Goal: Communication & Community: Participate in discussion

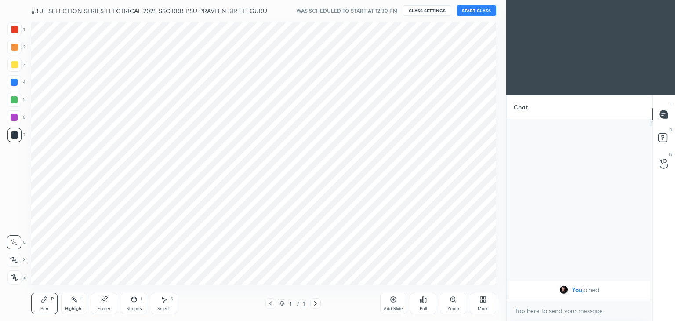
scroll to position [43698, 43492]
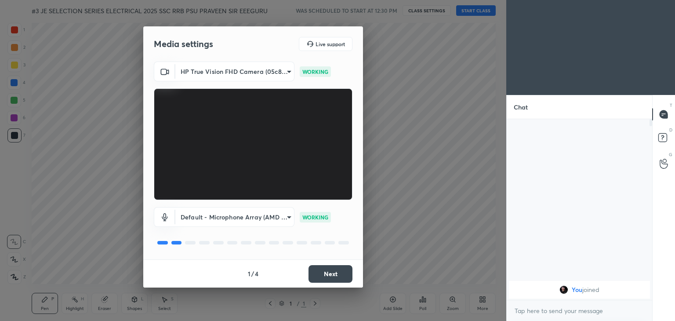
click at [342, 275] on button "Next" at bounding box center [331, 274] width 44 height 18
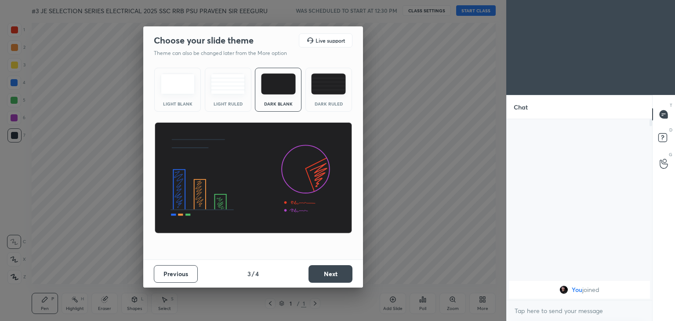
click at [343, 275] on button "Next" at bounding box center [331, 274] width 44 height 18
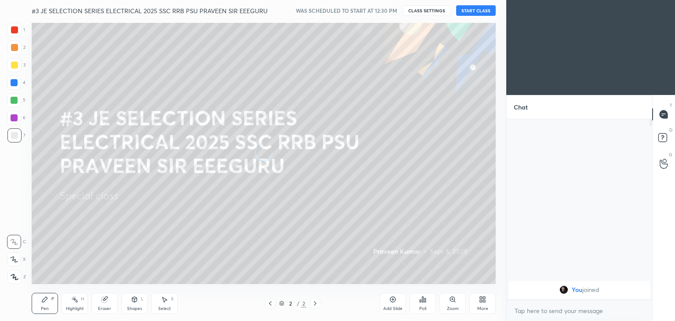
click at [481, 10] on button "START CLASS" at bounding box center [476, 10] width 40 height 11
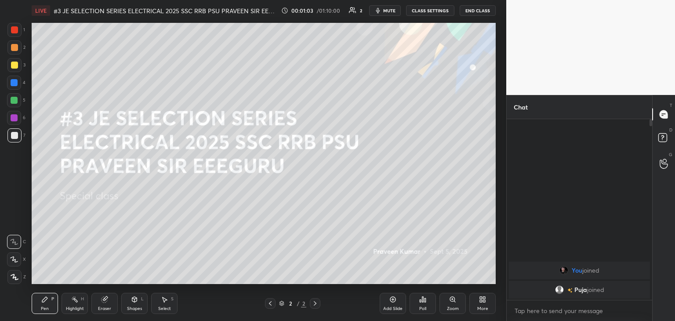
click at [485, 302] on icon at bounding box center [482, 299] width 7 height 7
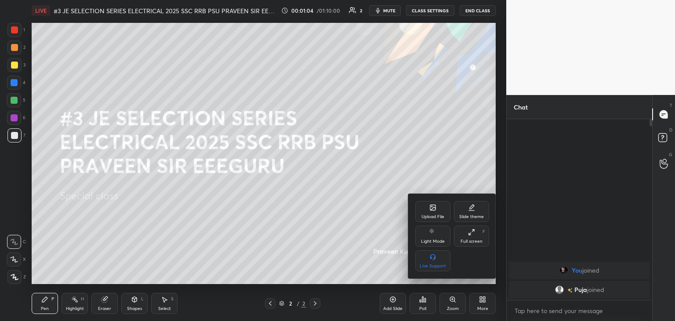
click at [432, 209] on icon at bounding box center [433, 208] width 5 height 3
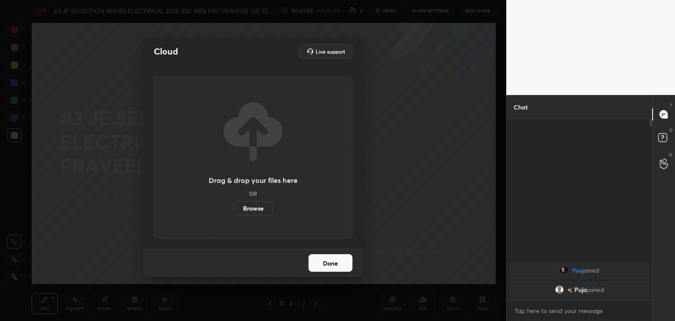
click at [259, 209] on label "Browse" at bounding box center [253, 208] width 39 height 14
click at [234, 209] on input "Browse" at bounding box center [234, 208] width 0 height 14
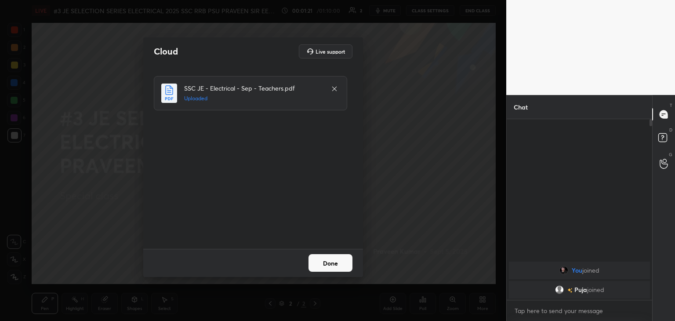
click at [334, 262] on button "Done" at bounding box center [331, 263] width 44 height 18
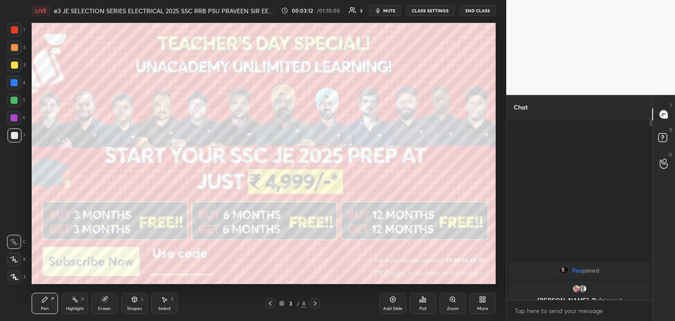
click at [15, 101] on div at bounding box center [14, 100] width 7 height 7
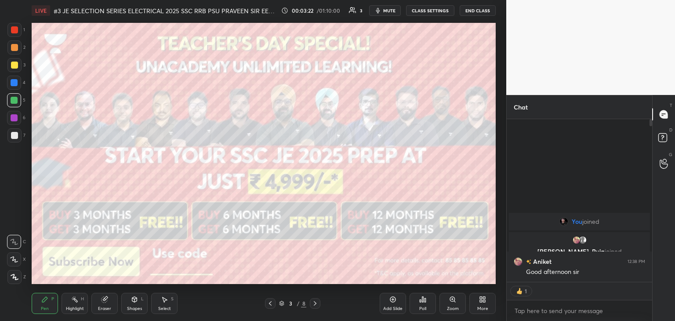
scroll to position [3, 3]
click at [14, 29] on div at bounding box center [14, 29] width 7 height 7
click at [11, 66] on div at bounding box center [14, 65] width 7 height 7
click at [18, 135] on div at bounding box center [14, 135] width 14 height 14
click at [15, 276] on icon at bounding box center [15, 277] width 8 height 6
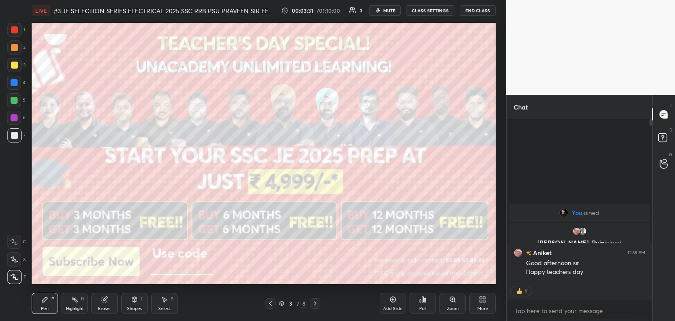
type textarea "x"
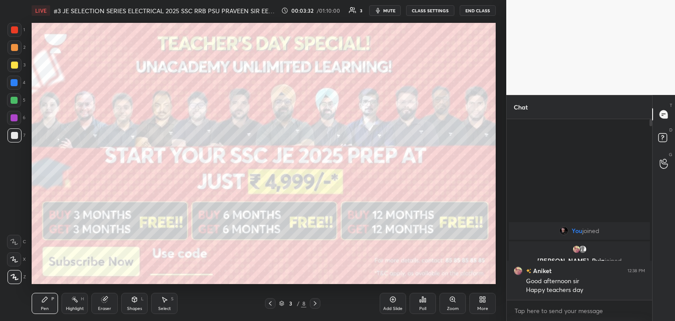
click at [15, 136] on div at bounding box center [14, 135] width 7 height 7
click at [13, 113] on div at bounding box center [14, 118] width 14 height 14
click at [13, 97] on div at bounding box center [14, 100] width 7 height 7
click at [14, 83] on div at bounding box center [14, 82] width 7 height 7
click at [13, 66] on div at bounding box center [14, 65] width 7 height 7
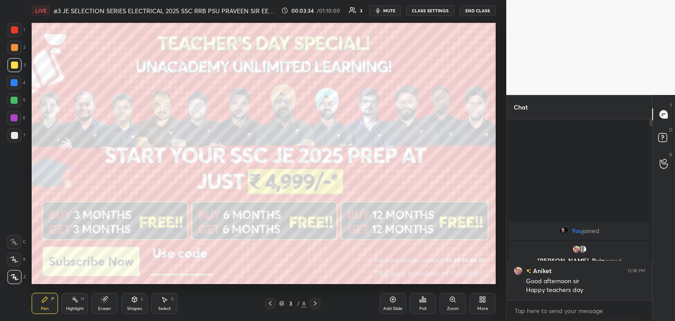
click at [14, 54] on div at bounding box center [14, 47] width 14 height 14
click at [104, 302] on icon at bounding box center [105, 300] width 6 height 6
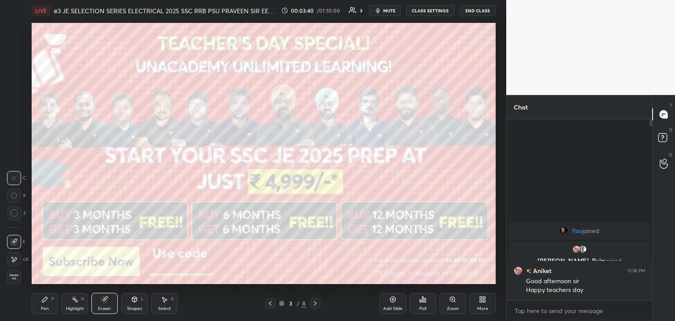
click at [19, 277] on span "Erase all" at bounding box center [13, 277] width 13 height 6
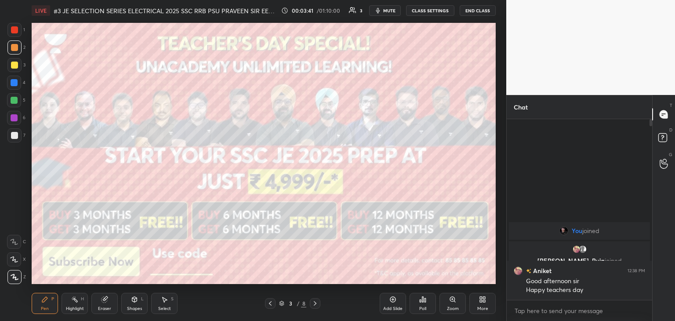
drag, startPoint x: 39, startPoint y: 312, endPoint x: 34, endPoint y: 315, distance: 5.6
click at [37, 311] on div "Pen P" at bounding box center [45, 303] width 26 height 21
click at [14, 100] on div at bounding box center [14, 100] width 7 height 7
click at [16, 120] on div at bounding box center [14, 117] width 7 height 7
click at [18, 138] on div at bounding box center [14, 135] width 14 height 14
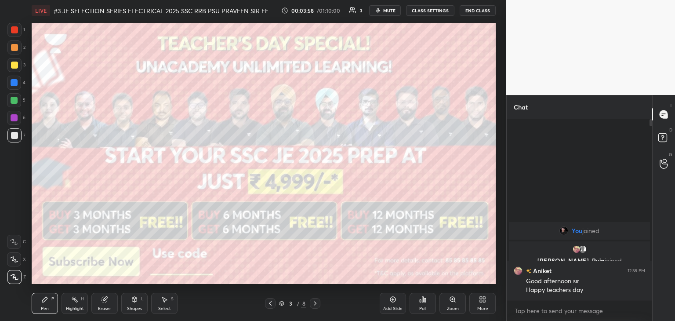
drag, startPoint x: 15, startPoint y: 280, endPoint x: 41, endPoint y: 306, distance: 37.3
click at [16, 284] on div at bounding box center [14, 277] width 14 height 14
click at [48, 310] on div "Pen P" at bounding box center [45, 303] width 26 height 21
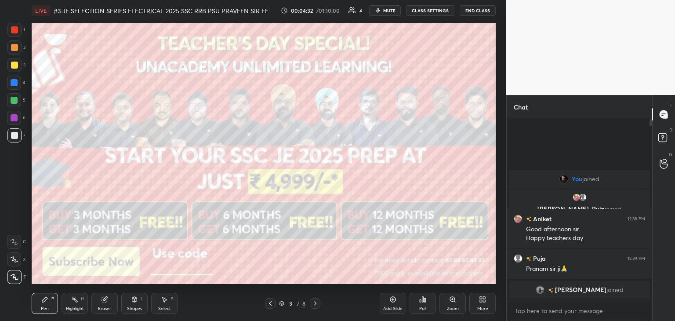
click at [106, 304] on div "Eraser" at bounding box center [104, 303] width 26 height 21
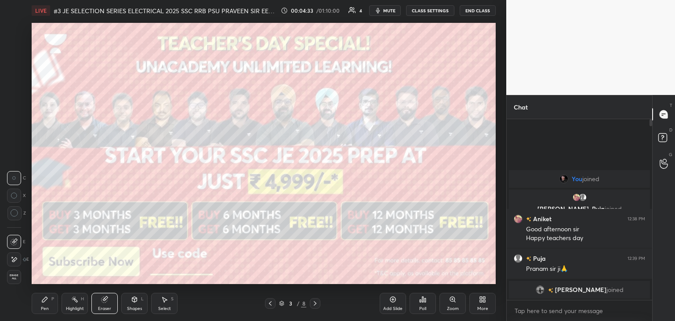
click at [14, 280] on span "Erase all" at bounding box center [13, 277] width 13 height 6
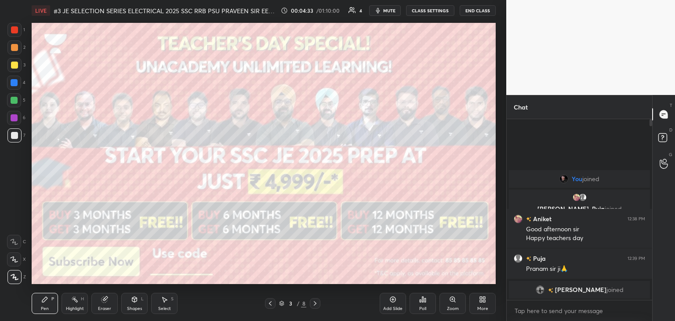
click at [32, 317] on div "Pen P Highlight H Eraser Shapes L Select S 3 / 8 Add Slide Poll Zoom More" at bounding box center [264, 303] width 464 height 35
click at [107, 301] on div "Eraser" at bounding box center [104, 303] width 26 height 21
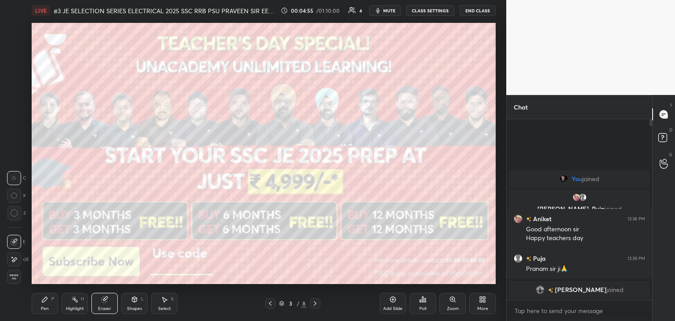
click at [16, 275] on span "Erase all" at bounding box center [13, 277] width 13 height 6
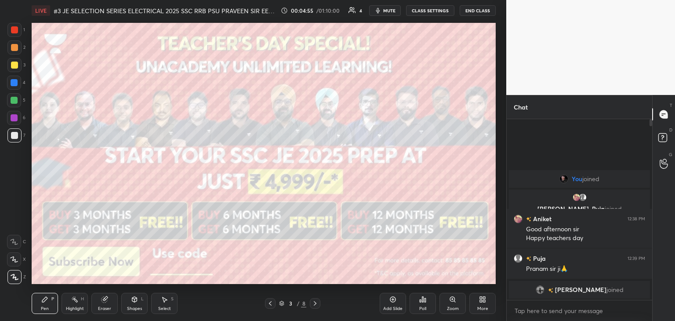
drag, startPoint x: 39, startPoint y: 304, endPoint x: 33, endPoint y: 308, distance: 7.1
click at [39, 303] on div "Pen P" at bounding box center [45, 303] width 26 height 21
click at [315, 300] on icon at bounding box center [315, 303] width 7 height 7
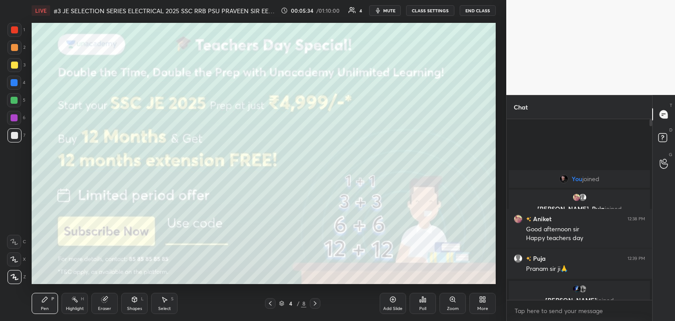
click at [17, 66] on div at bounding box center [14, 65] width 14 height 14
click at [315, 304] on icon at bounding box center [315, 303] width 7 height 7
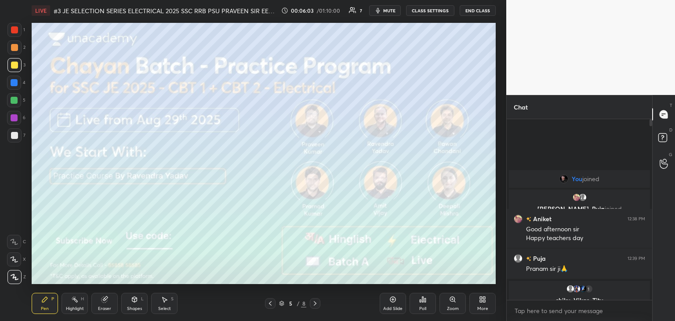
click at [317, 305] on icon at bounding box center [315, 303] width 7 height 7
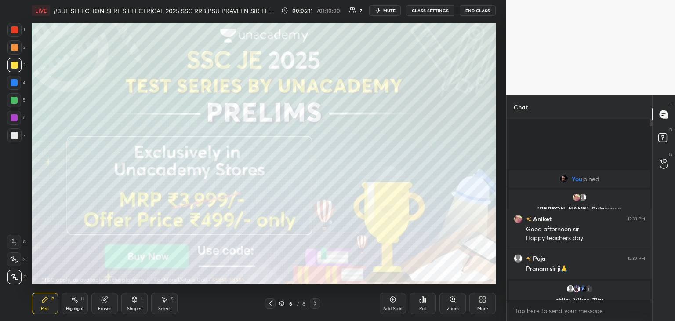
click at [204, 290] on div "LIVE #3 JE SELECTION SERIES ELECTRICAL 2025 SSC RRB PSU PRAVEEN SIR EEEGURU 00:…" at bounding box center [263, 160] width 471 height 321
click at [317, 307] on div at bounding box center [315, 303] width 11 height 11
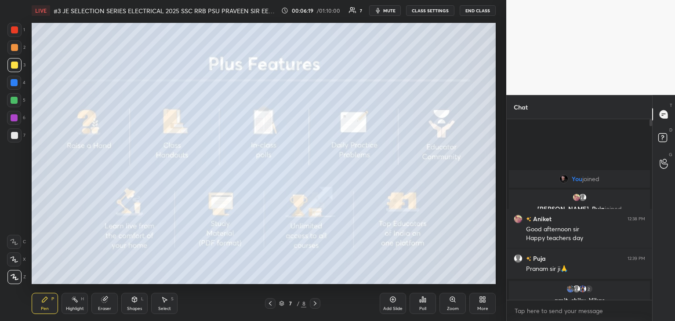
click at [13, 32] on div at bounding box center [14, 29] width 7 height 7
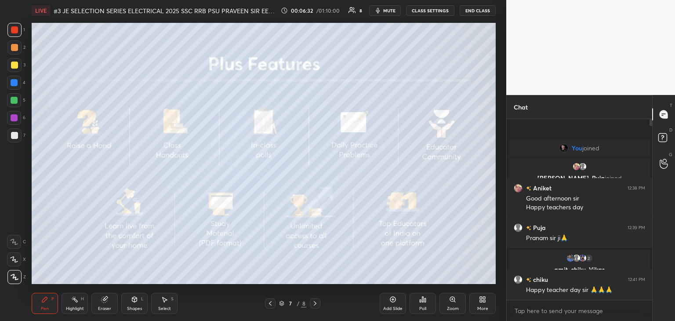
click at [318, 308] on div at bounding box center [315, 303] width 11 height 11
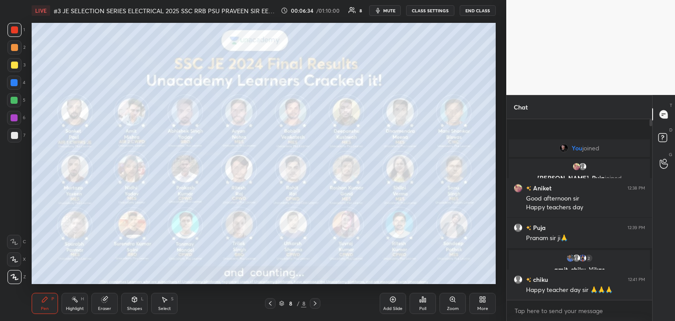
click at [28, 133] on div "1 2 3 4 5 6 7 C X Z C X Z E E Erase all H H" at bounding box center [14, 153] width 28 height 261
click at [15, 136] on div at bounding box center [14, 135] width 7 height 7
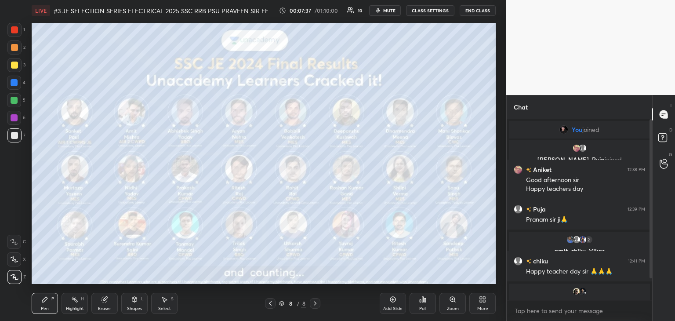
click at [481, 301] on icon at bounding box center [481, 301] width 2 height 2
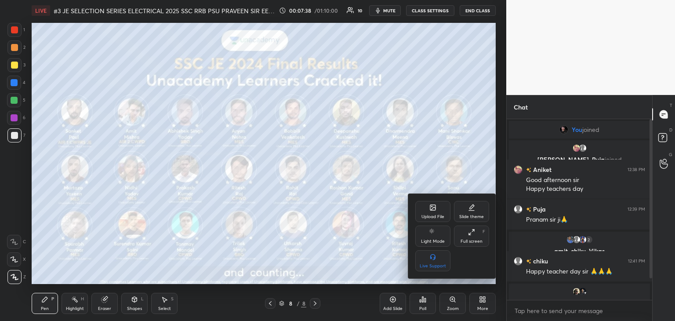
click at [435, 215] on div "Upload File" at bounding box center [433, 217] width 23 height 4
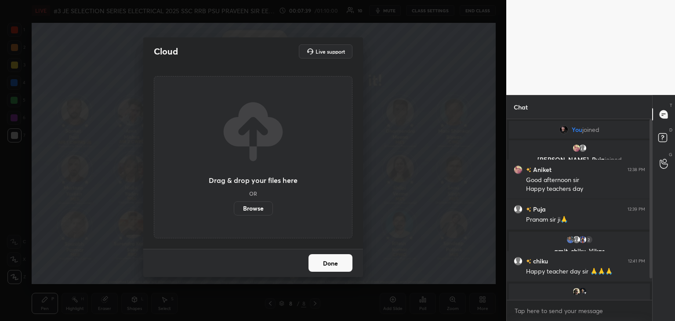
click at [254, 212] on label "Browse" at bounding box center [253, 208] width 39 height 14
click at [234, 212] on input "Browse" at bounding box center [234, 208] width 0 height 14
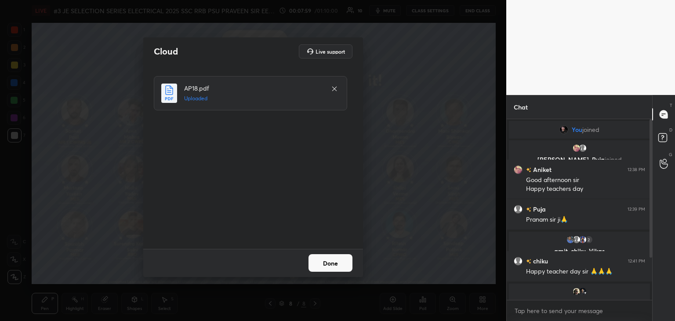
drag, startPoint x: 652, startPoint y: 253, endPoint x: 652, endPoint y: 284, distance: 31.2
click at [652, 284] on div "Chat You joined [PERSON_NAME], [PERSON_NAME] joined [PERSON_NAME] 12:38 PM Good…" at bounding box center [590, 208] width 169 height 226
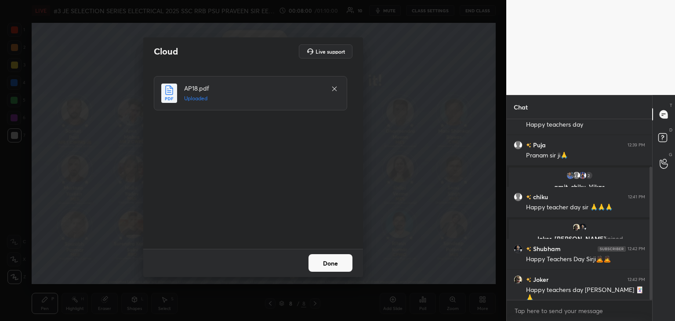
drag, startPoint x: 651, startPoint y: 253, endPoint x: 653, endPoint y: 287, distance: 33.9
click at [652, 291] on div "Chat [PERSON_NAME], [PERSON_NAME] joined [PERSON_NAME] 12:38 PM Good afternoon …" at bounding box center [590, 208] width 169 height 226
drag, startPoint x: 328, startPoint y: 262, endPoint x: 324, endPoint y: 266, distance: 5.0
click at [327, 263] on button "Done" at bounding box center [331, 263] width 44 height 18
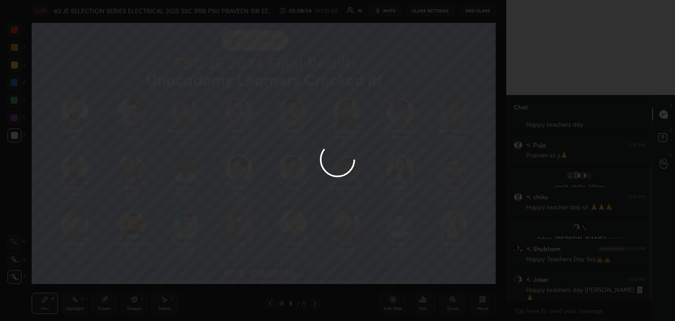
click at [284, 305] on div "8 / 71" at bounding box center [292, 303] width 27 height 8
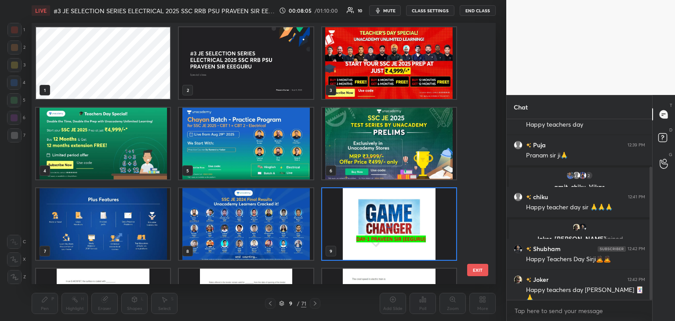
scroll to position [259, 460]
click at [279, 227] on img "grid" at bounding box center [246, 224] width 134 height 72
click at [279, 228] on img "grid" at bounding box center [246, 224] width 134 height 72
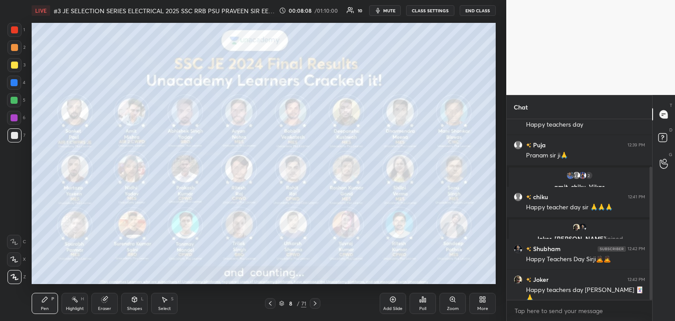
click at [280, 228] on img "grid" at bounding box center [246, 224] width 134 height 72
click at [487, 302] on div "More" at bounding box center [483, 303] width 26 height 21
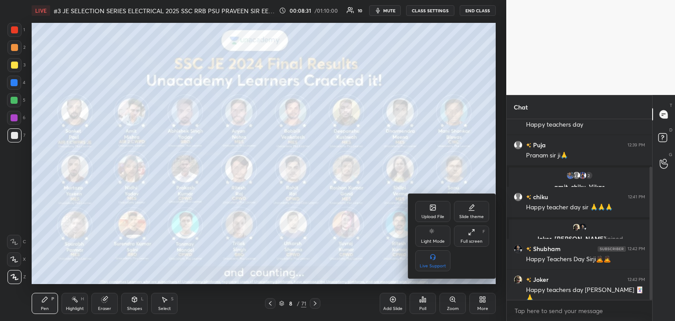
click at [438, 211] on div "Upload File" at bounding box center [432, 211] width 35 height 21
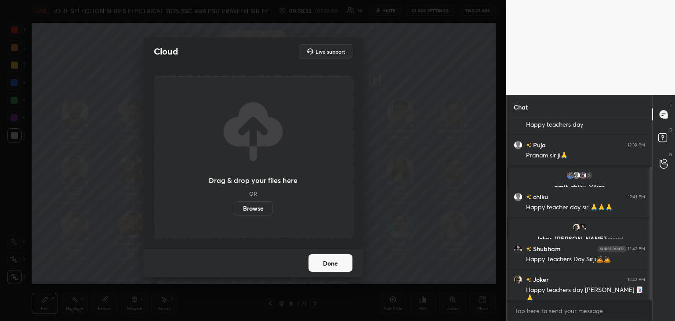
click at [248, 214] on label "Browse" at bounding box center [253, 208] width 39 height 14
click at [234, 214] on input "Browse" at bounding box center [234, 208] width 0 height 14
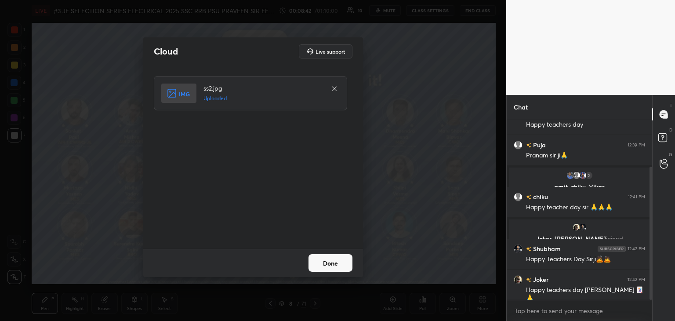
click at [332, 270] on button "Done" at bounding box center [331, 263] width 44 height 18
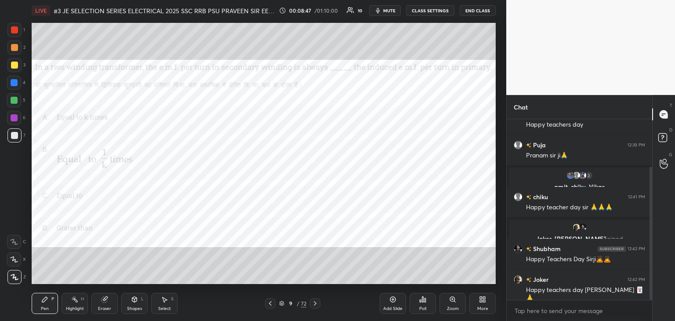
click at [423, 307] on div "Poll" at bounding box center [422, 308] width 7 height 4
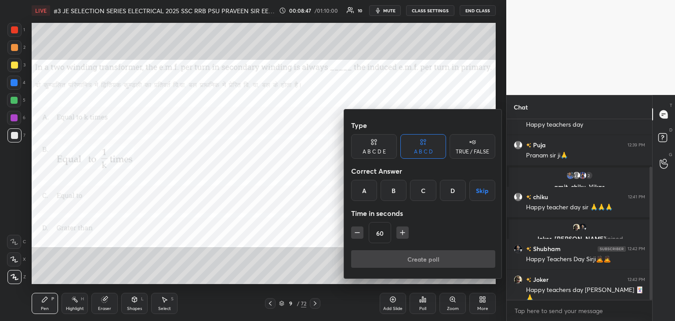
click at [422, 194] on div "C" at bounding box center [423, 190] width 26 height 21
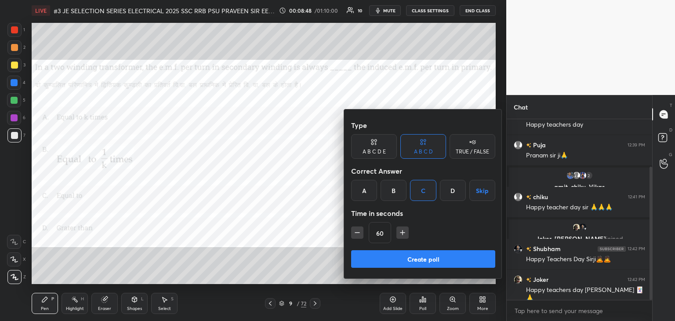
click at [361, 232] on icon "button" at bounding box center [357, 232] width 9 height 9
type input "45"
click at [370, 255] on button "Create poll" at bounding box center [423, 259] width 144 height 18
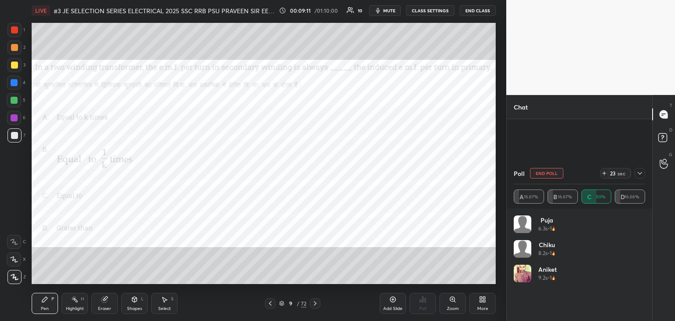
scroll to position [141, 0]
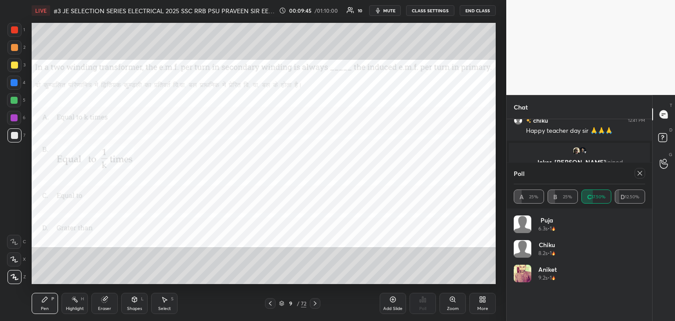
click at [16, 28] on div at bounding box center [14, 29] width 7 height 7
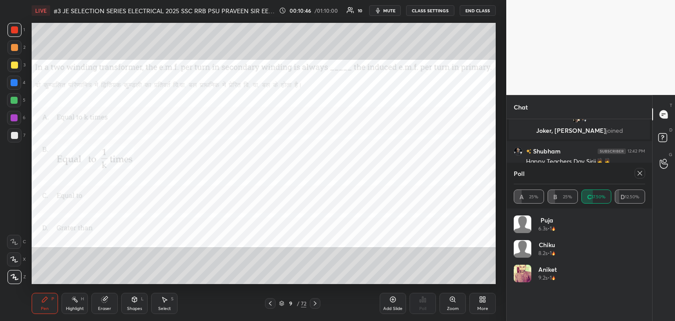
scroll to position [115, 143]
drag, startPoint x: 643, startPoint y: 175, endPoint x: 639, endPoint y: 178, distance: 5.0
click at [643, 174] on icon at bounding box center [640, 173] width 7 height 7
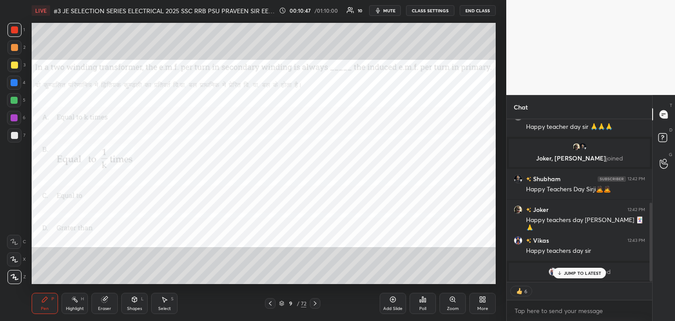
scroll to position [0, 0]
click at [573, 281] on div "[PERSON_NAME] joined" at bounding box center [580, 272] width 146 height 21
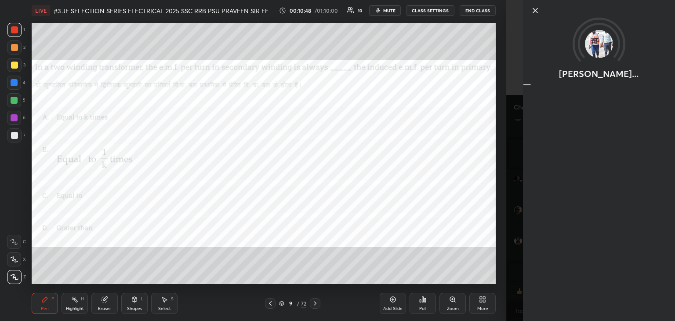
click at [576, 273] on div "[PERSON_NAME]..." at bounding box center [599, 160] width 152 height 321
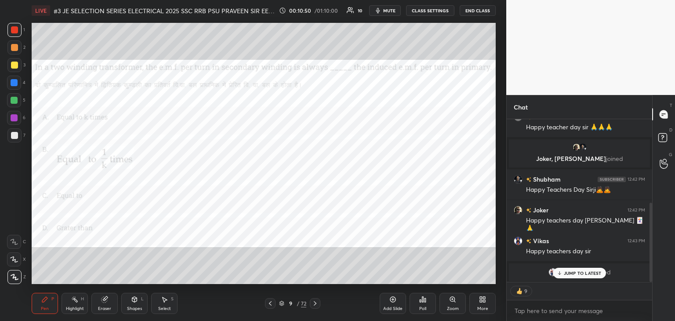
click at [580, 274] on p "JUMP TO LATEST" at bounding box center [583, 272] width 38 height 5
click at [481, 303] on div "More" at bounding box center [483, 303] width 26 height 21
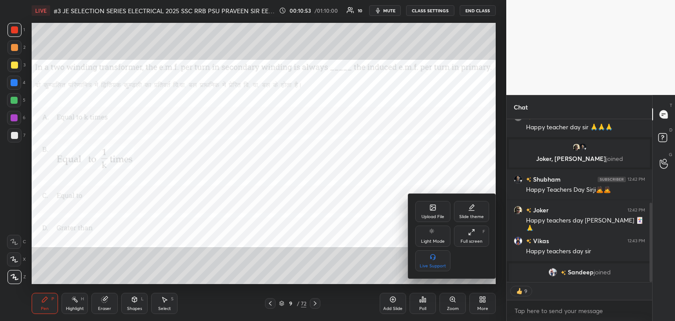
click at [437, 210] on div "Upload File" at bounding box center [432, 211] width 35 height 21
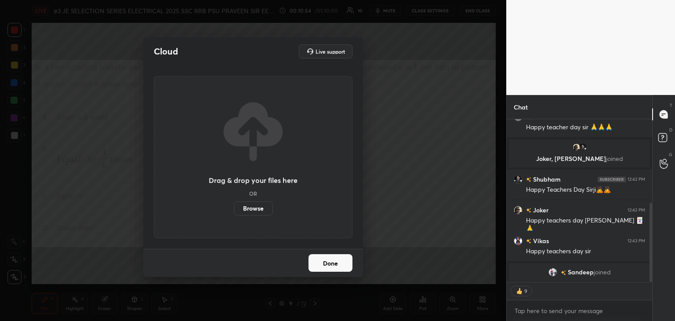
click at [242, 208] on label "Browse" at bounding box center [253, 208] width 39 height 14
click at [234, 208] on input "Browse" at bounding box center [234, 208] width 0 height 14
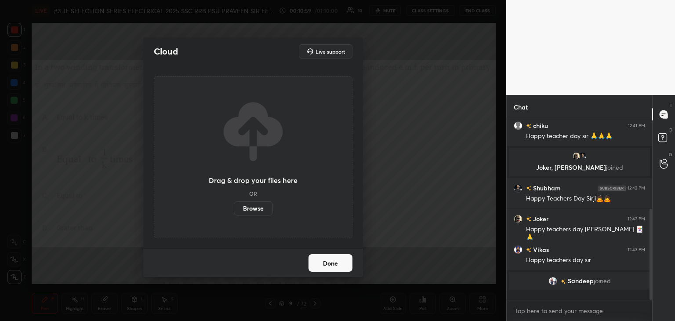
scroll to position [155, 0]
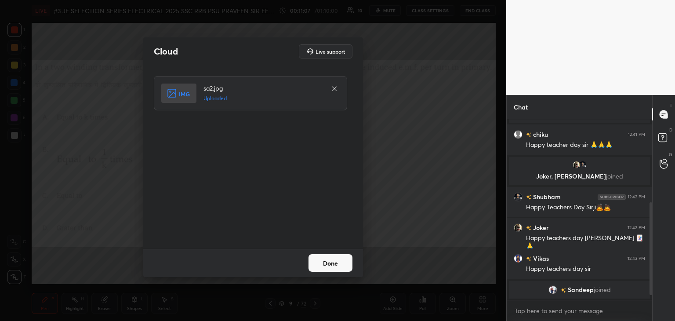
click at [329, 265] on button "Done" at bounding box center [331, 263] width 44 height 18
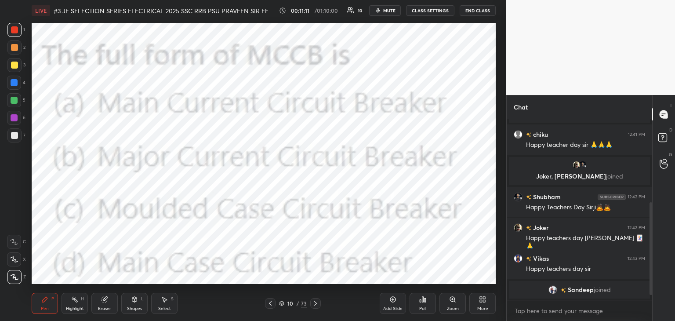
click at [425, 306] on div "Poll" at bounding box center [422, 308] width 7 height 4
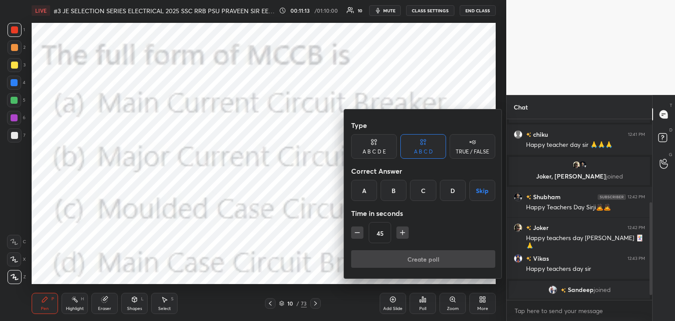
click at [422, 190] on div "C" at bounding box center [423, 190] width 26 height 21
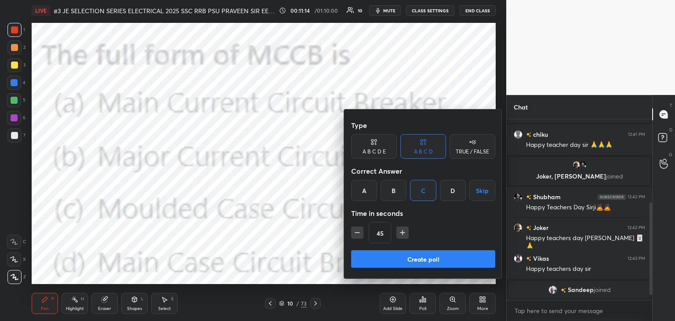
drag, startPoint x: 389, startPoint y: 256, endPoint x: 390, endPoint y: 250, distance: 6.0
click at [389, 256] on button "Create poll" at bounding box center [423, 259] width 144 height 18
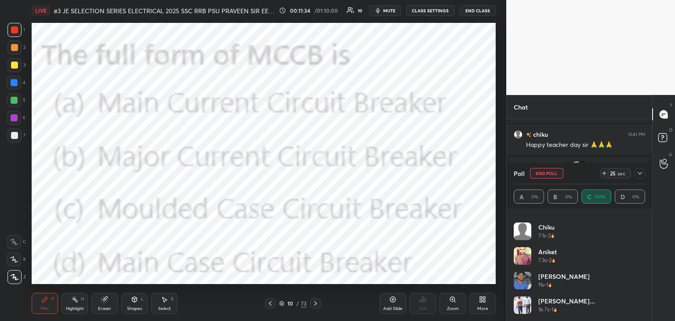
scroll to position [0, 0]
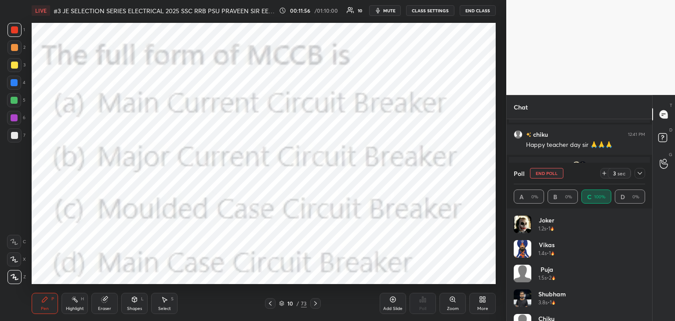
click at [106, 306] on div "Eraser" at bounding box center [104, 303] width 26 height 21
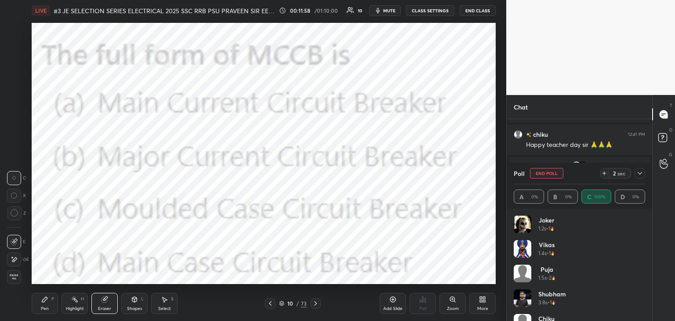
click at [17, 279] on span "Erase all" at bounding box center [13, 277] width 13 height 6
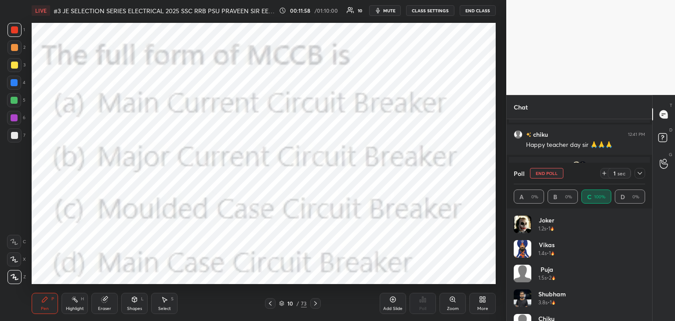
click at [42, 313] on div "Pen P" at bounding box center [45, 303] width 26 height 21
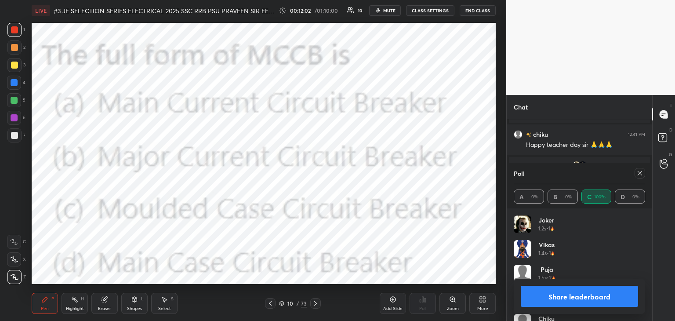
click at [639, 174] on icon at bounding box center [640, 173] width 4 height 4
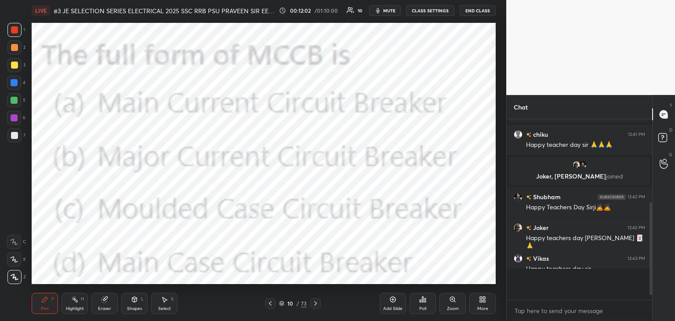
scroll to position [3, 3]
click at [479, 298] on icon at bounding box center [482, 299] width 7 height 7
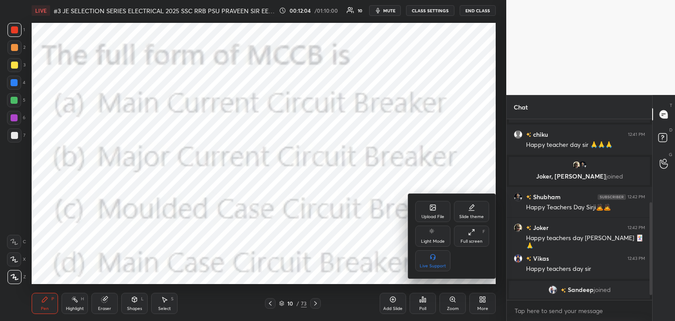
click at [431, 218] on div "Upload File" at bounding box center [433, 217] width 23 height 4
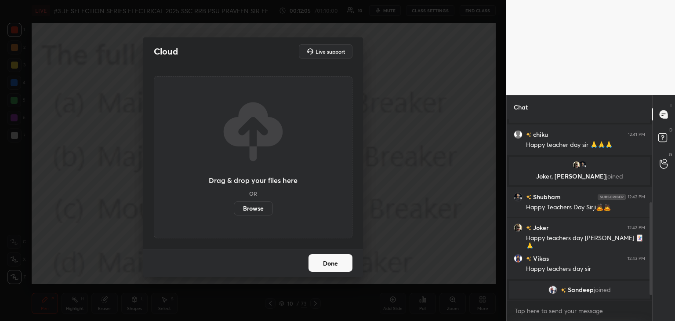
click at [260, 212] on label "Browse" at bounding box center [253, 208] width 39 height 14
click at [234, 212] on input "Browse" at bounding box center [234, 208] width 0 height 14
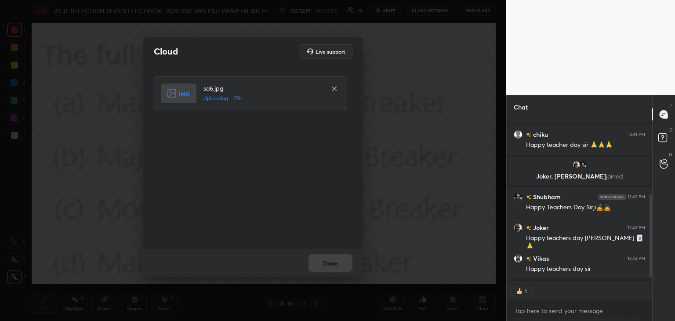
scroll to position [3, 3]
click at [329, 264] on button "Done" at bounding box center [331, 263] width 44 height 18
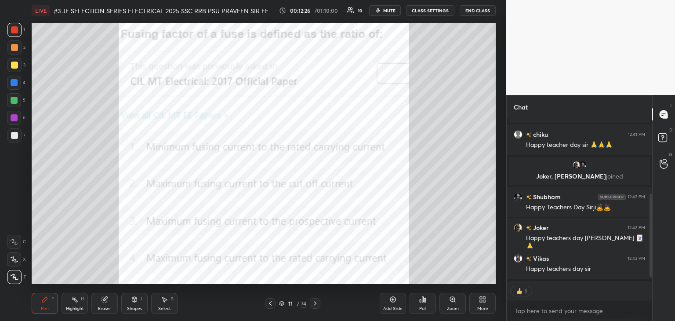
click at [424, 305] on div "Poll" at bounding box center [423, 303] width 26 height 21
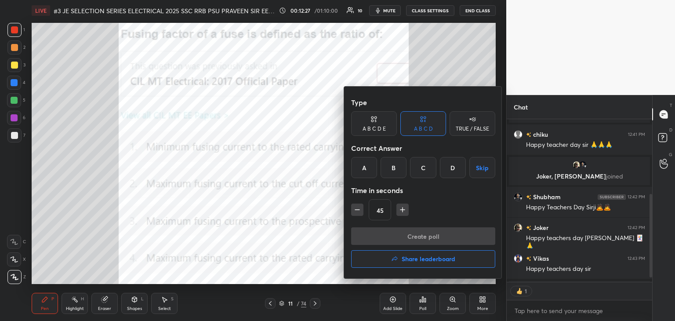
click at [361, 175] on div "A" at bounding box center [364, 167] width 26 height 21
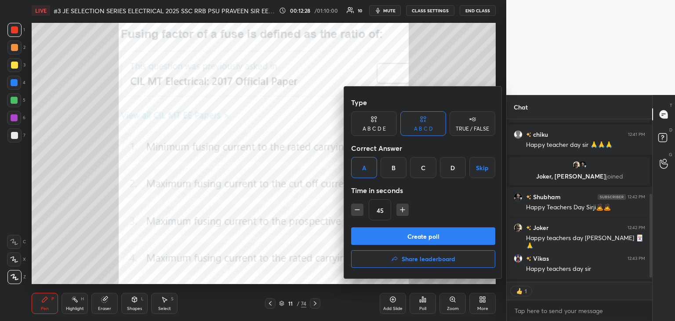
click at [401, 216] on div "45" at bounding box center [423, 209] width 144 height 21
click at [395, 236] on button "Create poll" at bounding box center [423, 236] width 144 height 18
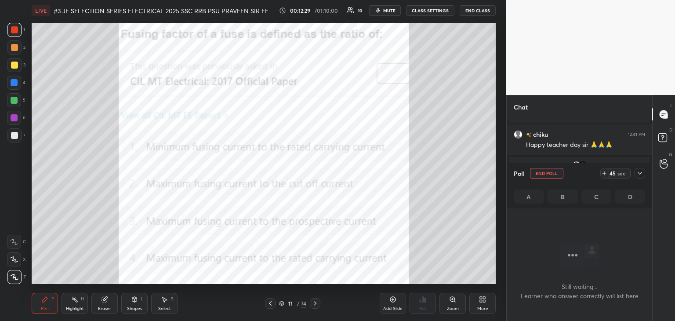
scroll to position [132, 143]
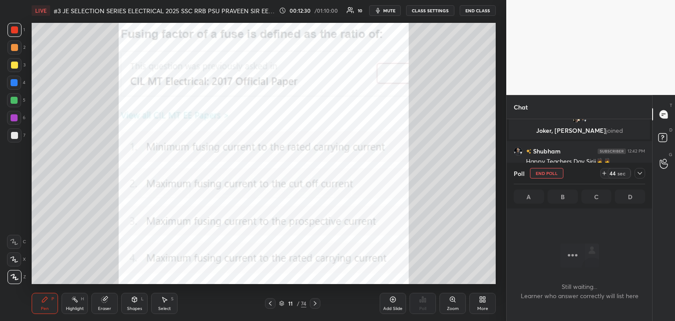
click at [603, 175] on icon at bounding box center [604, 173] width 7 height 7
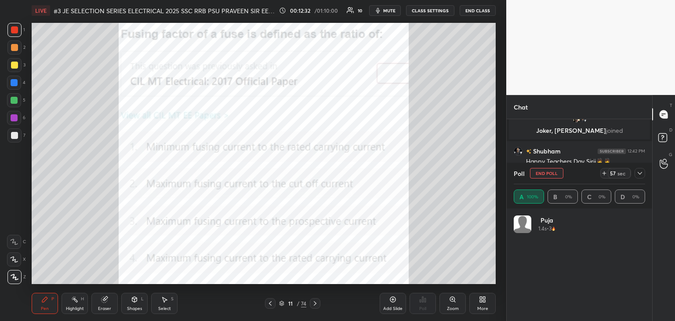
click at [16, 30] on div at bounding box center [14, 29] width 7 height 7
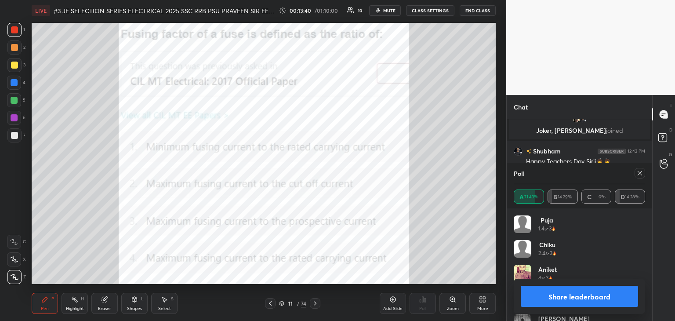
click at [107, 310] on div "Eraser" at bounding box center [104, 308] width 13 height 4
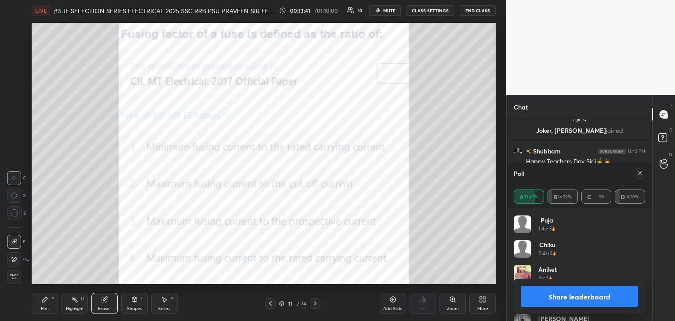
click at [18, 279] on span "Erase all" at bounding box center [13, 277] width 13 height 6
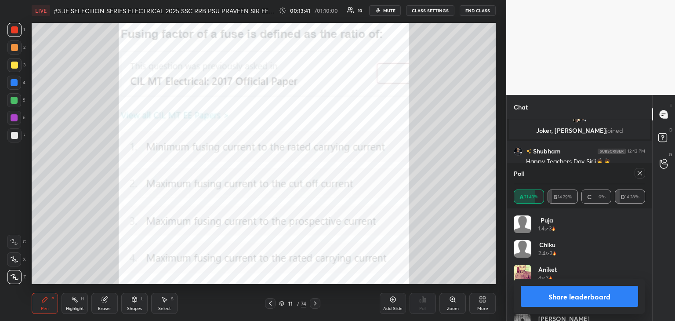
click at [40, 307] on div "Pen P" at bounding box center [45, 303] width 26 height 21
click at [636, 175] on div at bounding box center [640, 173] width 11 height 11
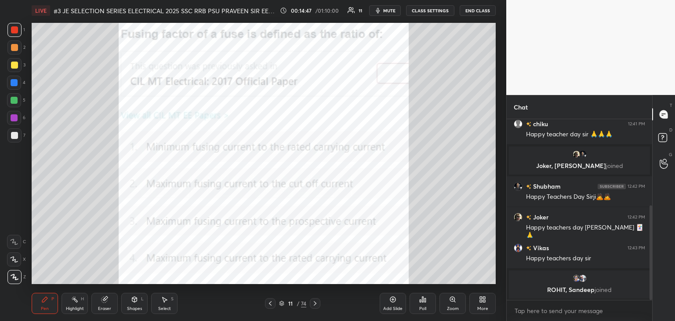
scroll to position [196, 0]
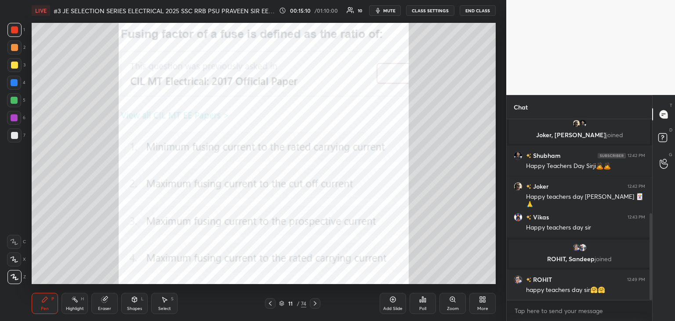
click at [112, 301] on div "Eraser" at bounding box center [104, 303] width 26 height 21
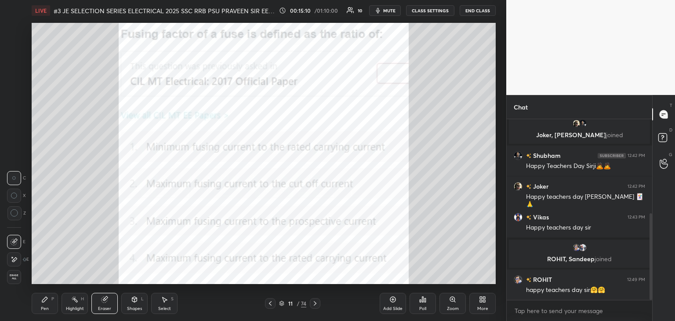
drag, startPoint x: 19, startPoint y: 274, endPoint x: 47, endPoint y: 301, distance: 39.5
click at [20, 277] on span "Erase all" at bounding box center [13, 277] width 13 height 6
click at [51, 302] on div "Pen P" at bounding box center [45, 303] width 26 height 21
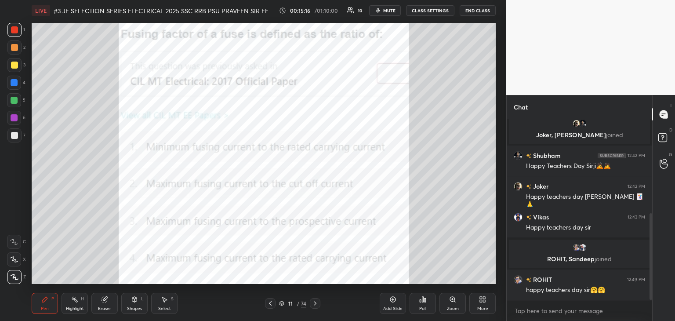
drag, startPoint x: 21, startPoint y: 132, endPoint x: 20, endPoint y: 138, distance: 5.7
click at [20, 134] on div at bounding box center [14, 135] width 14 height 14
click at [16, 277] on icon at bounding box center [15, 277] width 8 height 6
click at [33, 290] on div "Pen P Highlight H Eraser Shapes L Select S 11 / 74 Add Slide Poll Zoom More" at bounding box center [264, 303] width 464 height 35
click at [44, 310] on div "Pen" at bounding box center [45, 308] width 8 height 4
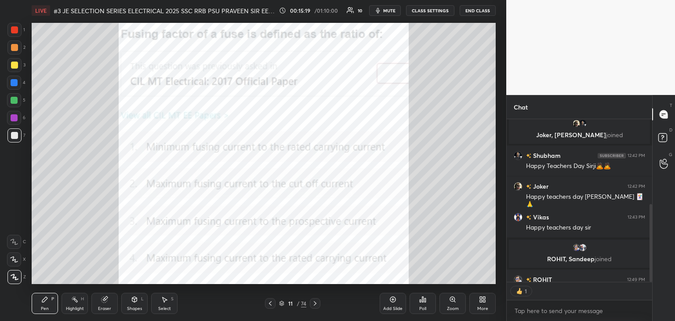
scroll to position [3, 3]
click at [284, 306] on icon at bounding box center [281, 303] width 5 height 5
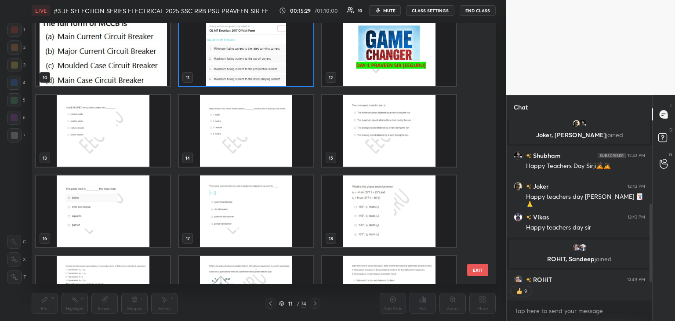
scroll to position [242, 0]
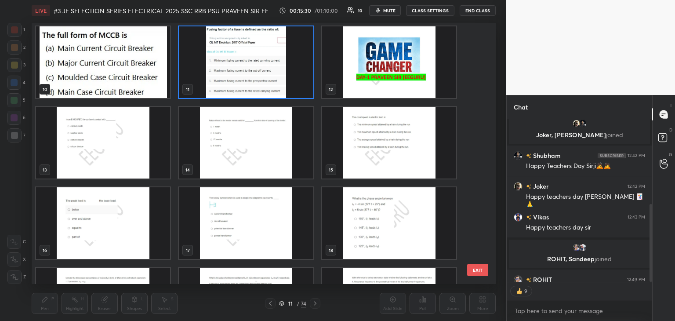
click at [140, 72] on img "grid" at bounding box center [103, 62] width 134 height 72
click at [142, 73] on img "grid" at bounding box center [103, 62] width 134 height 72
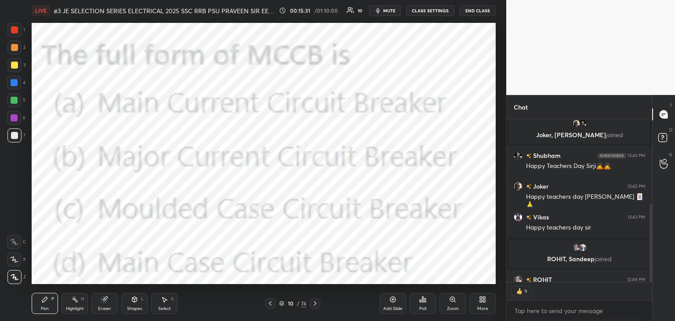
click at [390, 298] on icon at bounding box center [393, 299] width 7 height 7
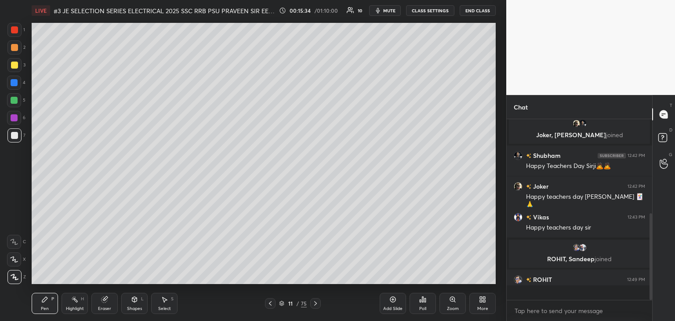
scroll to position [196, 0]
click at [281, 302] on icon at bounding box center [281, 303] width 5 height 5
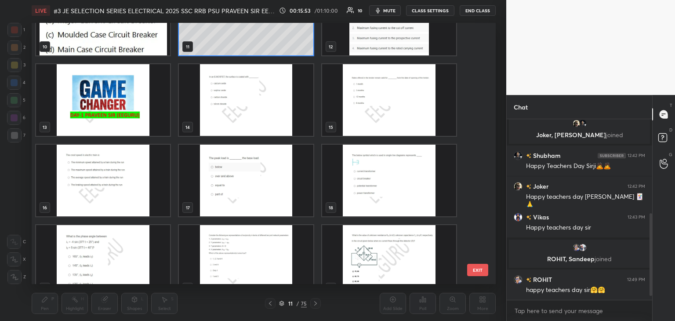
scroll to position [322, 0]
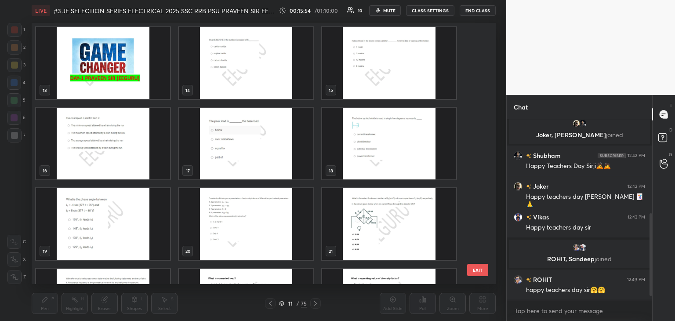
click at [220, 66] on img "grid" at bounding box center [246, 63] width 134 height 72
click at [222, 67] on img "grid" at bounding box center [246, 63] width 134 height 72
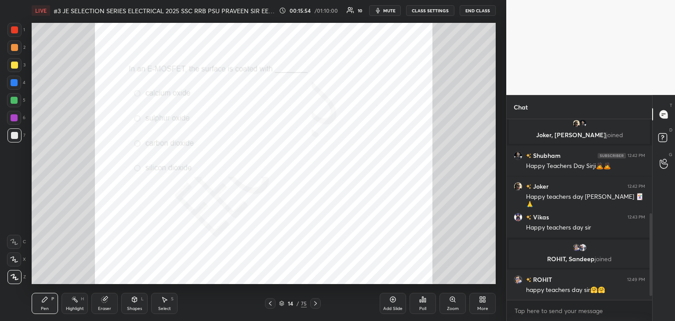
click at [222, 68] on img "grid" at bounding box center [246, 63] width 134 height 72
click at [455, 306] on div "Zoom" at bounding box center [453, 308] width 12 height 4
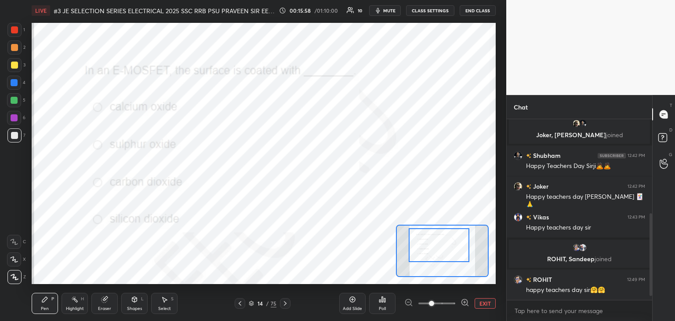
drag, startPoint x: 437, startPoint y: 245, endPoint x: 433, endPoint y: 237, distance: 9.8
click at [433, 239] on div at bounding box center [439, 245] width 61 height 34
click at [386, 304] on div "Poll" at bounding box center [382, 303] width 26 height 21
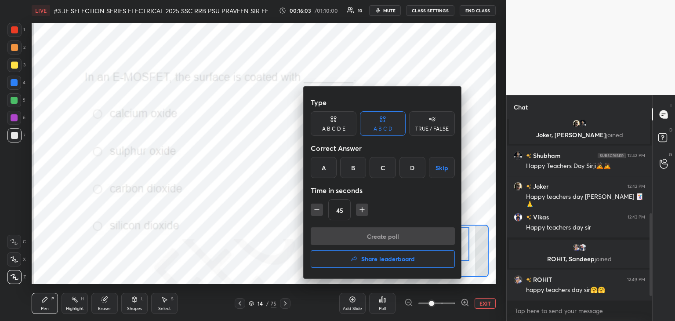
drag, startPoint x: 415, startPoint y: 169, endPoint x: 399, endPoint y: 185, distance: 22.7
click at [415, 170] on div "D" at bounding box center [413, 167] width 26 height 21
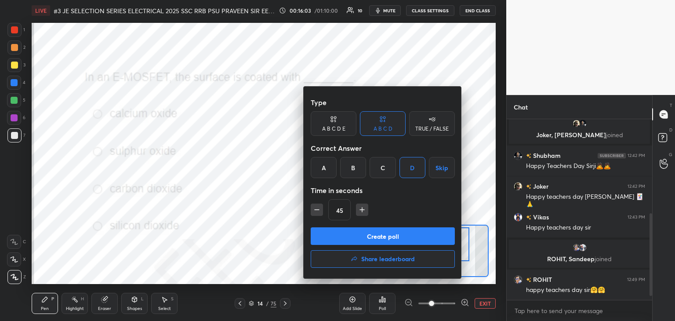
click at [353, 239] on button "Create poll" at bounding box center [383, 236] width 144 height 18
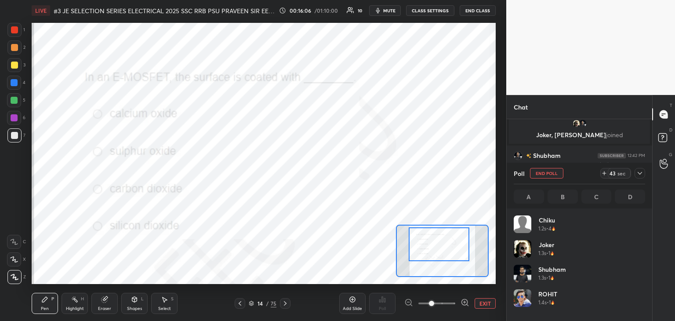
scroll to position [103, 129]
click at [11, 30] on div at bounding box center [14, 29] width 7 height 7
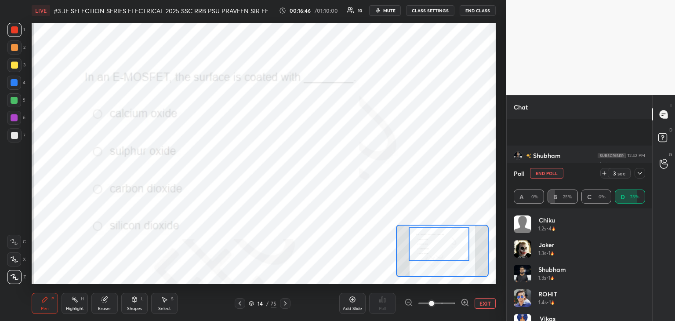
scroll to position [280, 0]
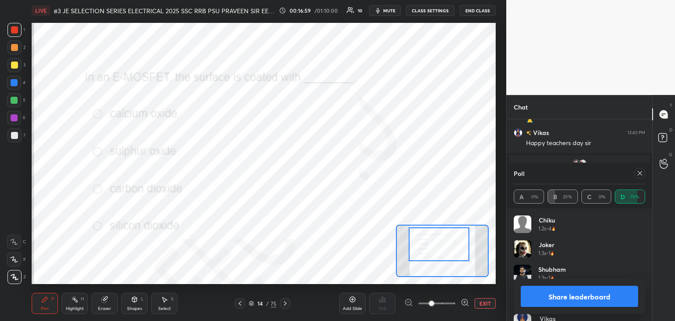
drag, startPoint x: 99, startPoint y: 298, endPoint x: 61, endPoint y: 308, distance: 40.1
click at [97, 299] on div "Eraser" at bounding box center [104, 303] width 26 height 21
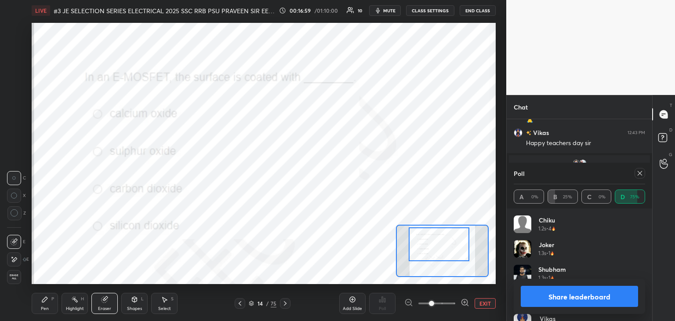
click at [25, 288] on div "1 2 3 4 5 6 7 C X Z C X Z E E Erase all H H LIVE #3 JE SELECTION SERIES ELECTRI…" at bounding box center [249, 160] width 499 height 321
click at [58, 317] on div "Pen P Highlight H Eraser Shapes L Select S 14 / 75 Add Slide Poll EXIT" at bounding box center [264, 303] width 464 height 35
click at [37, 306] on div "Pen P" at bounding box center [45, 303] width 26 height 21
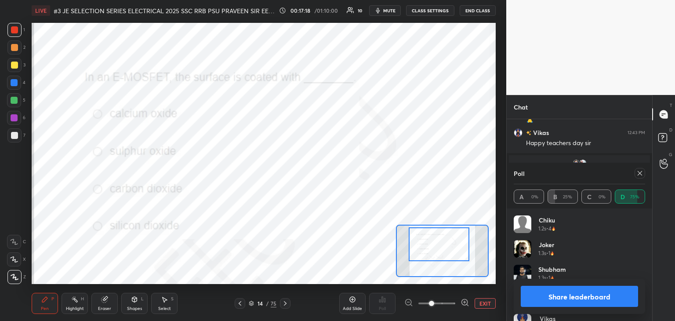
scroll to position [311, 0]
click at [642, 175] on icon at bounding box center [640, 173] width 7 height 7
type textarea "x"
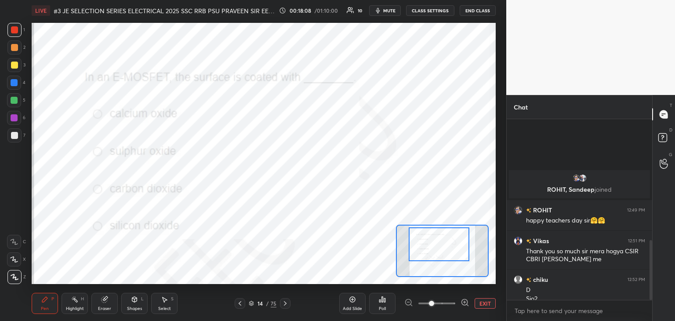
scroll to position [367, 0]
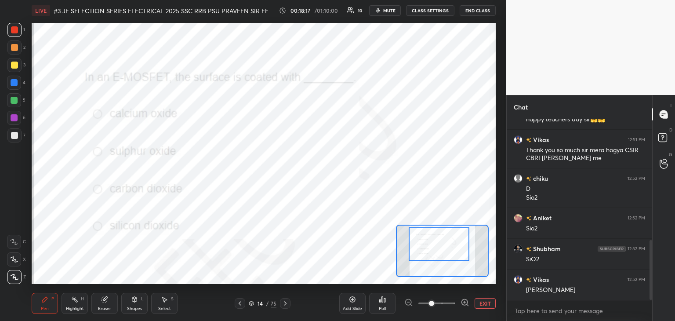
click at [287, 306] on icon at bounding box center [285, 303] width 7 height 7
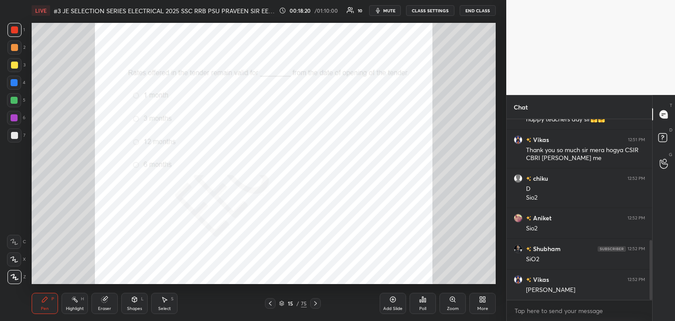
click at [455, 302] on icon at bounding box center [452, 299] width 7 height 7
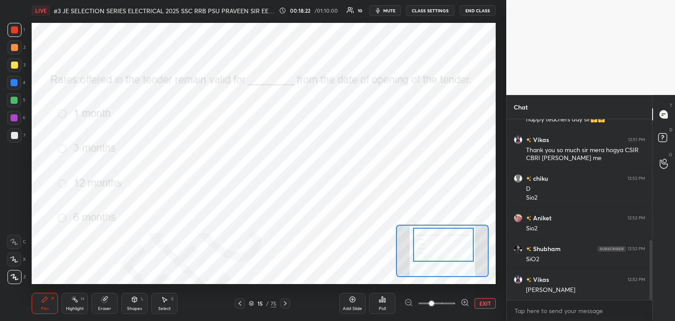
drag, startPoint x: 449, startPoint y: 259, endPoint x: 450, endPoint y: 254, distance: 5.0
click at [450, 254] on div at bounding box center [443, 245] width 61 height 34
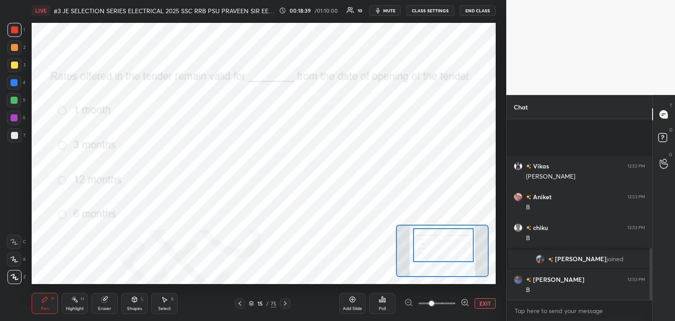
scroll to position [481, 0]
click at [288, 305] on div at bounding box center [285, 303] width 11 height 11
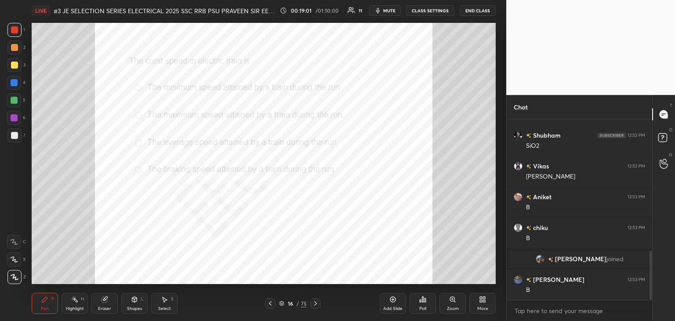
click at [457, 308] on div "Zoom" at bounding box center [453, 308] width 12 height 4
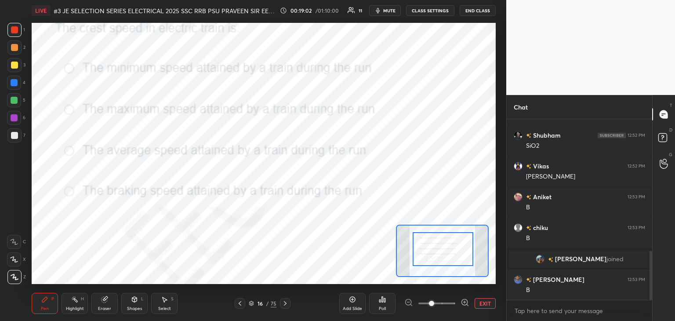
drag, startPoint x: 449, startPoint y: 262, endPoint x: 451, endPoint y: 248, distance: 14.3
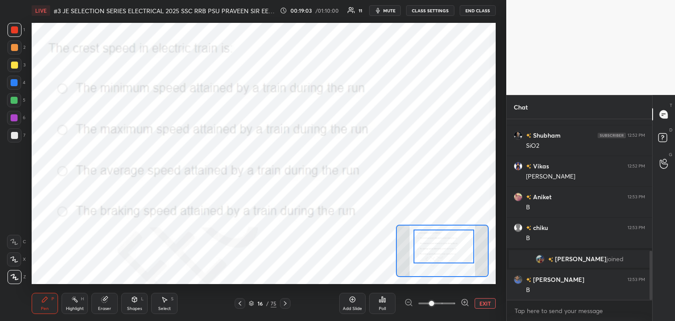
click at [451, 254] on div at bounding box center [444, 246] width 61 height 34
click at [385, 303] on div "Poll" at bounding box center [382, 303] width 26 height 21
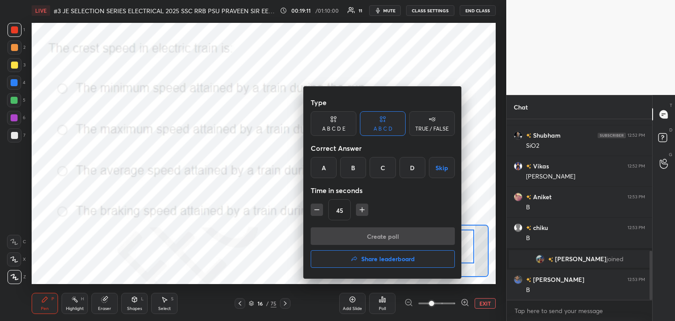
drag, startPoint x: 352, startPoint y: 175, endPoint x: 352, endPoint y: 191, distance: 15.8
click at [353, 175] on div "B" at bounding box center [353, 167] width 26 height 21
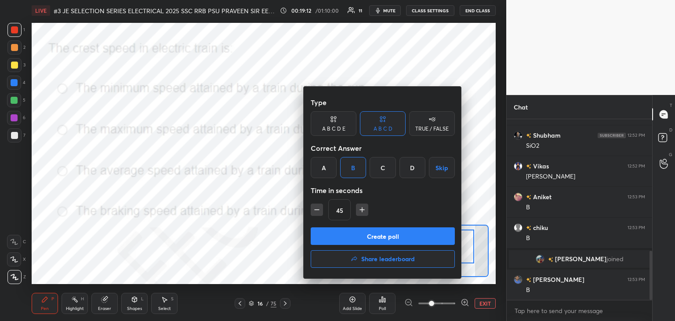
click at [362, 214] on button "button" at bounding box center [362, 210] width 12 height 12
type input "60"
click at [362, 237] on button "Create poll" at bounding box center [383, 236] width 144 height 18
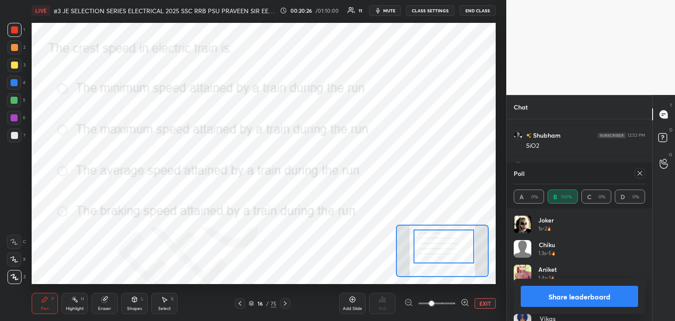
scroll to position [557, 0]
click at [643, 171] on div at bounding box center [640, 173] width 11 height 11
type textarea "x"
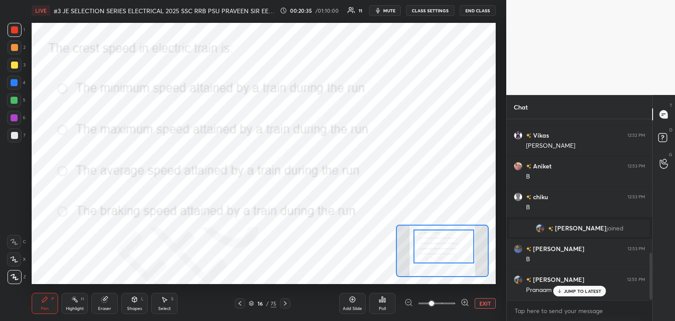
scroll to position [106, 143]
click at [286, 304] on icon at bounding box center [285, 303] width 7 height 7
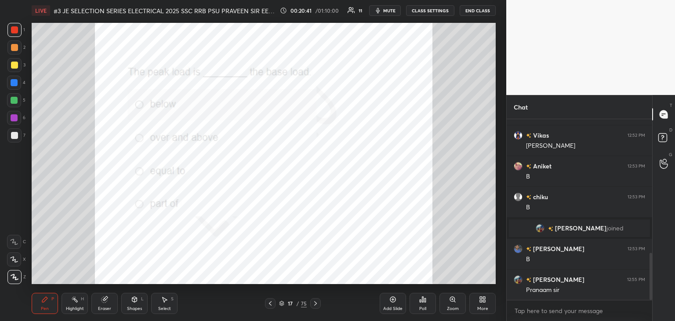
click at [424, 304] on div "Poll" at bounding box center [423, 303] width 26 height 21
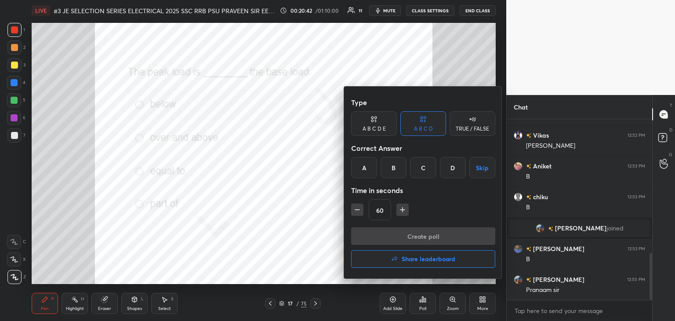
drag, startPoint x: 394, startPoint y: 168, endPoint x: 370, endPoint y: 215, distance: 52.7
click at [394, 168] on div "B" at bounding box center [394, 167] width 26 height 21
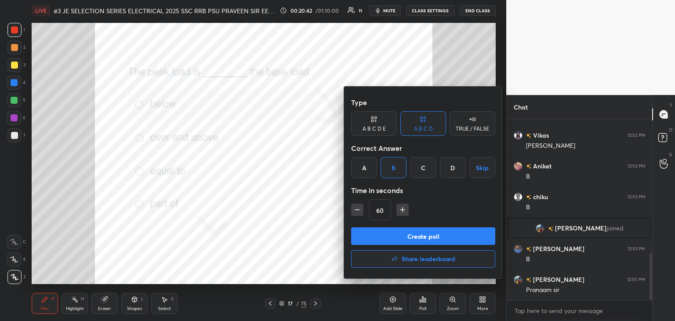
click at [358, 208] on icon "button" at bounding box center [357, 209] width 9 height 9
click at [356, 210] on icon "button" at bounding box center [357, 210] width 4 height 0
type input "30"
click at [364, 232] on button "Create poll" at bounding box center [423, 236] width 144 height 18
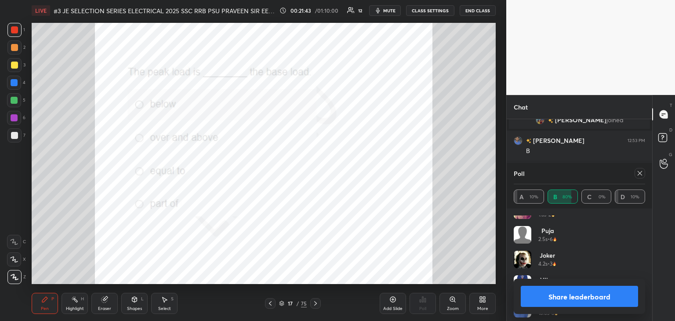
scroll to position [591, 0]
drag, startPoint x: 637, startPoint y: 175, endPoint x: 644, endPoint y: 178, distance: 8.5
click at [637, 175] on icon at bounding box center [640, 173] width 7 height 7
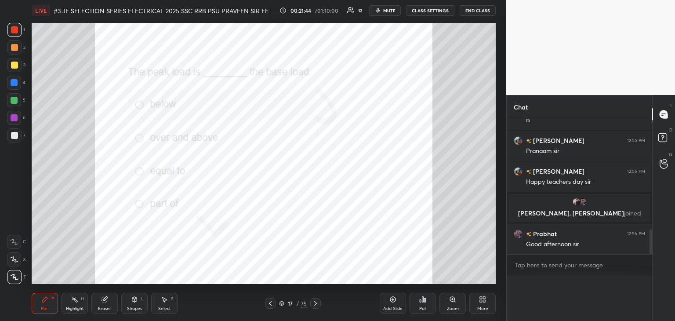
scroll to position [563, 0]
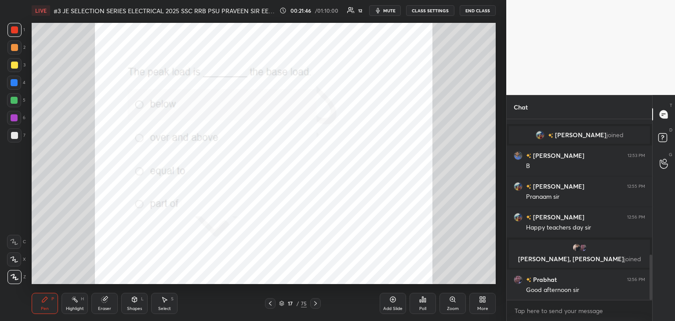
click at [478, 305] on div "More" at bounding box center [483, 303] width 26 height 21
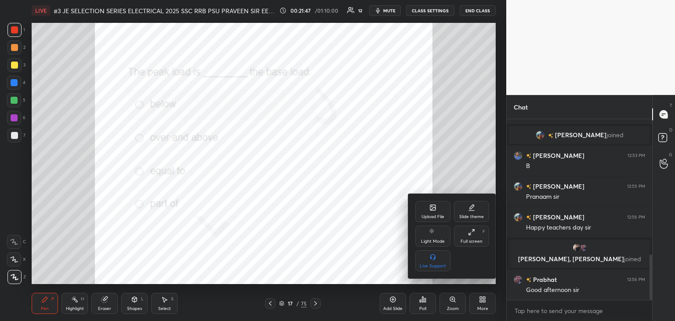
click at [433, 217] on div "Upload File" at bounding box center [433, 217] width 23 height 4
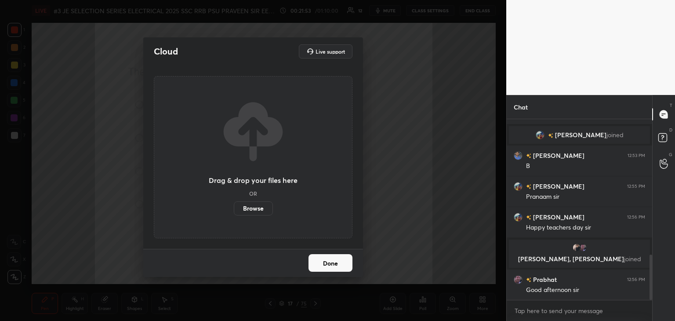
click at [266, 206] on label "Browse" at bounding box center [253, 208] width 39 height 14
click at [234, 206] on input "Browse" at bounding box center [234, 208] width 0 height 14
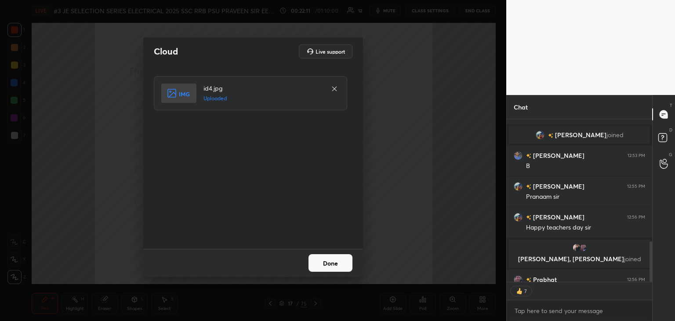
drag, startPoint x: 327, startPoint y: 264, endPoint x: 324, endPoint y: 269, distance: 5.4
click at [327, 265] on button "Done" at bounding box center [331, 263] width 44 height 18
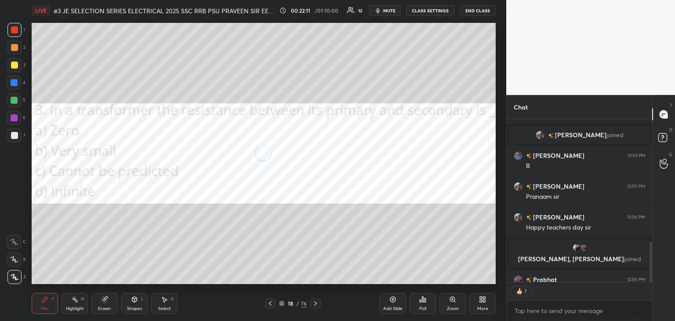
scroll to position [178, 143]
click at [424, 303] on icon at bounding box center [422, 299] width 7 height 7
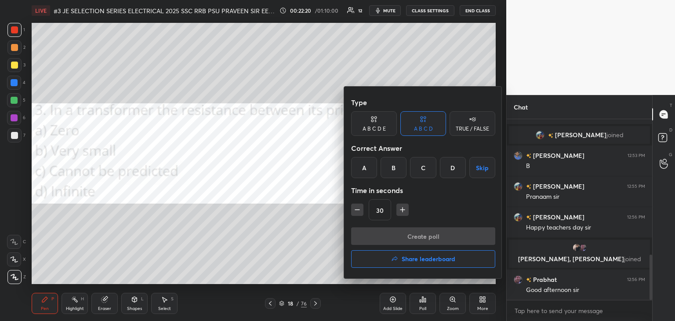
click at [450, 169] on div "D" at bounding box center [453, 167] width 26 height 21
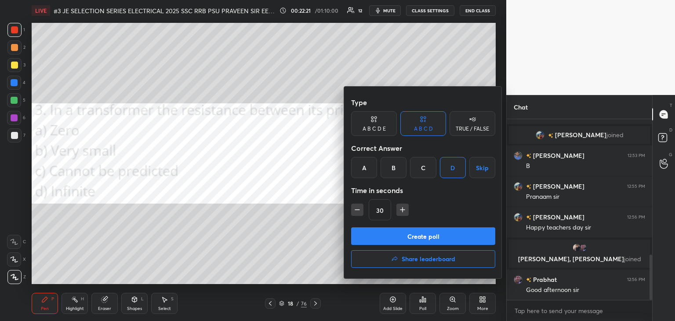
click at [402, 232] on button "Create poll" at bounding box center [423, 236] width 144 height 18
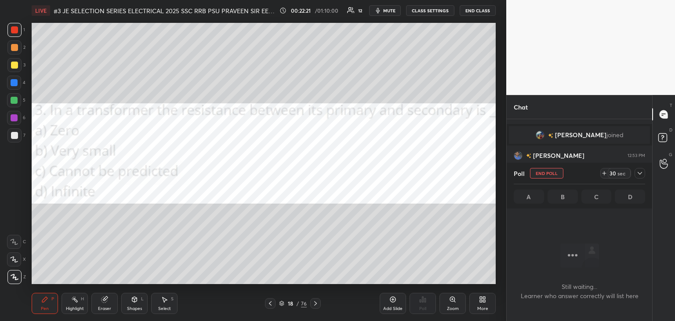
scroll to position [3, 3]
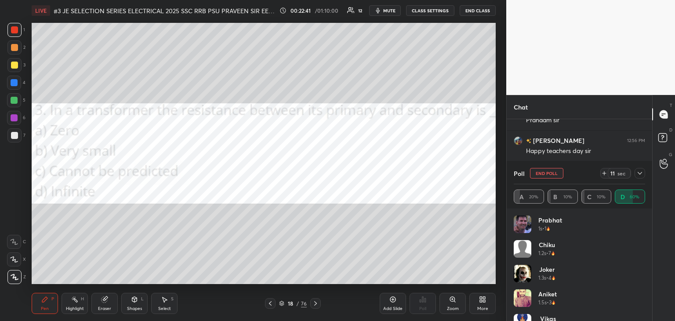
click at [640, 177] on div at bounding box center [640, 173] width 11 height 11
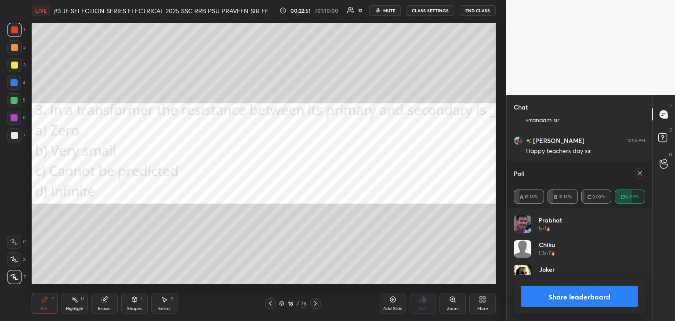
scroll to position [103, 129]
drag, startPoint x: 281, startPoint y: 304, endPoint x: 280, endPoint y: 309, distance: 5.0
click at [281, 305] on icon at bounding box center [281, 303] width 5 height 5
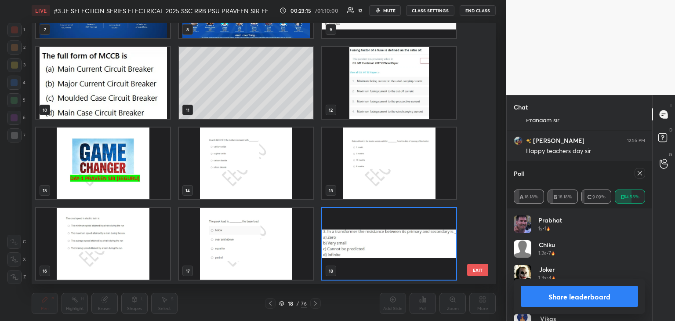
scroll to position [259, 460]
click at [481, 67] on div "7 8 9 10 11 12 13 14 15 16 17 18 19 20 21 EXIT" at bounding box center [264, 153] width 464 height 261
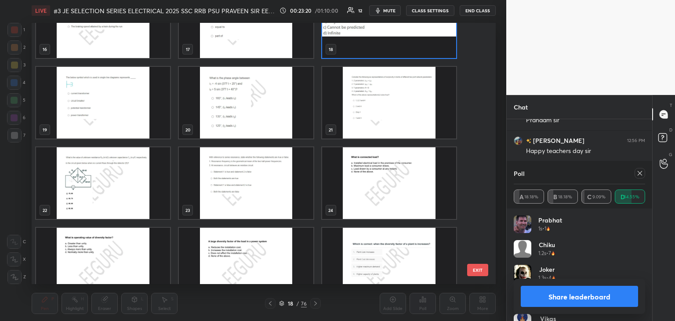
scroll to position [643, 0]
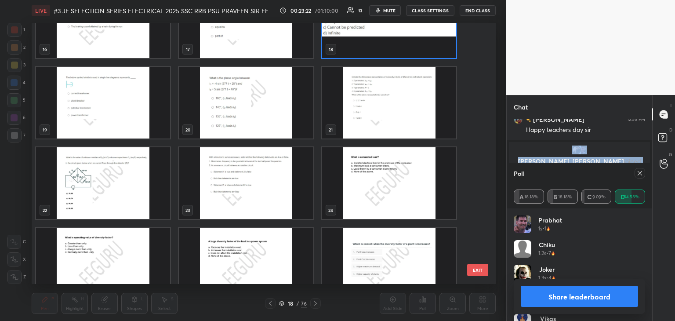
click at [251, 119] on img "grid" at bounding box center [246, 103] width 134 height 72
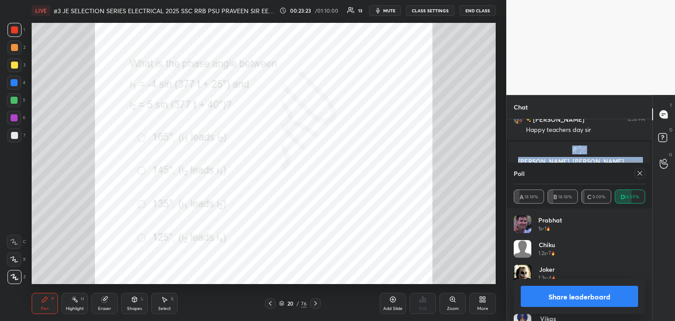
click at [251, 120] on img "grid" at bounding box center [246, 103] width 134 height 72
click at [642, 173] on icon at bounding box center [640, 173] width 7 height 7
type textarea "x"
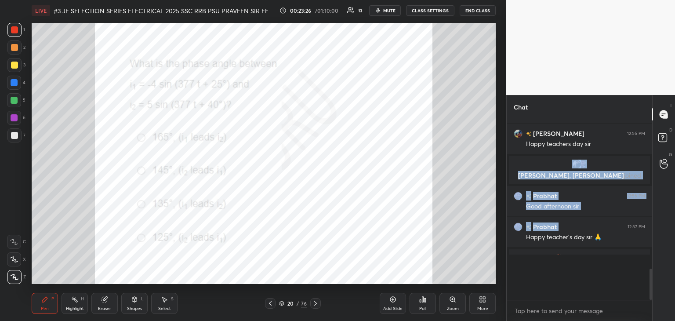
scroll to position [602, 0]
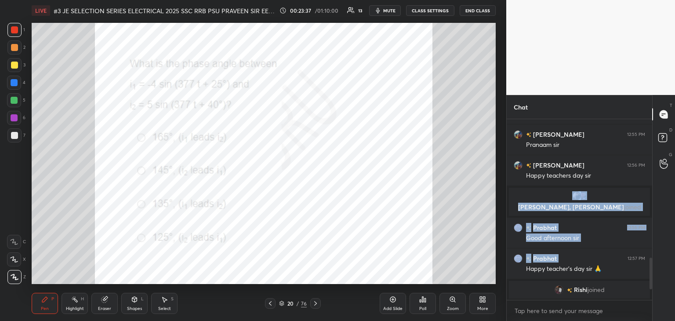
click at [424, 305] on div "Poll" at bounding box center [423, 303] width 26 height 21
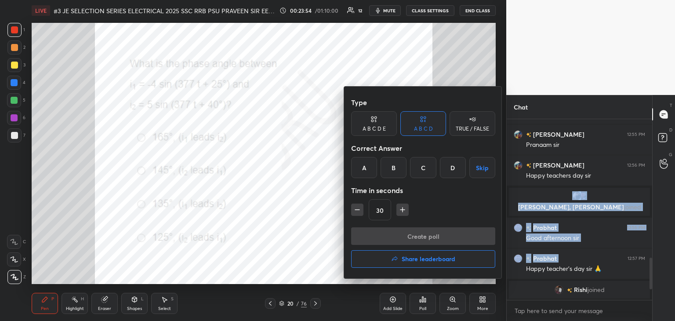
click at [364, 169] on div "A" at bounding box center [364, 167] width 26 height 21
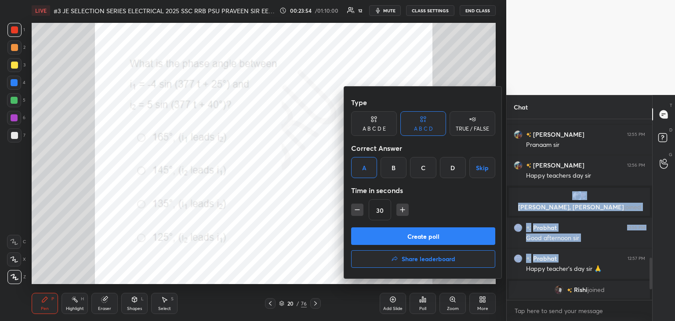
click at [401, 210] on icon "button" at bounding box center [403, 210] width 4 height 0
click at [402, 211] on icon "button" at bounding box center [402, 209] width 9 height 9
type input "60"
click at [392, 233] on button "Create poll" at bounding box center [423, 236] width 144 height 18
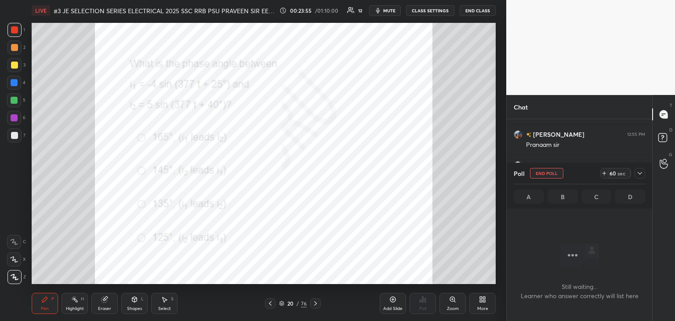
scroll to position [3, 3]
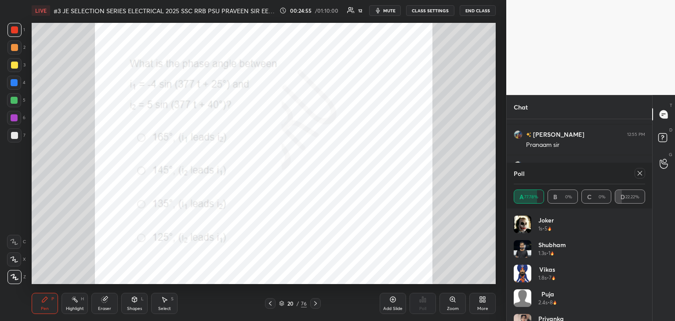
click at [642, 286] on div "Poll A 77.78% B 0% C 0% D 22.22% Joker 1s • 5 [PERSON_NAME] 1.3s • 1 Vikas 1.8s…" at bounding box center [580, 242] width 146 height 158
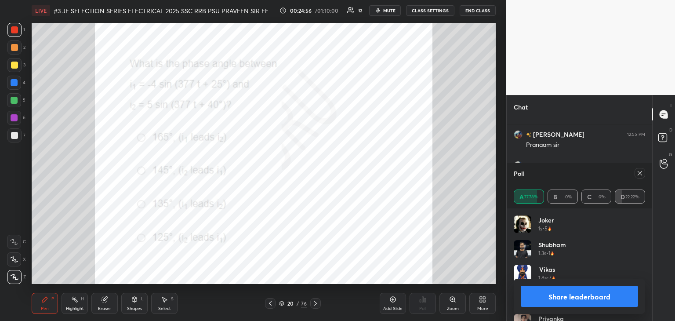
drag, startPoint x: 642, startPoint y: 255, endPoint x: 644, endPoint y: 288, distance: 33.0
click at [644, 309] on div "Poll A 77.78% B 0% C 0% D 22.22% Joker 1s • 5 [PERSON_NAME] 1.3s • 1 Vikas 1.8s…" at bounding box center [580, 242] width 146 height 158
drag, startPoint x: 642, startPoint y: 269, endPoint x: 644, endPoint y: 311, distance: 41.8
click at [644, 311] on div "Poll A 77.78% B 0% C 0% D 22.22% Joker 1s • 5 [PERSON_NAME] 1.3s • 1 Vikas 1.8s…" at bounding box center [580, 242] width 146 height 158
click at [139, 308] on div "Shapes" at bounding box center [134, 308] width 15 height 4
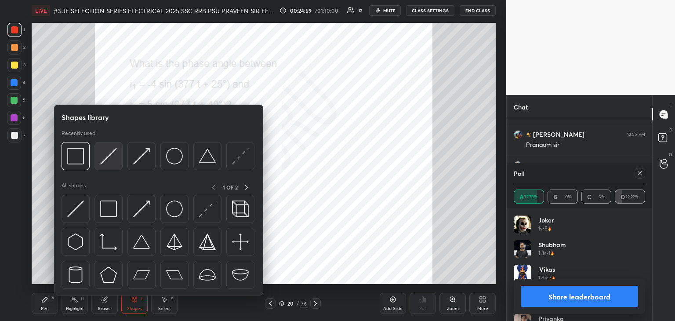
click at [107, 154] on img at bounding box center [108, 156] width 17 height 17
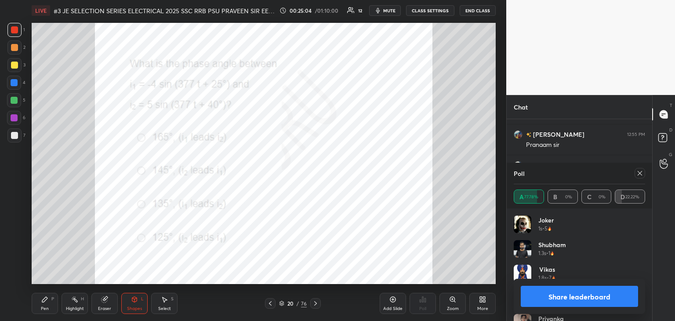
drag, startPoint x: 43, startPoint y: 312, endPoint x: 46, endPoint y: 308, distance: 4.7
click at [44, 312] on div "Pen P" at bounding box center [45, 303] width 26 height 21
click at [18, 81] on div at bounding box center [14, 82] width 7 height 7
click at [138, 307] on div "Shapes" at bounding box center [134, 308] width 15 height 4
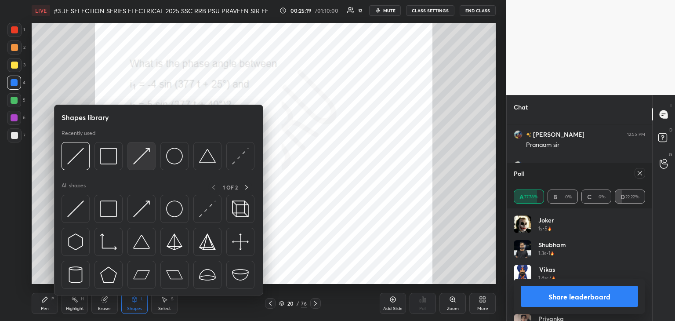
click at [144, 155] on img at bounding box center [141, 156] width 17 height 17
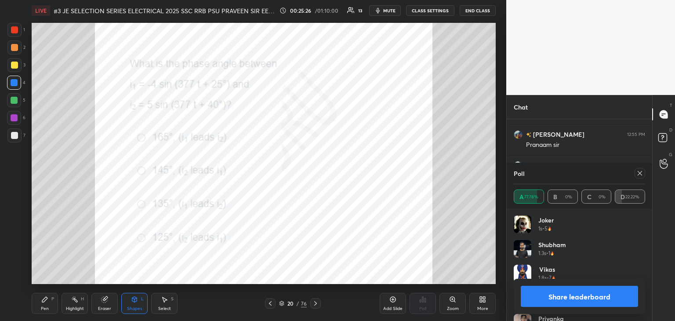
drag, startPoint x: 40, startPoint y: 305, endPoint x: 30, endPoint y: 315, distance: 14.6
click at [40, 306] on div "Pen P" at bounding box center [45, 303] width 26 height 21
click at [17, 105] on div at bounding box center [14, 100] width 14 height 14
click at [142, 300] on div "L" at bounding box center [142, 299] width 3 height 4
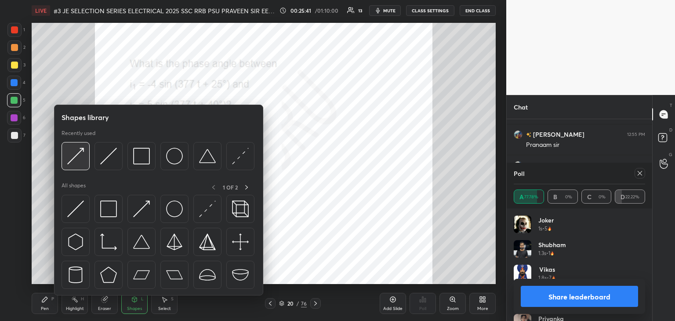
click at [76, 156] on img at bounding box center [75, 156] width 17 height 17
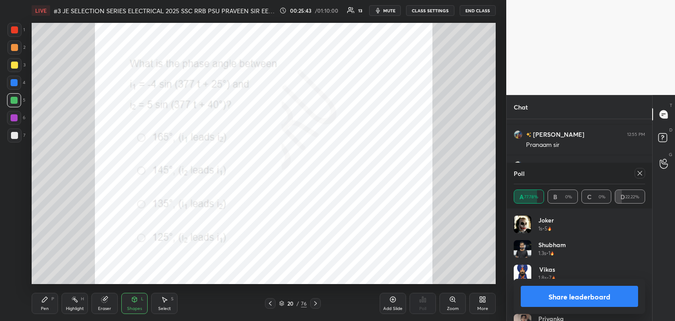
scroll to position [653, 0]
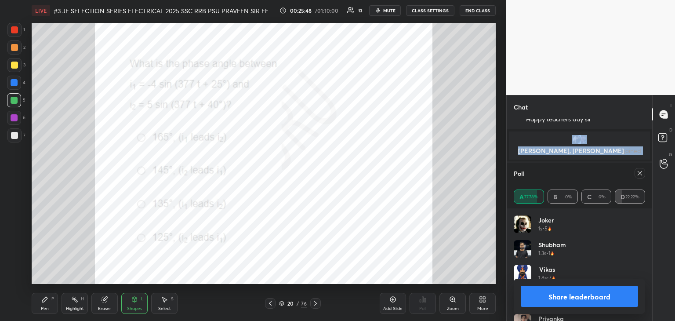
click at [52, 305] on div "Pen P" at bounding box center [45, 303] width 26 height 21
click at [16, 33] on div at bounding box center [14, 29] width 7 height 7
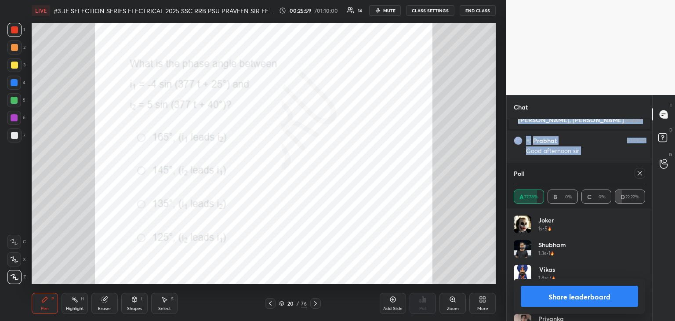
scroll to position [648, 0]
drag, startPoint x: 108, startPoint y: 301, endPoint x: 141, endPoint y: 285, distance: 36.0
click at [108, 302] on div "Eraser" at bounding box center [104, 303] width 26 height 21
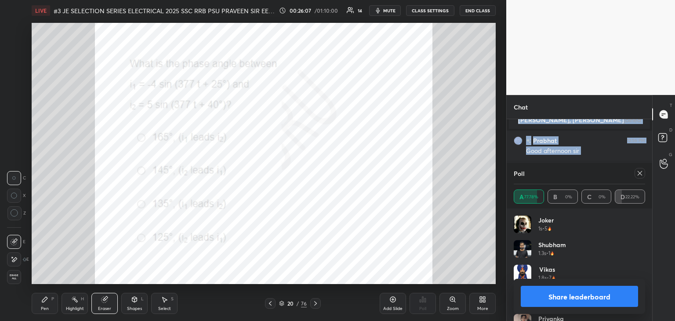
click at [49, 303] on div "Pen P" at bounding box center [45, 303] width 26 height 21
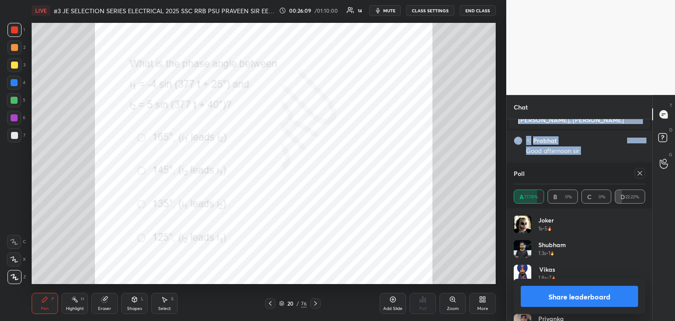
click at [13, 99] on div at bounding box center [14, 100] width 7 height 7
click at [639, 173] on icon at bounding box center [640, 173] width 7 height 7
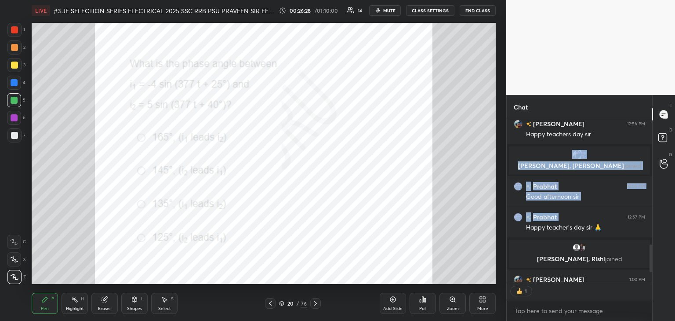
scroll to position [3, 3]
click at [284, 304] on div "20 / 76" at bounding box center [293, 303] width 28 height 8
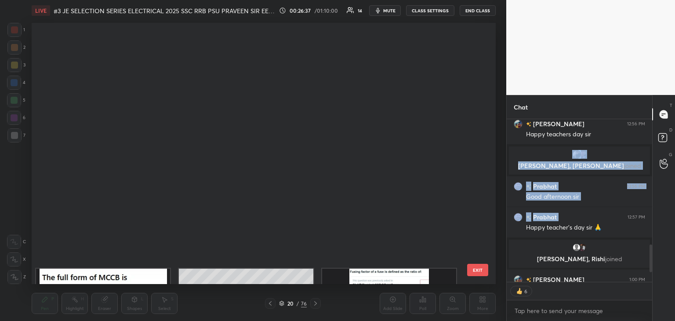
scroll to position [259, 460]
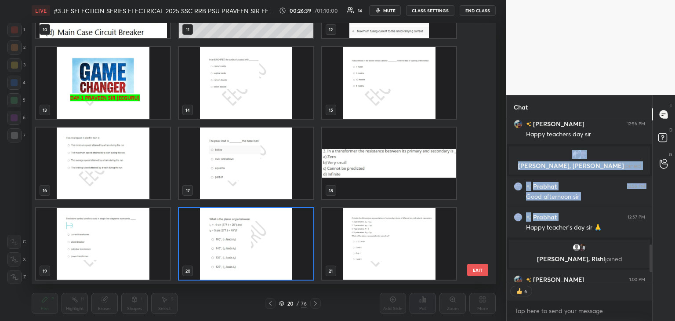
type textarea "x"
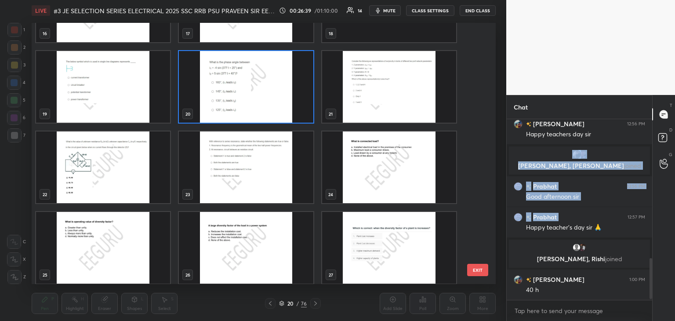
scroll to position [472, 0]
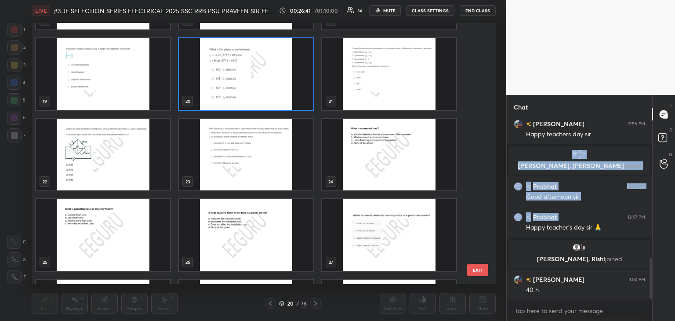
click at [119, 162] on img "grid" at bounding box center [103, 155] width 134 height 72
click at [121, 163] on img "grid" at bounding box center [103, 155] width 134 height 72
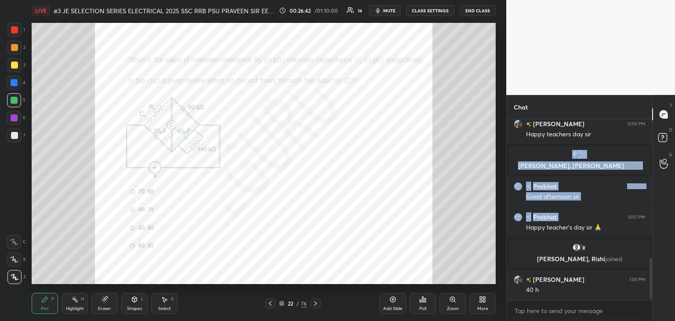
click at [121, 163] on img "grid" at bounding box center [103, 155] width 134 height 72
click at [122, 164] on img "grid" at bounding box center [103, 155] width 134 height 72
click at [425, 306] on div "Poll" at bounding box center [423, 303] width 26 height 21
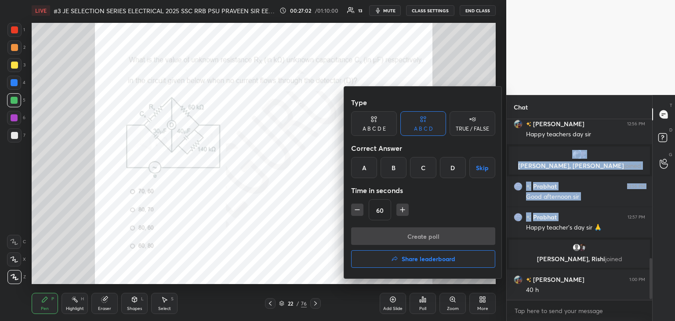
click at [364, 171] on div "A" at bounding box center [364, 167] width 26 height 21
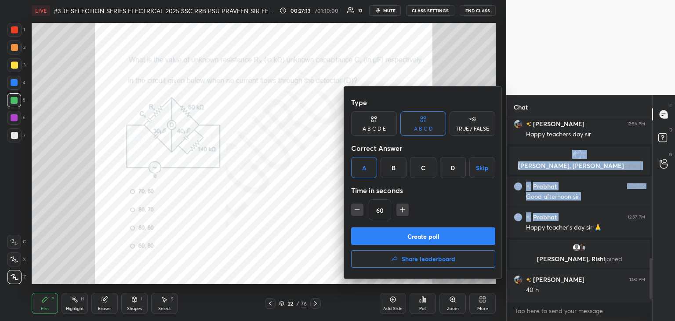
drag, startPoint x: 453, startPoint y: 165, endPoint x: 419, endPoint y: 196, distance: 46.4
click at [452, 166] on div "D" at bounding box center [453, 167] width 26 height 21
drag, startPoint x: 401, startPoint y: 210, endPoint x: 401, endPoint y: 215, distance: 5.3
click at [401, 209] on icon "button" at bounding box center [402, 209] width 9 height 9
click at [359, 208] on icon "button" at bounding box center [357, 209] width 9 height 9
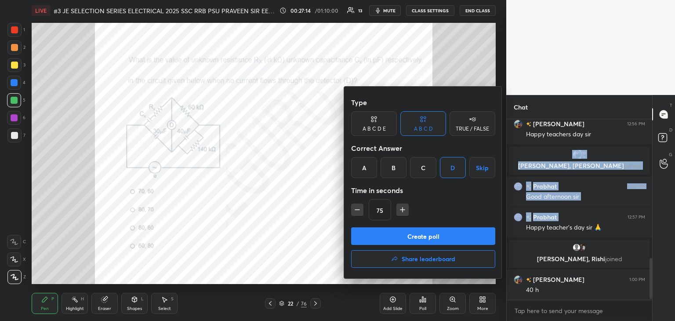
type input "60"
click at [363, 235] on button "Create poll" at bounding box center [423, 236] width 144 height 18
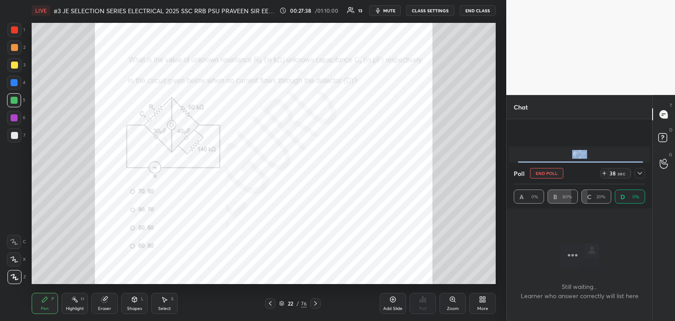
scroll to position [679, 0]
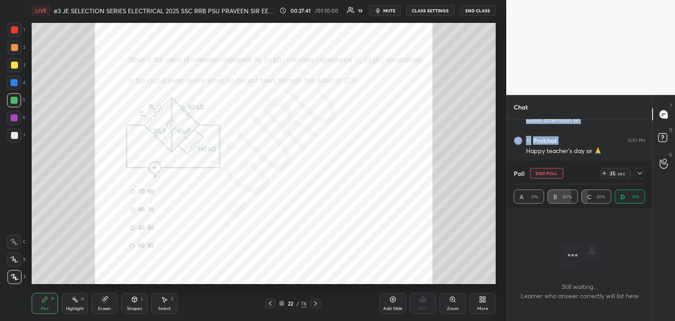
click at [602, 176] on icon at bounding box center [604, 173] width 7 height 7
click at [641, 174] on icon at bounding box center [640, 173] width 7 height 7
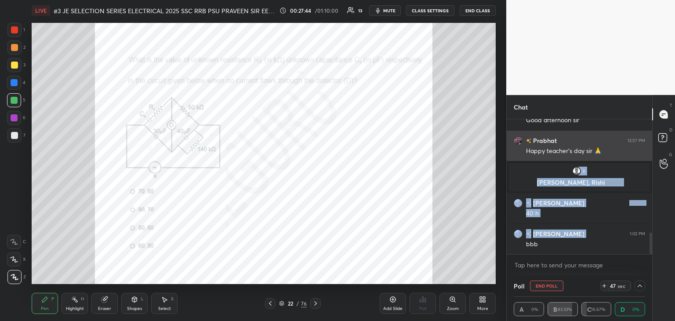
scroll to position [710, 0]
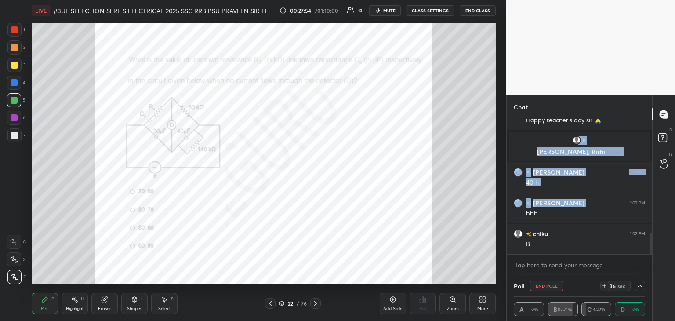
click at [638, 288] on icon at bounding box center [640, 285] width 7 height 7
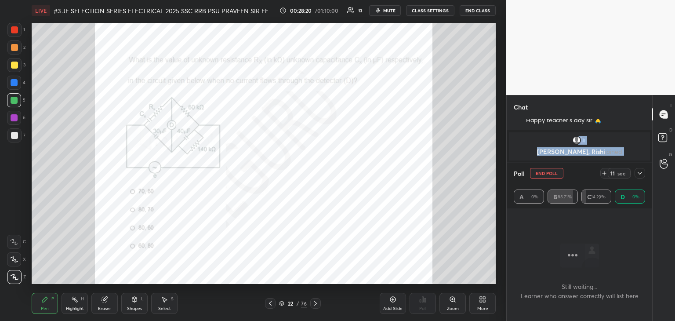
click at [93, 306] on div "Eraser" at bounding box center [104, 303] width 26 height 21
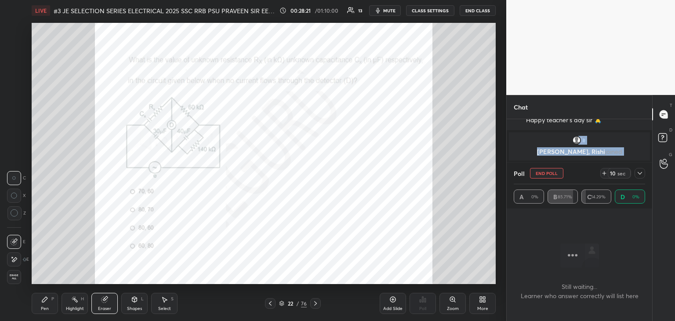
drag, startPoint x: 15, startPoint y: 277, endPoint x: 17, endPoint y: 282, distance: 5.7
click at [15, 278] on span "Erase all" at bounding box center [13, 277] width 13 height 6
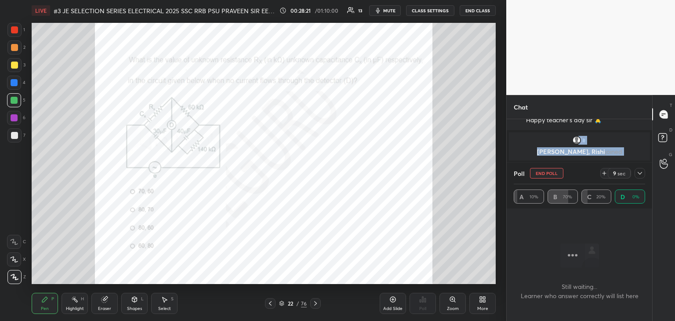
click at [43, 319] on div "Pen P Highlight H Eraser Shapes L Select S 22 / 76 Add Slide Poll Zoom More" at bounding box center [264, 303] width 464 height 35
click at [23, 282] on div "Z" at bounding box center [16, 277] width 18 height 14
click at [50, 303] on div "Pen P" at bounding box center [45, 303] width 26 height 21
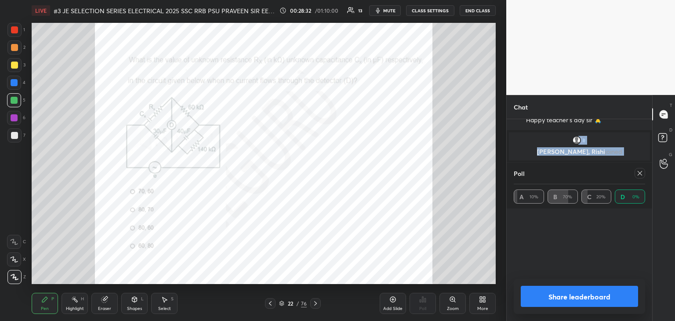
click at [642, 172] on icon at bounding box center [640, 173] width 7 height 7
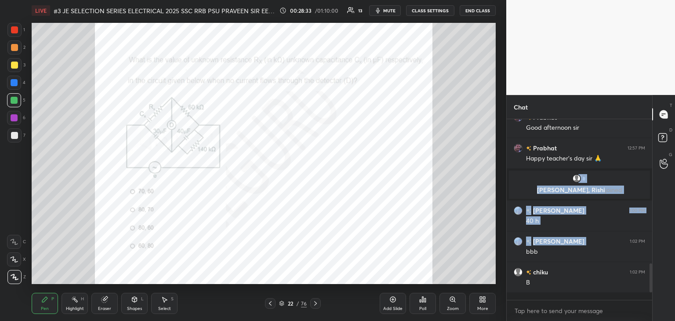
scroll to position [3, 3]
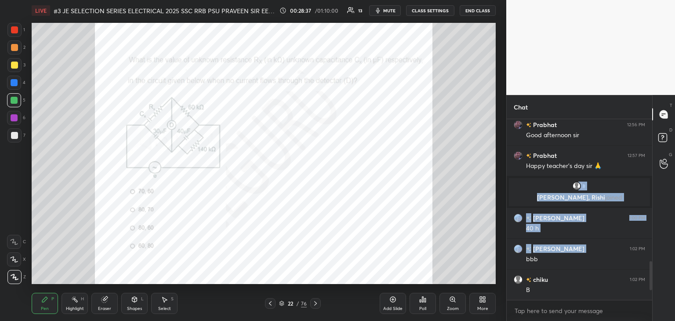
click at [18, 31] on div at bounding box center [14, 29] width 7 height 7
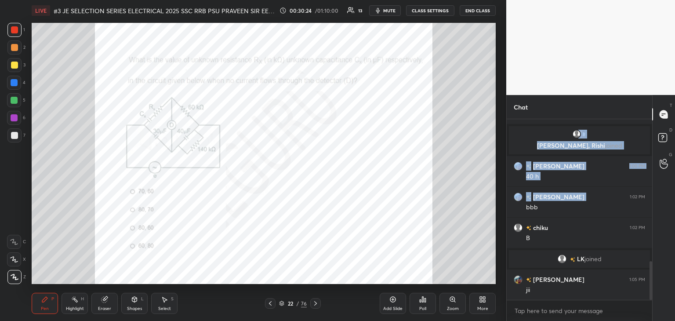
scroll to position [3, 3]
drag, startPoint x: 652, startPoint y: 254, endPoint x: 647, endPoint y: 277, distance: 23.1
click at [648, 277] on div "Chat [PERSON_NAME] 12:52 PM SiO2 Vikas 12:52 PM [PERSON_NAME] 12:53 PM B chiku …" at bounding box center [590, 208] width 169 height 226
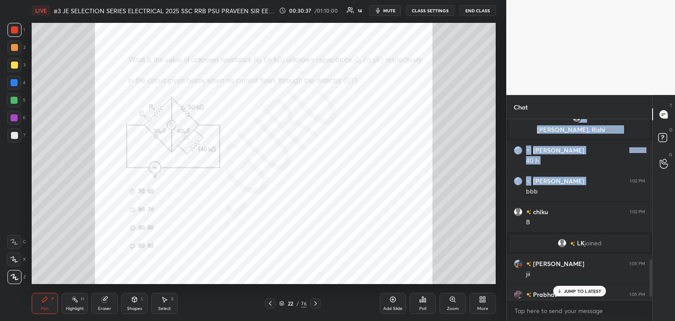
drag, startPoint x: 651, startPoint y: 285, endPoint x: 652, endPoint y: 280, distance: 5.3
click at [650, 280] on div at bounding box center [651, 277] width 3 height 37
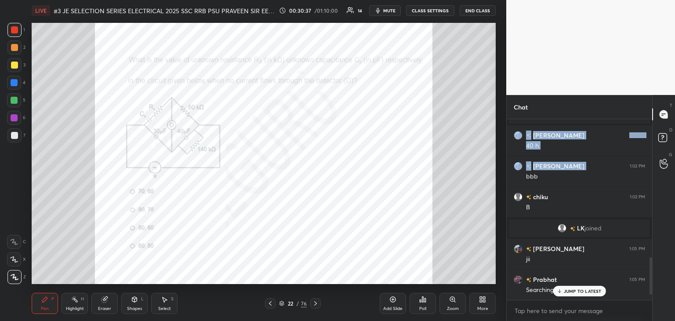
drag, startPoint x: 651, startPoint y: 278, endPoint x: 652, endPoint y: 295, distance: 17.6
click at [652, 297] on div "Chat Vikas 12:52 PM [PERSON_NAME] 12:53 PM B chiku 12:53 PM B [PERSON_NAME] joi…" at bounding box center [590, 208] width 169 height 226
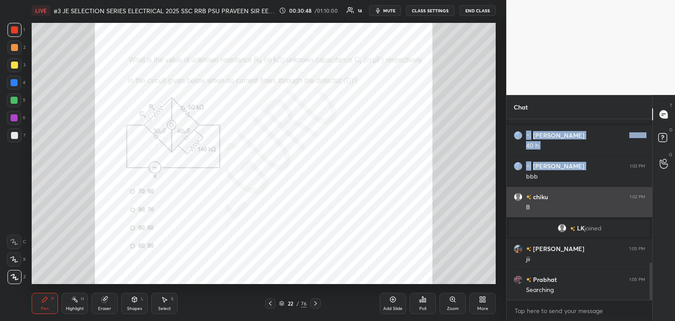
scroll to position [725, 0]
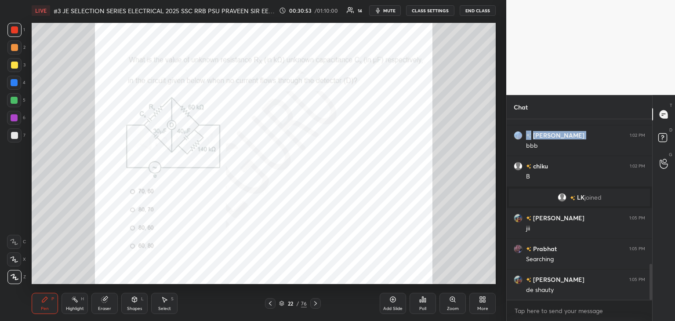
click at [108, 308] on div "Eraser" at bounding box center [104, 308] width 13 height 4
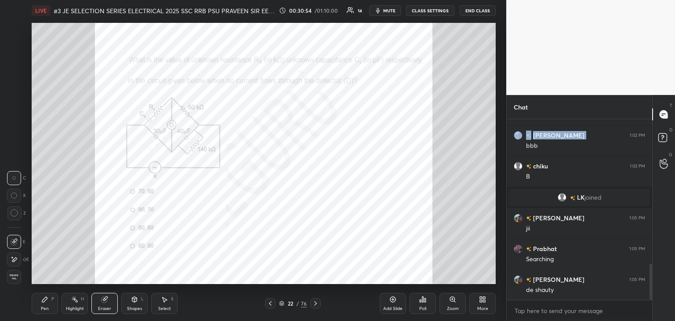
click at [15, 280] on div "Erase all" at bounding box center [14, 277] width 14 height 14
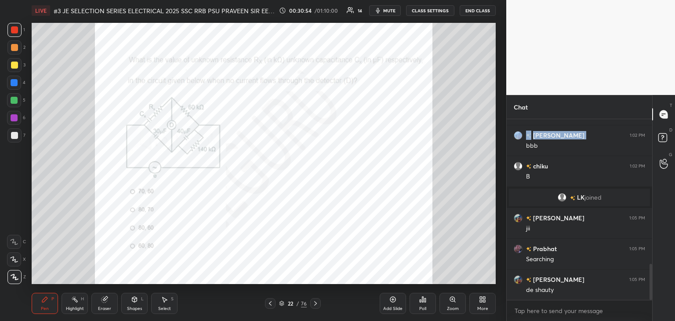
click at [36, 308] on div "Pen P" at bounding box center [45, 303] width 26 height 21
click at [316, 305] on icon at bounding box center [315, 303] width 7 height 7
click at [424, 304] on div "Poll" at bounding box center [423, 303] width 26 height 21
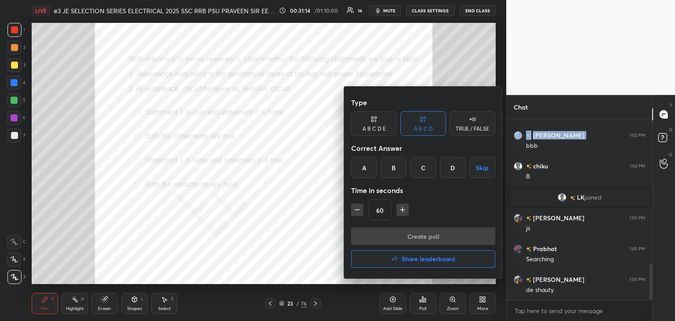
drag, startPoint x: 392, startPoint y: 169, endPoint x: 387, endPoint y: 180, distance: 11.6
click at [390, 172] on div "B" at bounding box center [394, 167] width 26 height 21
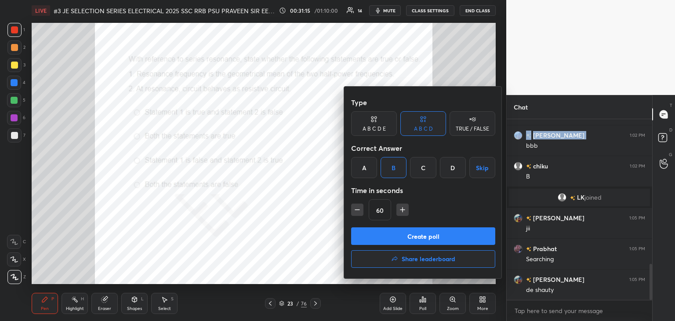
click at [384, 232] on button "Create poll" at bounding box center [423, 236] width 144 height 18
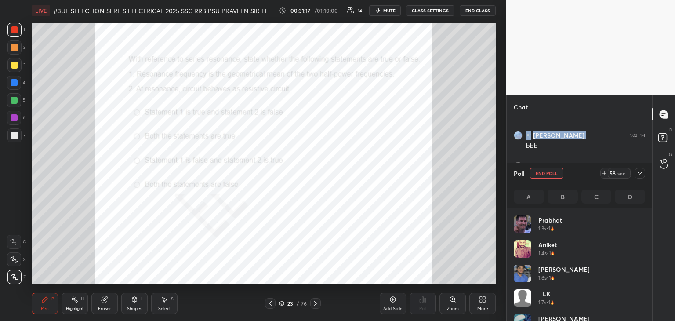
scroll to position [103, 129]
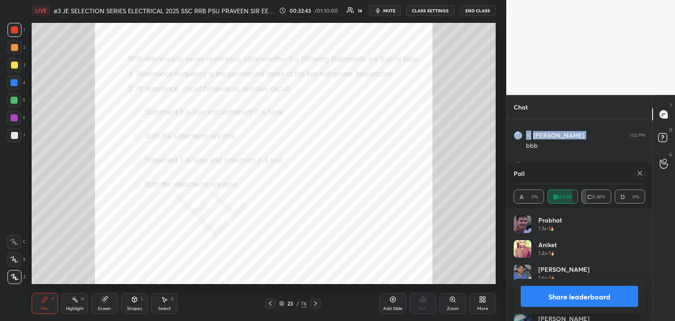
drag, startPoint x: 113, startPoint y: 301, endPoint x: 84, endPoint y: 317, distance: 32.5
click at [113, 301] on div "Eraser" at bounding box center [104, 303] width 26 height 21
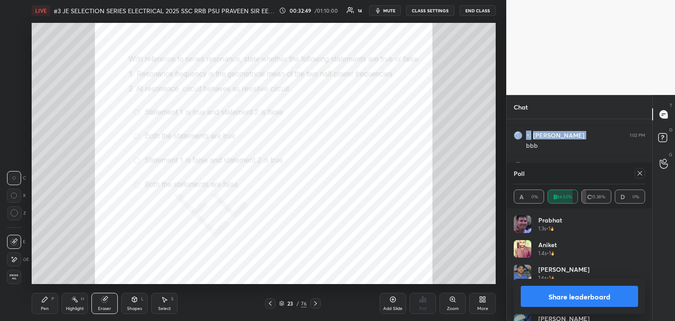
drag, startPoint x: 40, startPoint y: 304, endPoint x: 29, endPoint y: 299, distance: 13.0
click at [40, 303] on div "Pen P" at bounding box center [45, 303] width 26 height 21
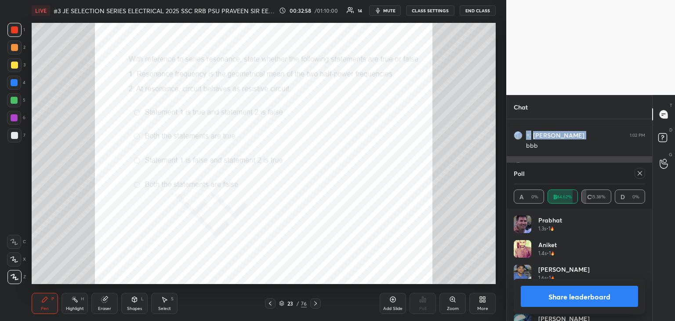
click at [639, 174] on icon at bounding box center [640, 173] width 7 height 7
type textarea "x"
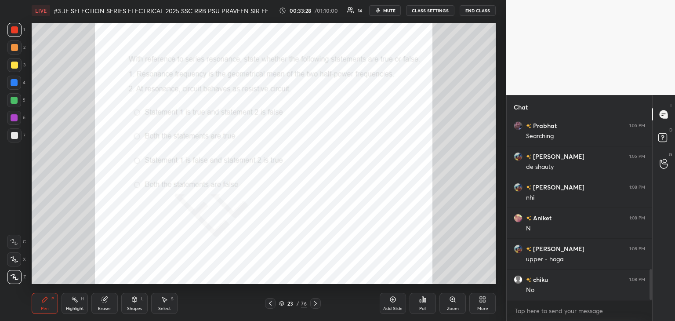
scroll to position [878, 0]
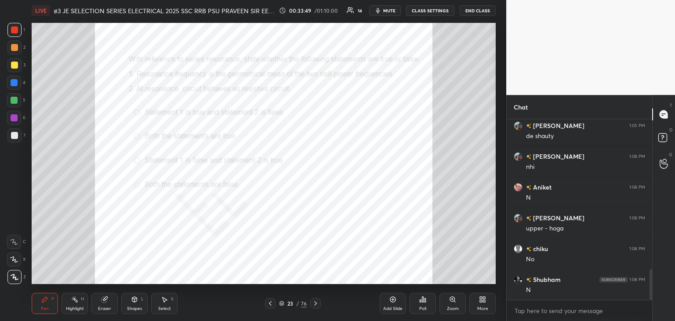
click at [15, 34] on div at bounding box center [14, 30] width 14 height 14
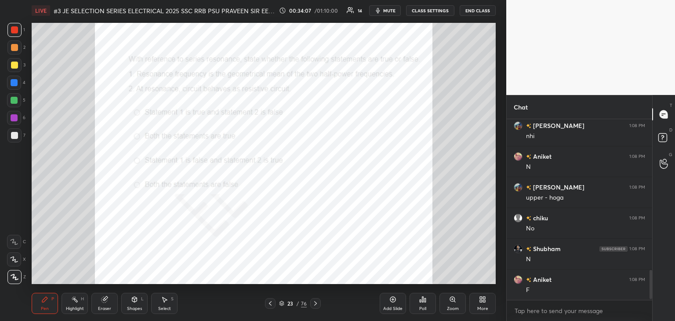
scroll to position [940, 0]
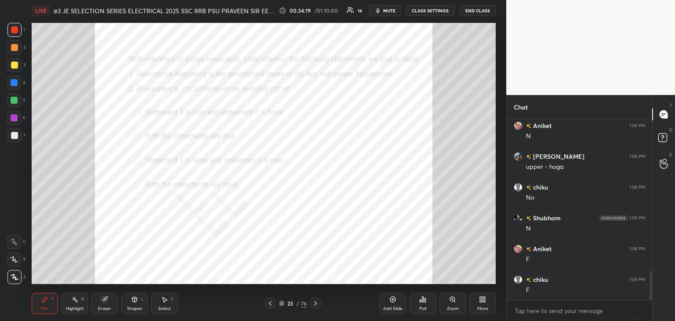
click at [11, 98] on div at bounding box center [14, 100] width 7 height 7
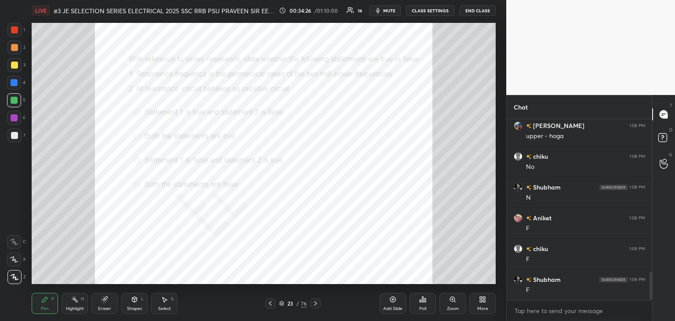
drag, startPoint x: 16, startPoint y: 32, endPoint x: 28, endPoint y: 50, distance: 22.0
click at [18, 31] on div at bounding box center [14, 29] width 7 height 7
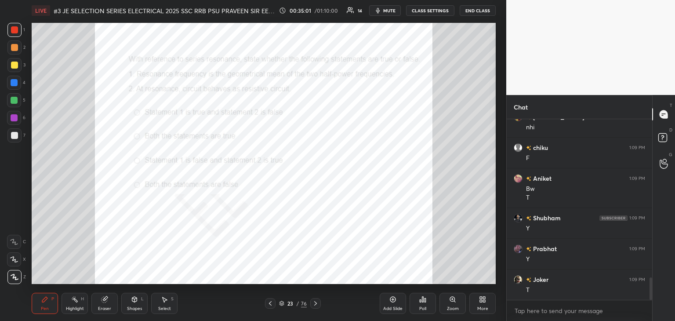
scroll to position [1327, 0]
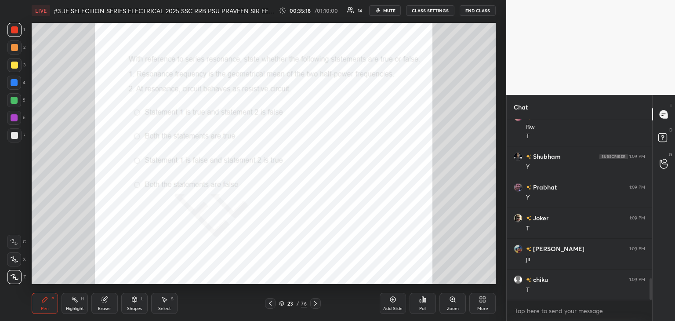
click at [15, 83] on div at bounding box center [14, 82] width 7 height 7
click at [107, 308] on div "Eraser" at bounding box center [104, 308] width 13 height 4
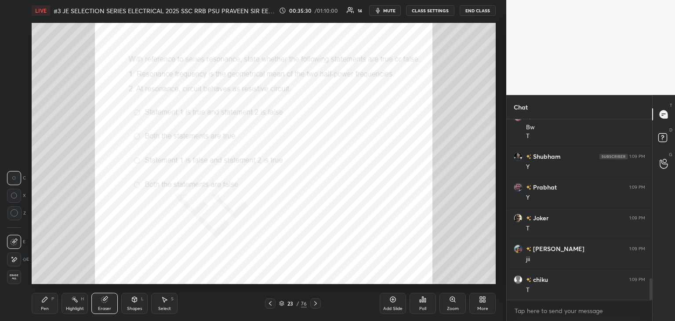
drag, startPoint x: 16, startPoint y: 275, endPoint x: 34, endPoint y: 317, distance: 46.5
click at [18, 278] on span "Erase all" at bounding box center [13, 277] width 13 height 6
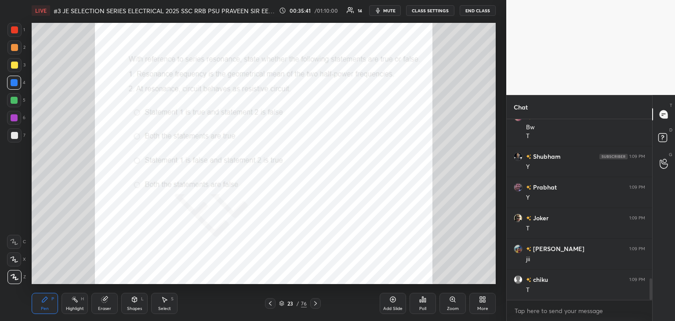
click at [283, 302] on icon at bounding box center [281, 303] width 5 height 5
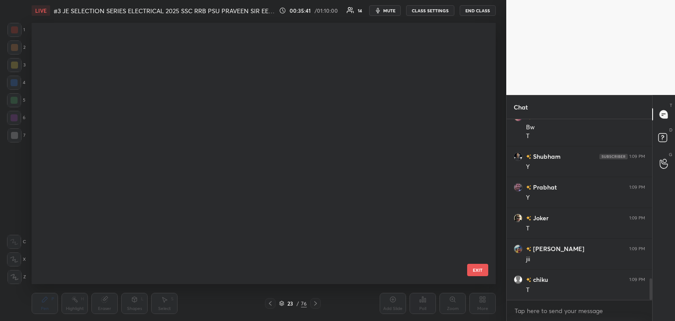
scroll to position [259, 460]
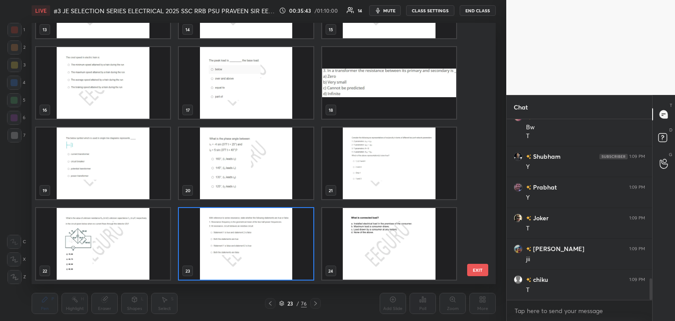
click at [359, 255] on img "grid" at bounding box center [389, 244] width 134 height 72
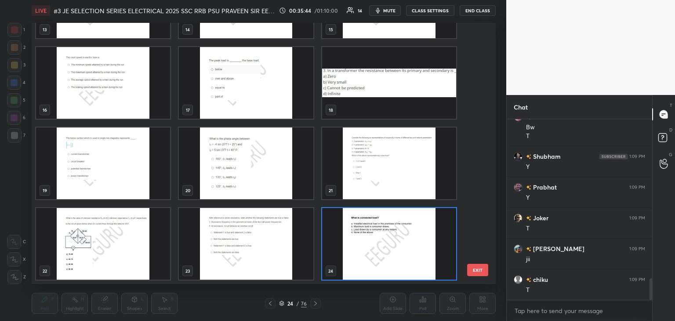
click at [360, 255] on img "grid" at bounding box center [389, 244] width 134 height 72
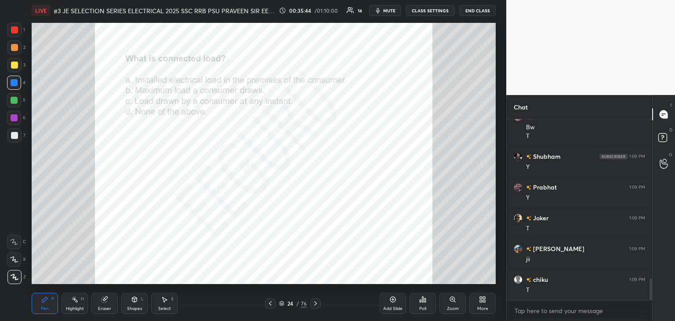
scroll to position [0, 0]
click at [425, 306] on div "Poll" at bounding box center [422, 308] width 7 height 4
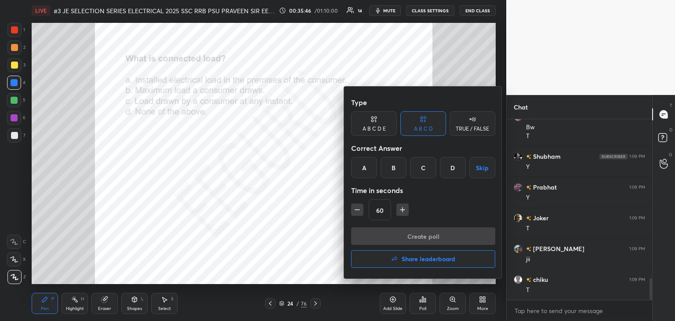
drag, startPoint x: 374, startPoint y: 171, endPoint x: 371, endPoint y: 178, distance: 7.1
click at [373, 171] on div "A" at bounding box center [364, 167] width 26 height 21
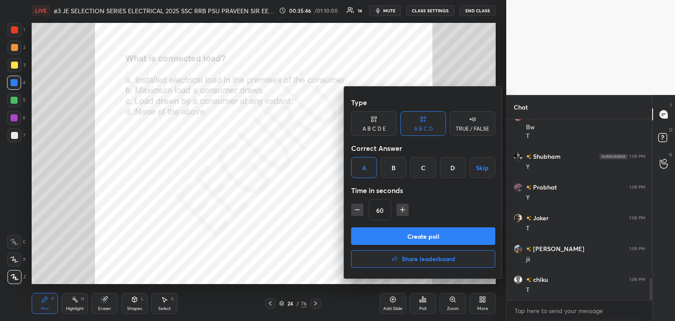
click at [359, 203] on div "60" at bounding box center [423, 209] width 144 height 21
drag, startPoint x: 358, startPoint y: 206, endPoint x: 358, endPoint y: 211, distance: 5.3
click at [358, 207] on icon "button" at bounding box center [357, 209] width 9 height 9
click at [358, 208] on icon "button" at bounding box center [357, 209] width 9 height 9
type input "30"
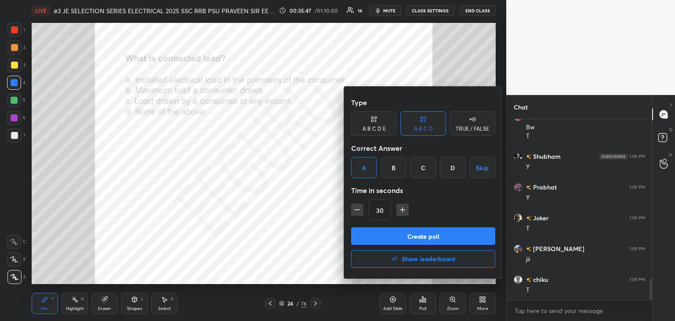
click at [360, 234] on button "Create poll" at bounding box center [423, 236] width 144 height 18
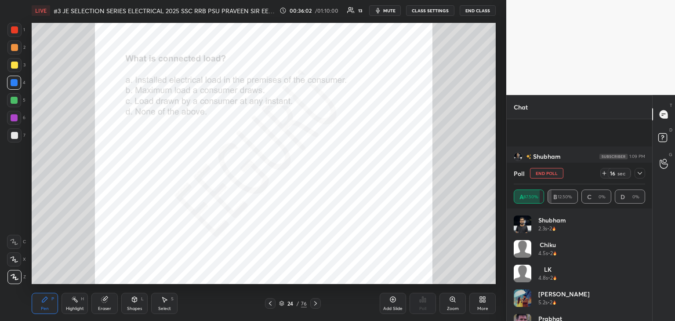
scroll to position [1394, 0]
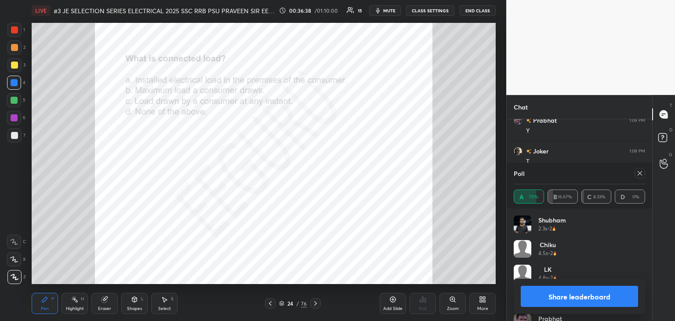
drag, startPoint x: 97, startPoint y: 305, endPoint x: 70, endPoint y: 300, distance: 27.2
click at [97, 304] on div "Eraser" at bounding box center [104, 303] width 26 height 21
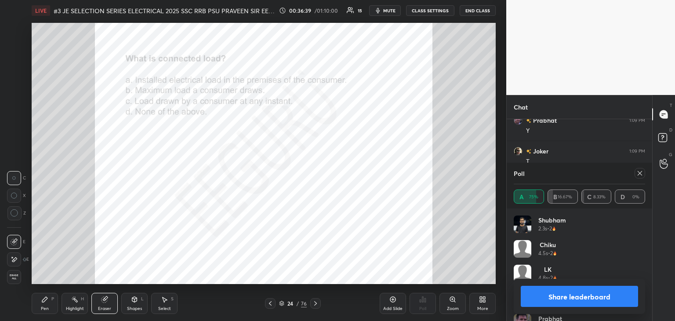
click at [11, 277] on span "Erase all" at bounding box center [13, 277] width 13 height 6
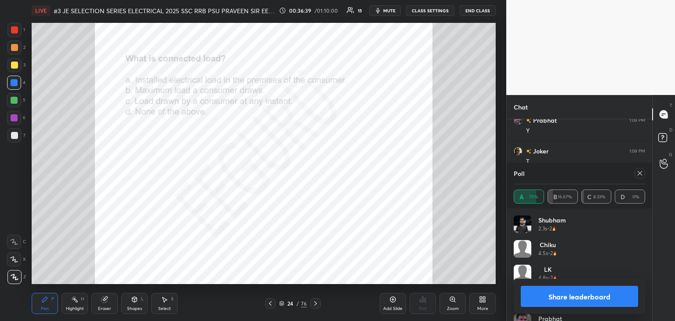
click at [37, 306] on div "Pen P" at bounding box center [45, 303] width 26 height 21
click at [640, 173] on icon at bounding box center [640, 173] width 7 height 7
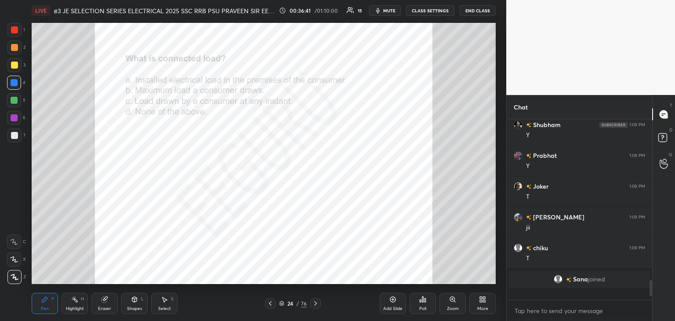
scroll to position [106, 143]
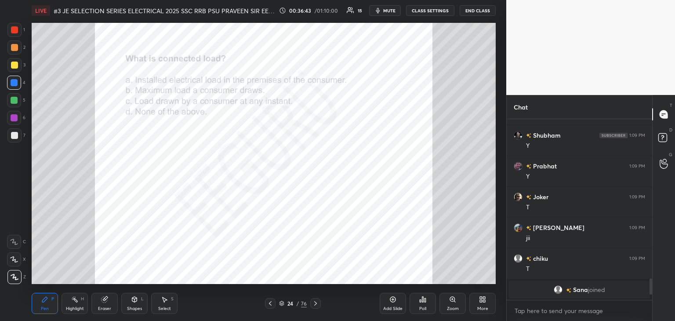
click at [318, 304] on icon at bounding box center [315, 303] width 7 height 7
click at [424, 306] on div "Poll" at bounding box center [422, 308] width 7 height 4
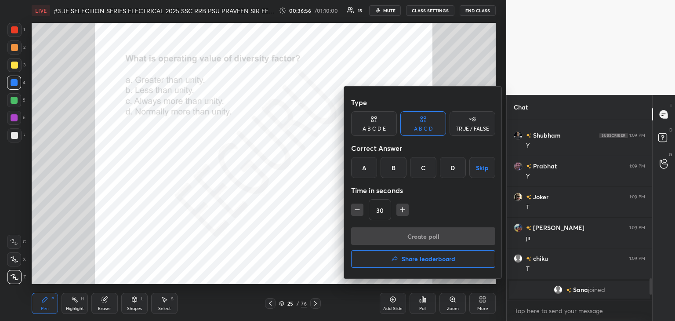
drag, startPoint x: 427, startPoint y: 169, endPoint x: 416, endPoint y: 182, distance: 16.5
click at [427, 171] on div "C" at bounding box center [423, 167] width 26 height 21
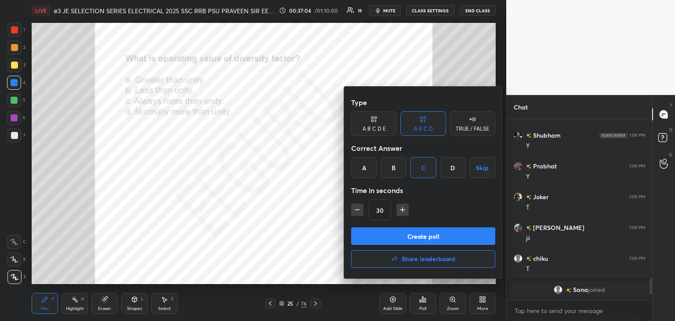
click at [362, 234] on button "Create poll" at bounding box center [423, 236] width 144 height 18
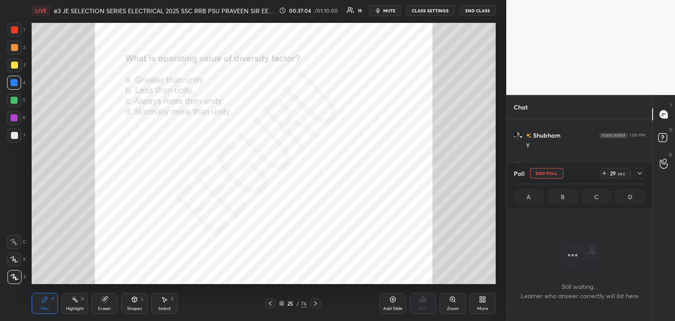
click at [369, 250] on div "Create poll" at bounding box center [423, 256] width 108 height 12
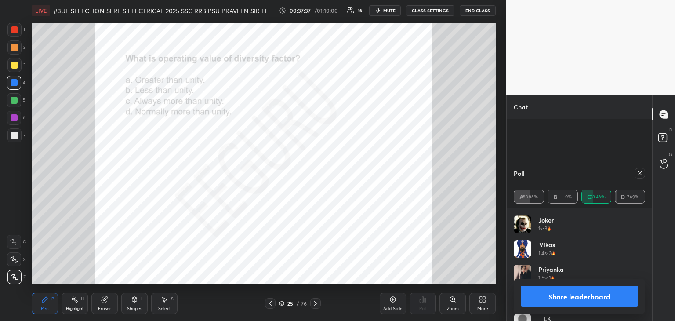
scroll to position [1250, 0]
click at [639, 175] on icon at bounding box center [640, 173] width 4 height 4
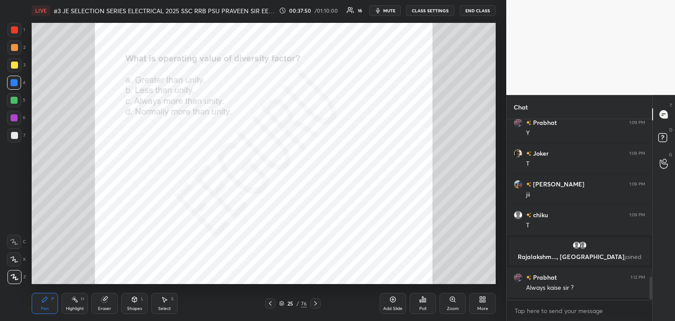
scroll to position [178, 143]
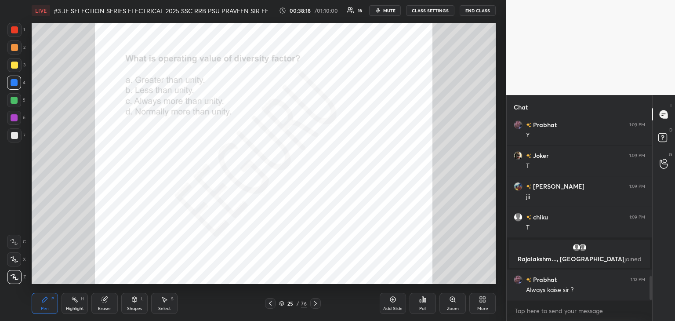
click at [18, 32] on div at bounding box center [14, 29] width 7 height 7
click at [104, 304] on div "Eraser" at bounding box center [104, 303] width 26 height 21
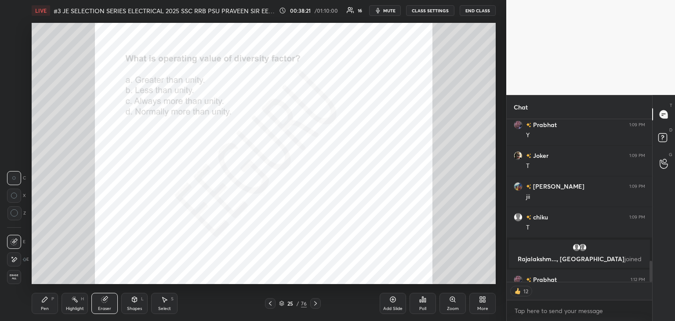
click at [19, 277] on span "Erase all" at bounding box center [13, 277] width 13 height 6
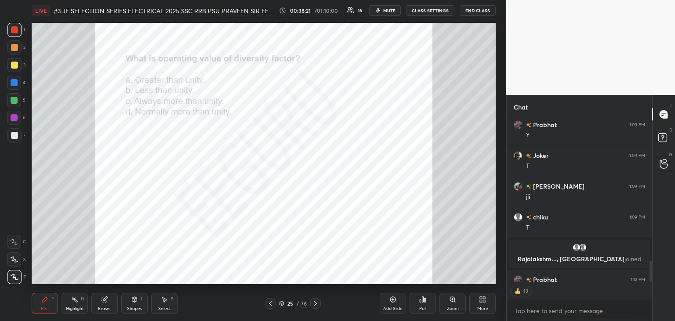
click at [48, 312] on div "Pen P" at bounding box center [45, 303] width 26 height 21
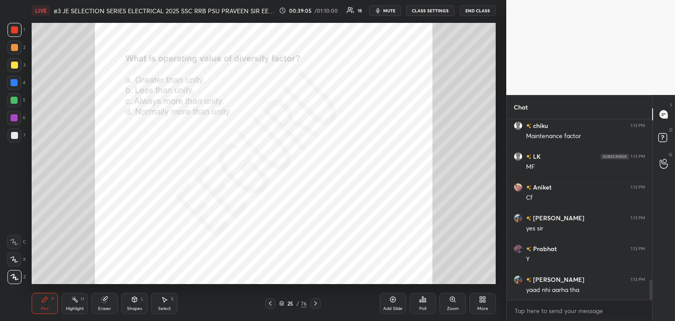
scroll to position [1451, 0]
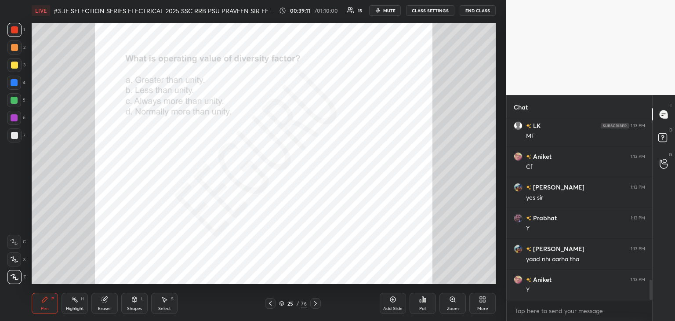
click at [16, 84] on div at bounding box center [14, 82] width 7 height 7
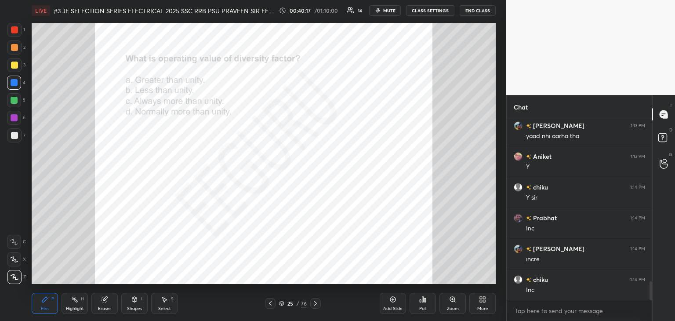
scroll to position [1605, 0]
click at [14, 32] on div at bounding box center [14, 29] width 7 height 7
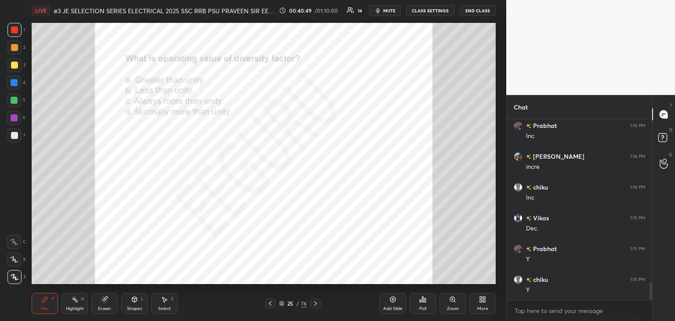
scroll to position [1697, 0]
drag, startPoint x: 18, startPoint y: 104, endPoint x: 14, endPoint y: 95, distance: 9.8
click at [18, 105] on div at bounding box center [14, 100] width 14 height 14
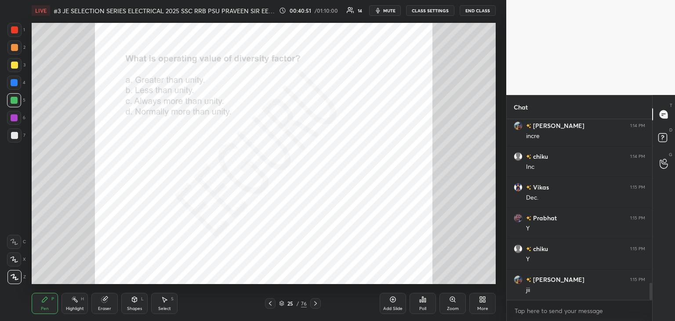
scroll to position [1728, 0]
click at [14, 91] on div "4" at bounding box center [16, 85] width 18 height 18
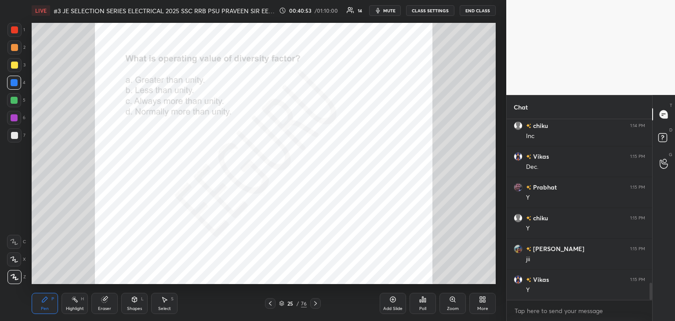
click at [16, 120] on div at bounding box center [14, 118] width 14 height 14
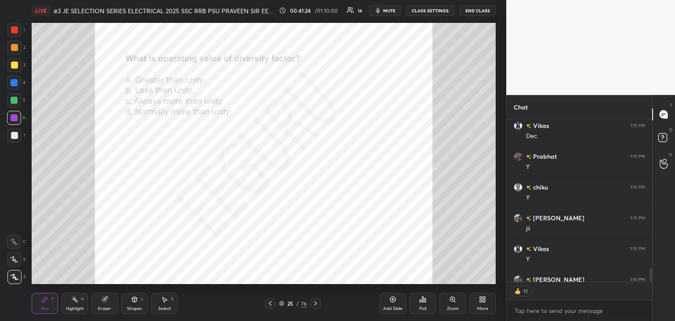
scroll to position [1807, 0]
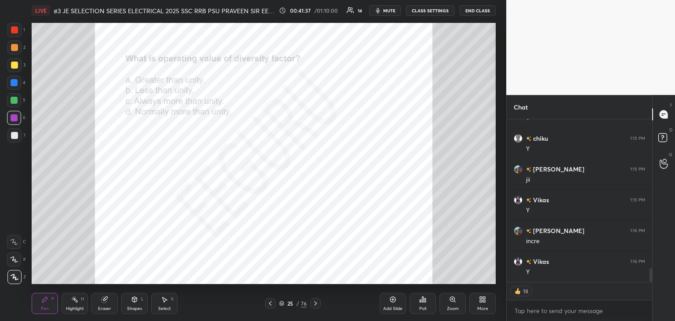
click at [355, 292] on div "Pen P Highlight H Eraser Shapes L Select S 25 / 76 Add Slide Poll Zoom More" at bounding box center [264, 303] width 464 height 35
click at [319, 301] on div at bounding box center [315, 303] width 11 height 11
click at [420, 303] on div "Poll" at bounding box center [423, 303] width 26 height 21
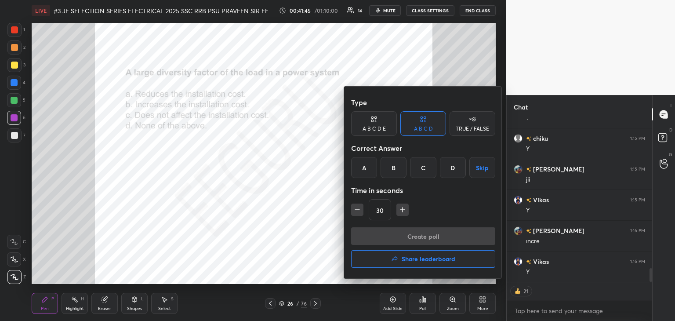
click at [373, 166] on div "A" at bounding box center [364, 167] width 26 height 21
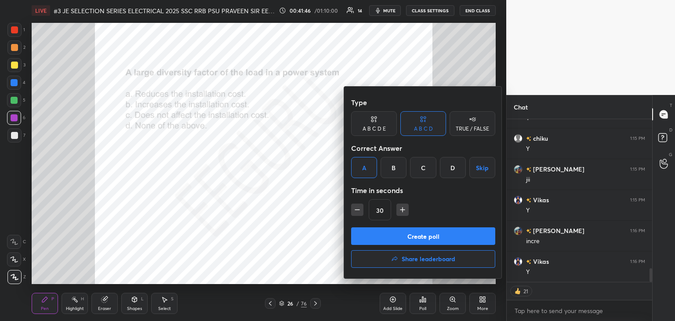
click at [374, 235] on button "Create poll" at bounding box center [423, 236] width 144 height 18
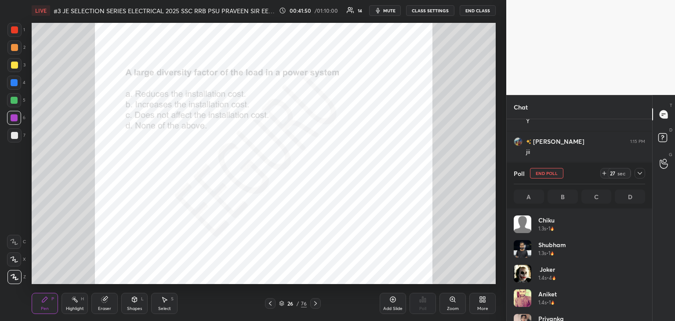
scroll to position [132, 143]
click at [14, 32] on div at bounding box center [14, 29] width 7 height 7
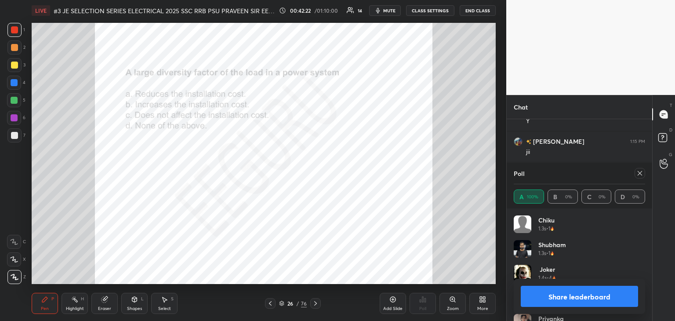
scroll to position [1866, 0]
click at [644, 176] on div at bounding box center [640, 173] width 11 height 11
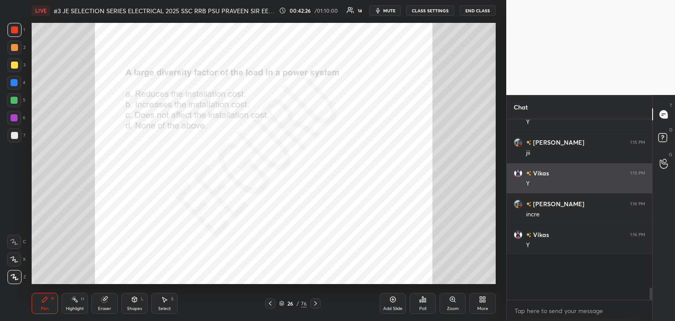
scroll to position [174, 143]
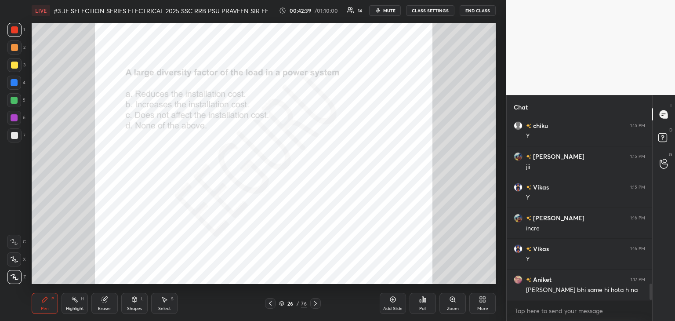
drag, startPoint x: 301, startPoint y: 294, endPoint x: 308, endPoint y: 295, distance: 7.0
click at [301, 294] on div "Pen P Highlight H Eraser Shapes L Select S 26 / 76 Add Slide Poll Zoom More" at bounding box center [264, 303] width 464 height 35
drag, startPoint x: 309, startPoint y: 299, endPoint x: 324, endPoint y: 287, distance: 19.6
click at [326, 284] on div "LIVE #3 JE SELECTION SERIES ELECTRICAL 2025 SSC RRB PSU PRAVEEN SIR EEEGURU 00:…" at bounding box center [263, 160] width 471 height 321
click at [313, 305] on icon at bounding box center [315, 303] width 7 height 7
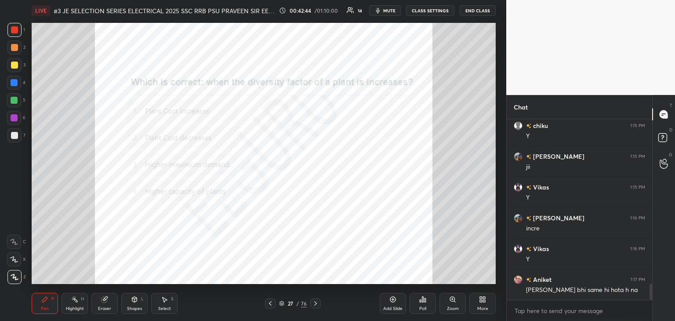
click at [427, 309] on div "Poll" at bounding box center [423, 303] width 26 height 21
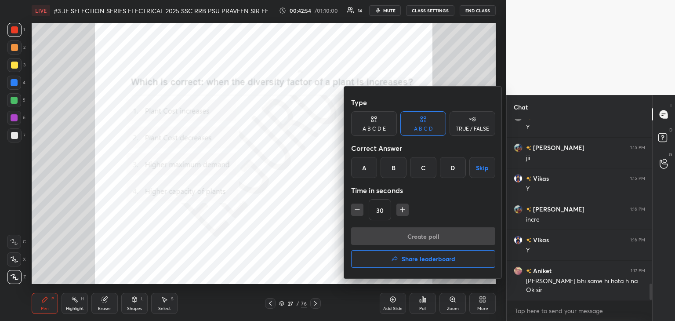
click at [390, 170] on div "B" at bounding box center [394, 167] width 26 height 21
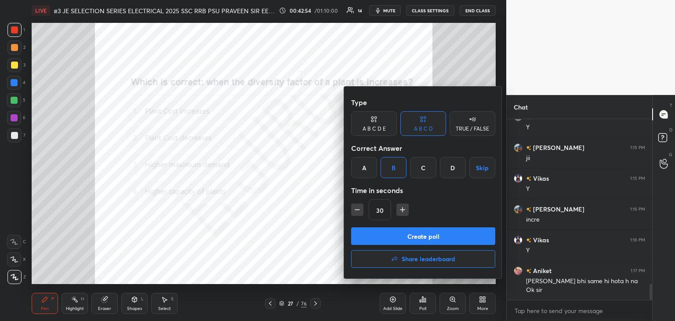
click at [375, 234] on button "Create poll" at bounding box center [423, 236] width 144 height 18
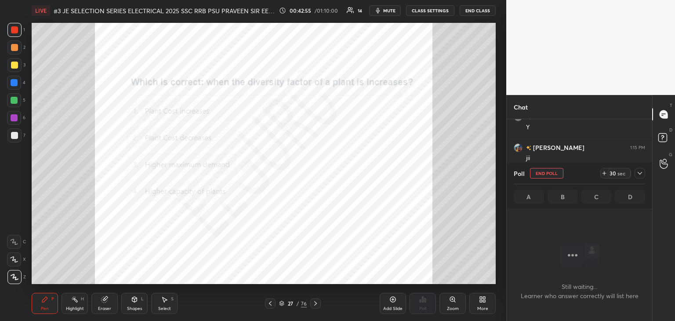
scroll to position [132, 143]
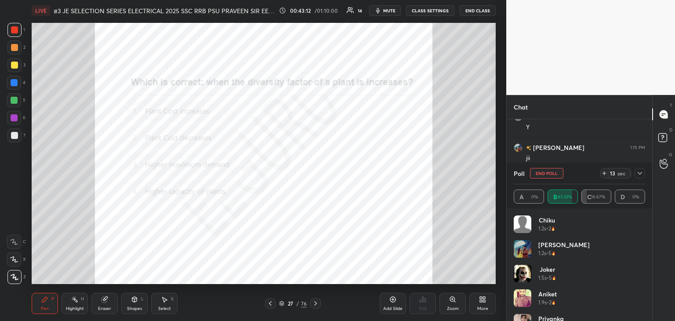
click at [647, 233] on div "chiku 1.2s • 2 [PERSON_NAME] 1.2s • 5 Joker 1.5s • 5 [PERSON_NAME] 1.9s • 2 Pri…" at bounding box center [580, 264] width 146 height 113
click at [645, 232] on div "chiku 1.2s • 2 [PERSON_NAME] 1.2s • 5 Joker 1.5s • 5 [PERSON_NAME] 1.9s • 2 Pri…" at bounding box center [580, 264] width 146 height 113
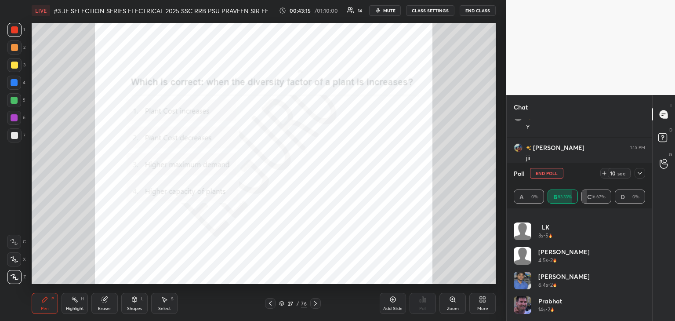
click at [552, 175] on button "End Poll" at bounding box center [546, 173] width 33 height 11
type textarea "x"
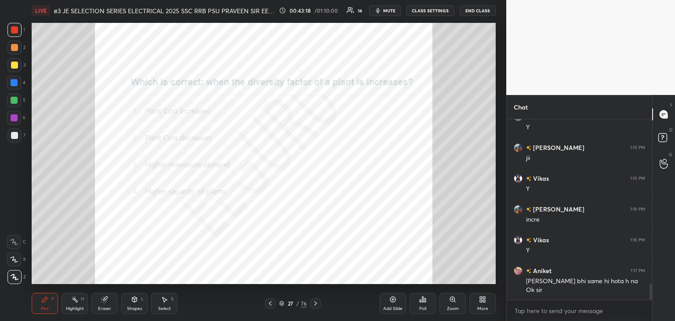
click at [316, 302] on icon at bounding box center [315, 303] width 7 height 7
click at [455, 309] on div "Zoom" at bounding box center [453, 308] width 12 height 4
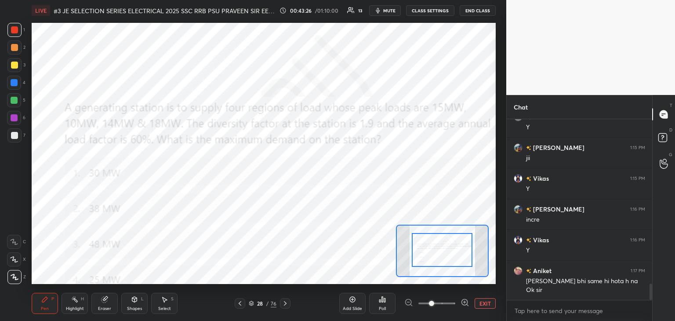
drag, startPoint x: 450, startPoint y: 256, endPoint x: 448, endPoint y: 261, distance: 4.7
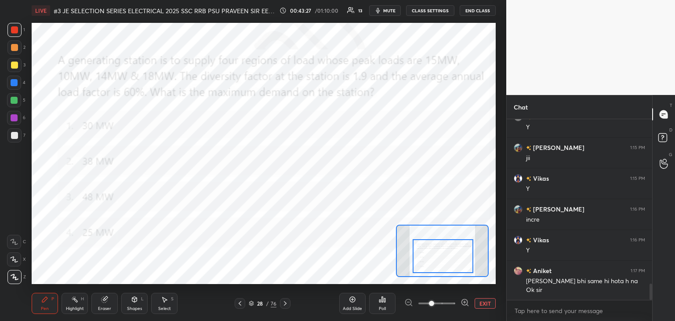
drag, startPoint x: 448, startPoint y: 255, endPoint x: 449, endPoint y: 262, distance: 6.2
click at [449, 262] on div at bounding box center [443, 256] width 61 height 34
click at [385, 307] on div "Poll" at bounding box center [382, 308] width 7 height 4
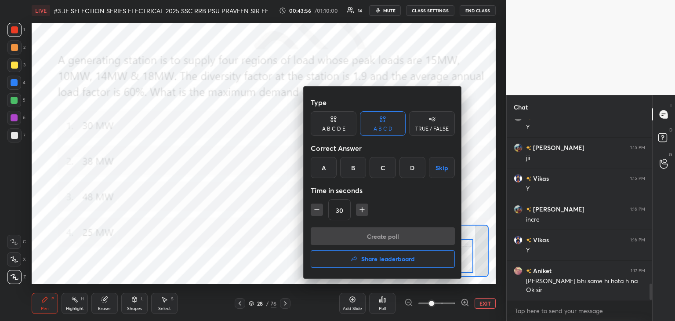
click at [324, 164] on div "A" at bounding box center [324, 167] width 26 height 21
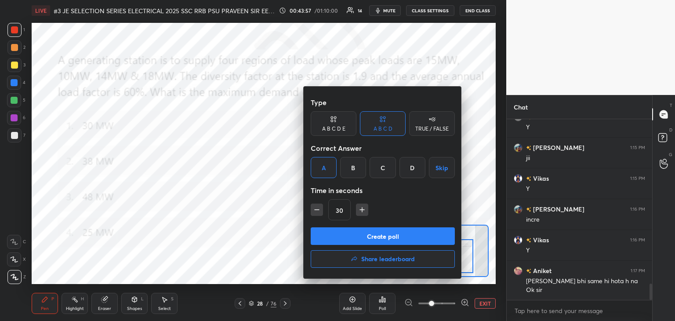
drag, startPoint x: 362, startPoint y: 211, endPoint x: 350, endPoint y: 233, distance: 25.0
click at [361, 211] on icon "button" at bounding box center [362, 209] width 9 height 9
type input "45"
click at [348, 239] on button "Create poll" at bounding box center [383, 236] width 144 height 18
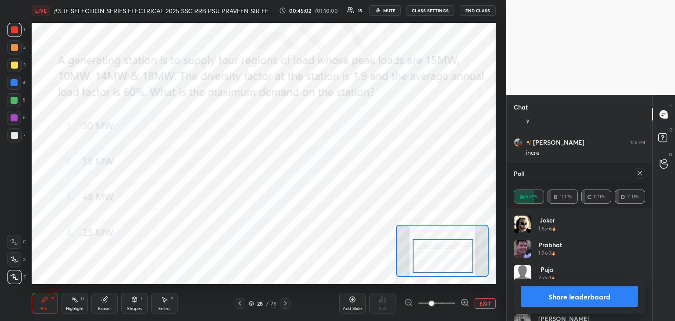
scroll to position [3, 3]
click at [640, 170] on div at bounding box center [640, 173] width 11 height 11
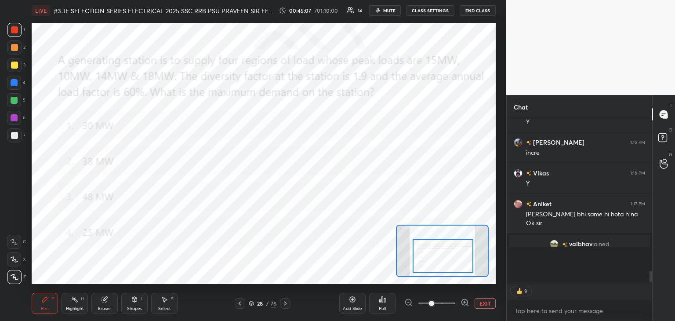
scroll to position [3, 3]
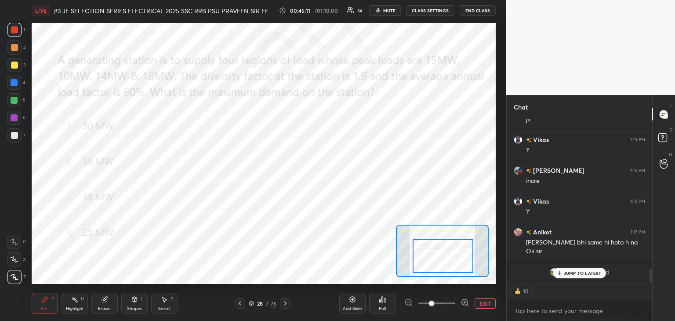
drag, startPoint x: 14, startPoint y: 30, endPoint x: 13, endPoint y: 54, distance: 23.8
click at [14, 31] on div at bounding box center [14, 29] width 7 height 7
click at [11, 84] on div at bounding box center [14, 82] width 7 height 7
click at [283, 305] on icon at bounding box center [285, 303] width 7 height 7
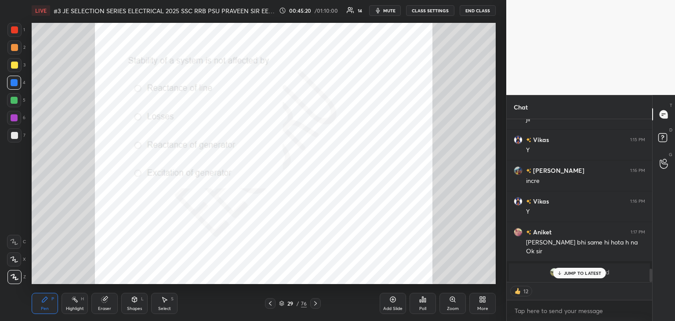
click at [14, 33] on div at bounding box center [14, 29] width 7 height 7
click at [18, 50] on div at bounding box center [14, 47] width 14 height 14
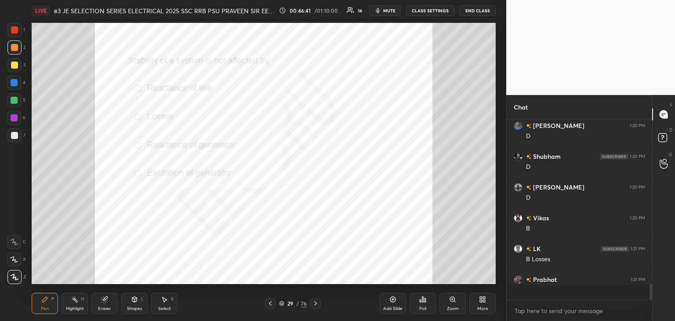
scroll to position [178, 143]
drag, startPoint x: 651, startPoint y: 276, endPoint x: 656, endPoint y: 282, distance: 8.1
click at [652, 281] on div at bounding box center [649, 209] width 5 height 181
click at [16, 101] on div at bounding box center [14, 100] width 7 height 7
click at [38, 300] on div "Pen P" at bounding box center [45, 303] width 26 height 21
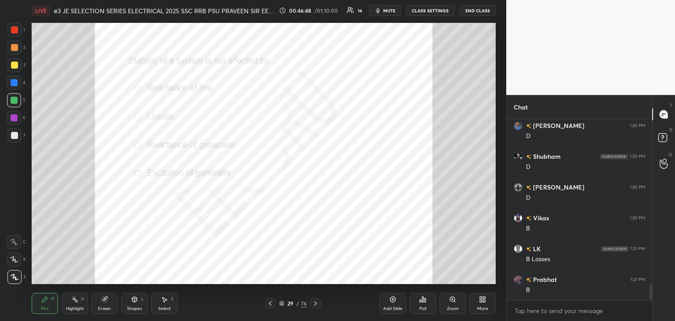
click at [17, 280] on div at bounding box center [14, 277] width 14 height 14
click at [41, 313] on div "Pen P" at bounding box center [45, 303] width 26 height 21
drag, startPoint x: 106, startPoint y: 302, endPoint x: 55, endPoint y: 296, distance: 51.3
click at [104, 302] on icon at bounding box center [105, 300] width 6 height 6
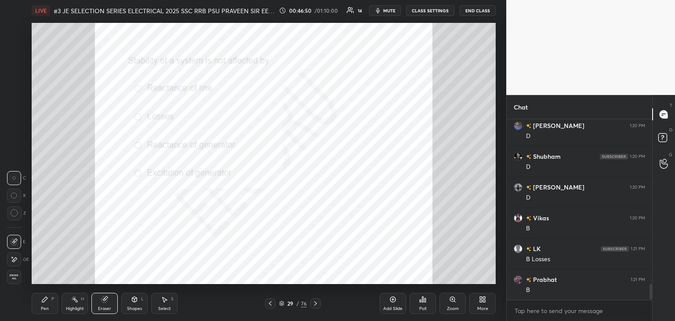
click at [18, 275] on span "Erase all" at bounding box center [13, 277] width 13 height 6
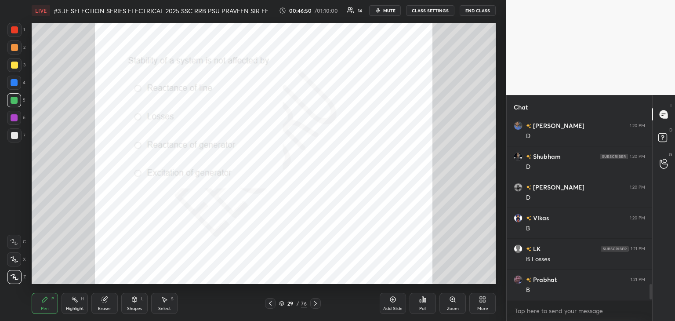
click at [39, 306] on div "Pen P" at bounding box center [45, 303] width 26 height 21
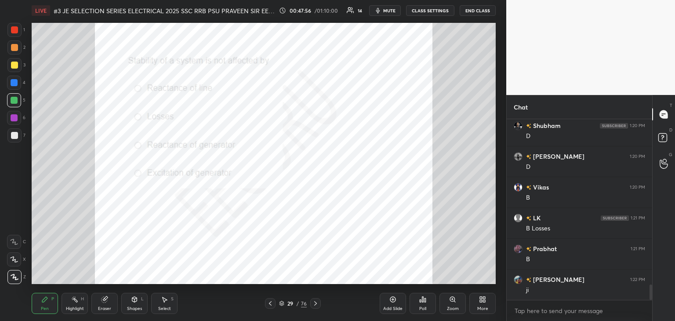
scroll to position [1937, 0]
click at [107, 305] on div "Eraser" at bounding box center [104, 303] width 26 height 21
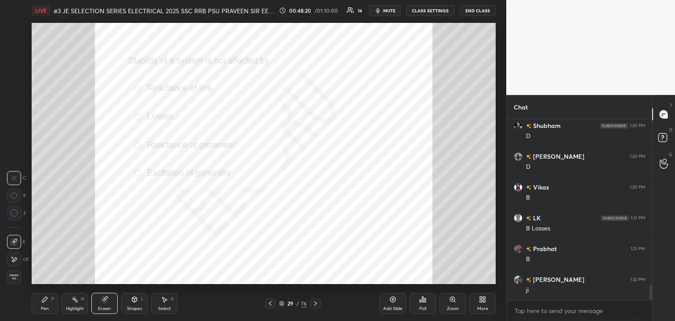
drag, startPoint x: 15, startPoint y: 279, endPoint x: 32, endPoint y: 307, distance: 32.7
click at [16, 280] on span "Erase all" at bounding box center [13, 277] width 13 height 6
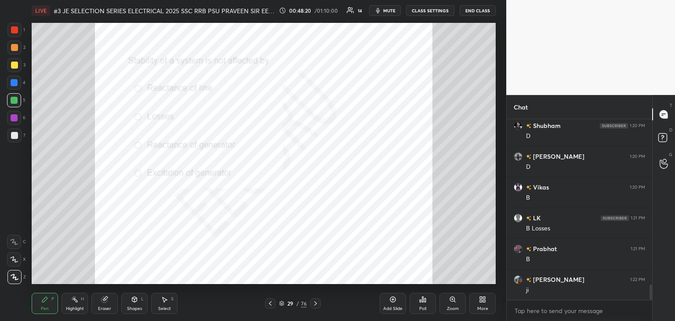
click at [33, 309] on div "Pen P" at bounding box center [45, 303] width 26 height 21
click at [98, 303] on div "Eraser" at bounding box center [104, 303] width 26 height 21
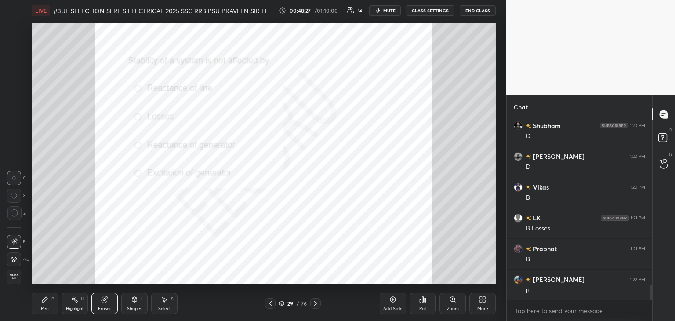
click at [16, 276] on span "Erase all" at bounding box center [13, 277] width 13 height 6
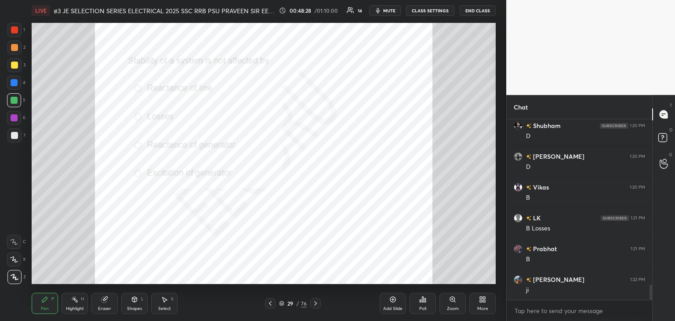
click at [44, 306] on div "Pen" at bounding box center [45, 308] width 8 height 4
drag, startPoint x: 15, startPoint y: 37, endPoint x: 11, endPoint y: 41, distance: 5.9
click at [15, 38] on div "1" at bounding box center [16, 32] width 18 height 18
click at [104, 302] on icon at bounding box center [105, 300] width 6 height 6
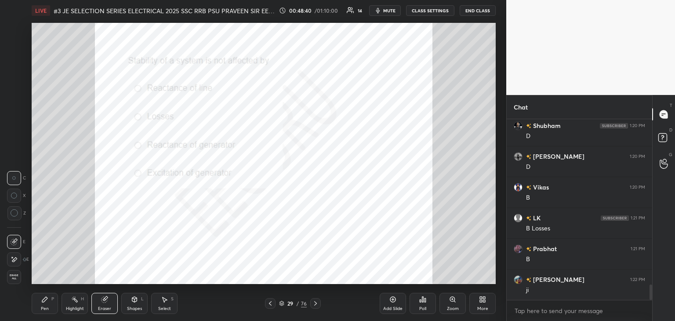
drag, startPoint x: 19, startPoint y: 277, endPoint x: 27, endPoint y: 288, distance: 13.8
click at [19, 278] on span "Erase all" at bounding box center [13, 277] width 13 height 6
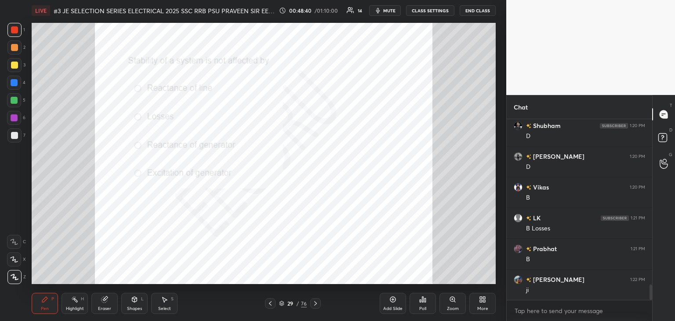
click at [46, 309] on div "Pen" at bounding box center [45, 308] width 8 height 4
drag, startPoint x: 15, startPoint y: 279, endPoint x: 29, endPoint y: 294, distance: 21.1
click at [15, 280] on icon at bounding box center [14, 276] width 7 height 5
drag, startPoint x: 32, startPoint y: 295, endPoint x: 28, endPoint y: 291, distance: 6.5
click at [32, 296] on div "Pen P" at bounding box center [45, 303] width 26 height 21
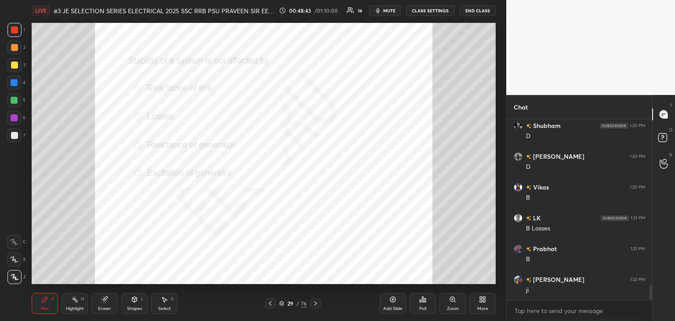
click at [316, 302] on icon at bounding box center [315, 303] width 7 height 7
click at [318, 300] on icon at bounding box center [315, 303] width 7 height 7
click at [17, 28] on div at bounding box center [14, 29] width 7 height 7
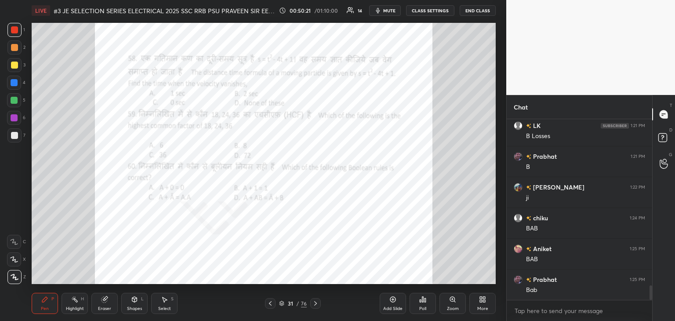
scroll to position [2060, 0]
click at [110, 302] on div "Eraser" at bounding box center [104, 303] width 26 height 21
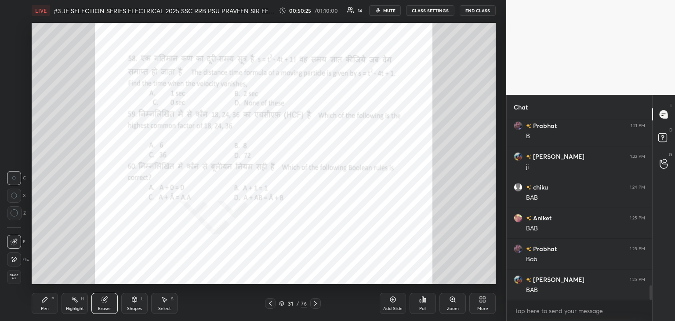
click at [18, 275] on span "Erase all" at bounding box center [13, 277] width 13 height 6
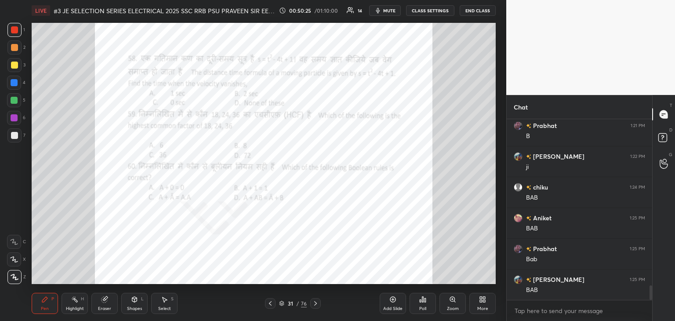
click at [51, 313] on div "Pen P" at bounding box center [45, 303] width 26 height 21
click at [17, 116] on div at bounding box center [14, 117] width 7 height 7
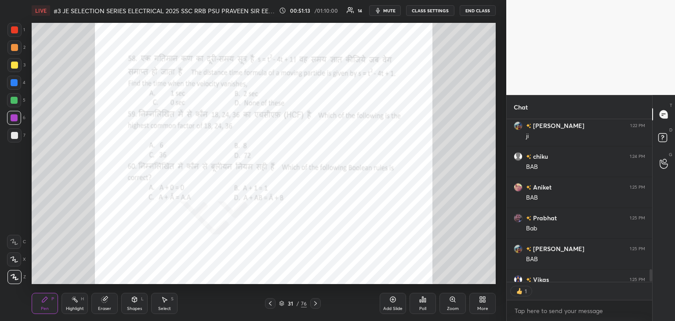
scroll to position [160, 143]
click at [105, 301] on icon at bounding box center [105, 300] width 6 height 6
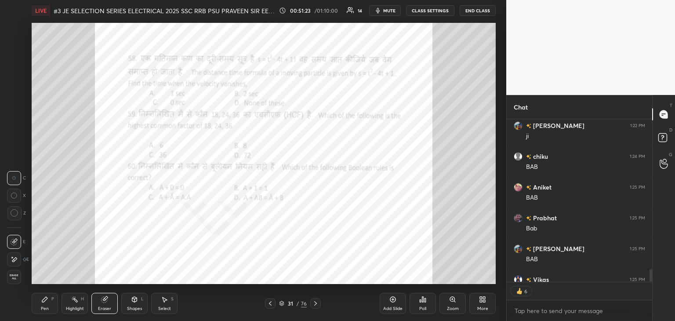
drag, startPoint x: 20, startPoint y: 275, endPoint x: 27, endPoint y: 299, distance: 24.2
click at [20, 278] on span "Erase all" at bounding box center [13, 277] width 13 height 6
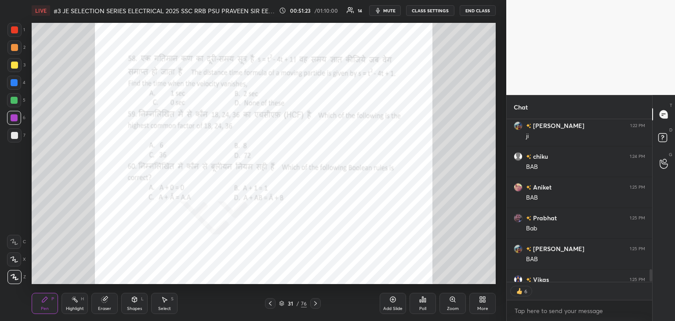
click at [29, 300] on div "LIVE #3 JE SELECTION SERIES ELECTRICAL 2025 SSC RRB PSU PRAVEEN [PERSON_NAME] 0…" at bounding box center [263, 160] width 471 height 321
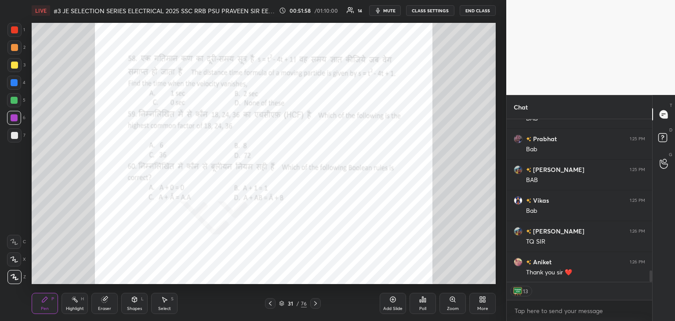
scroll to position [2201, 0]
drag, startPoint x: 106, startPoint y: 306, endPoint x: 21, endPoint y: 311, distance: 85.4
click at [105, 305] on div "Eraser" at bounding box center [104, 303] width 26 height 21
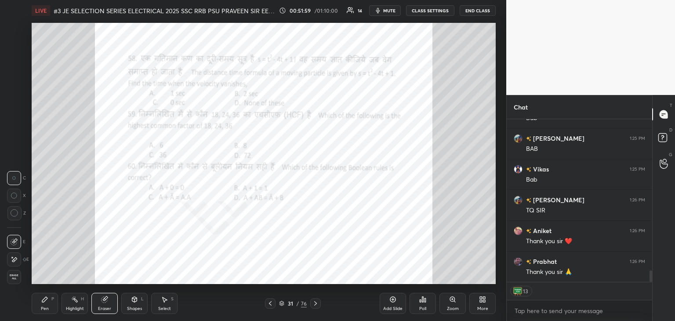
click at [0, 292] on div "1 2 3 4 5 6 7 C X Z C X Z E E Erase all H H LIVE #3 JE SELECTION SERIES ELECTRI…" at bounding box center [249, 160] width 499 height 321
click at [18, 275] on span "Erase all" at bounding box center [13, 277] width 13 height 6
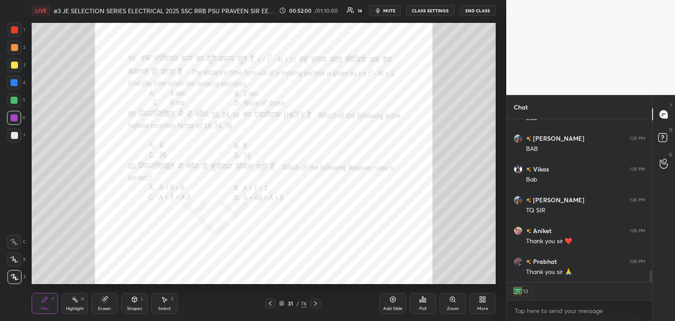
click at [53, 316] on div "Pen P Highlight H Eraser Shapes L Select S 31 / 76 Add Slide Poll Zoom More" at bounding box center [264, 303] width 464 height 35
drag, startPoint x: 13, startPoint y: 32, endPoint x: 28, endPoint y: 44, distance: 20.0
click at [13, 35] on div at bounding box center [14, 30] width 14 height 14
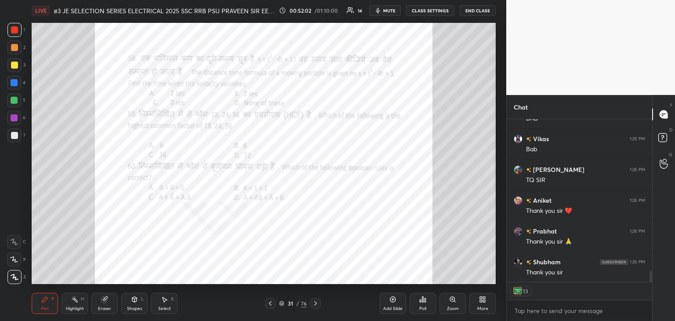
scroll to position [2263, 0]
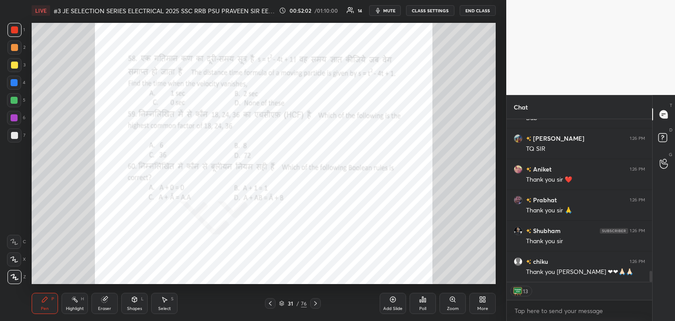
click at [124, 203] on div "Setting up your live class Poll for secs No correct answer Start poll" at bounding box center [263, 153] width 471 height 265
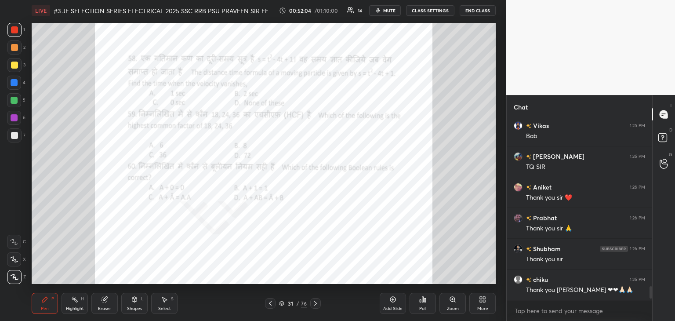
scroll to position [2276, 0]
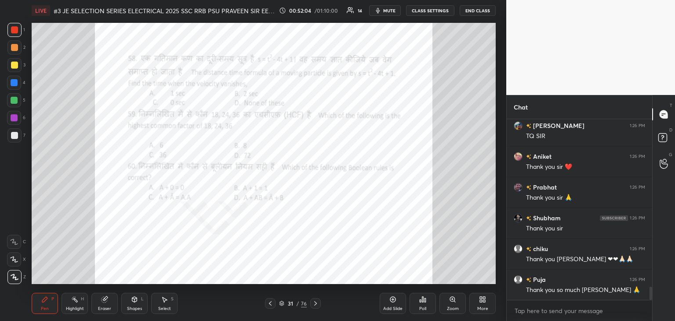
click at [104, 308] on div "Eraser" at bounding box center [104, 308] width 13 height 4
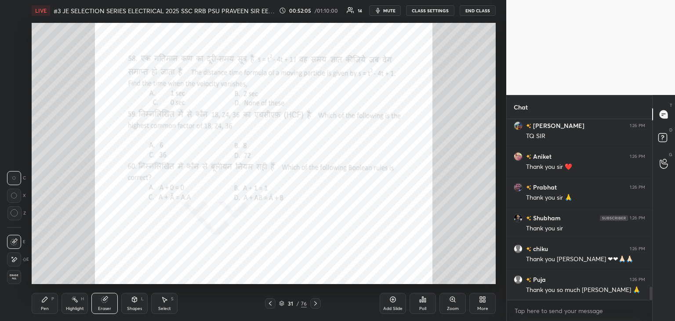
click at [15, 278] on span "Erase all" at bounding box center [13, 277] width 13 height 6
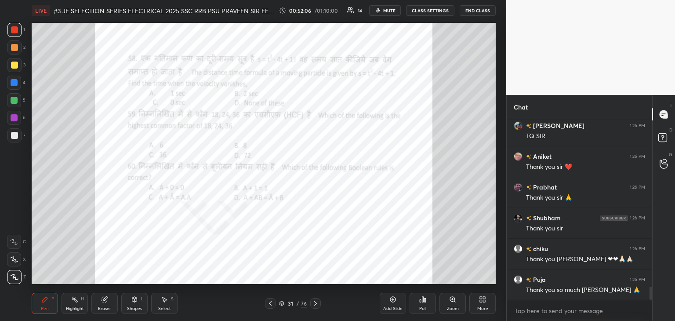
drag, startPoint x: 43, startPoint y: 308, endPoint x: 36, endPoint y: 317, distance: 11.0
click at [42, 308] on div "Pen" at bounding box center [45, 308] width 8 height 4
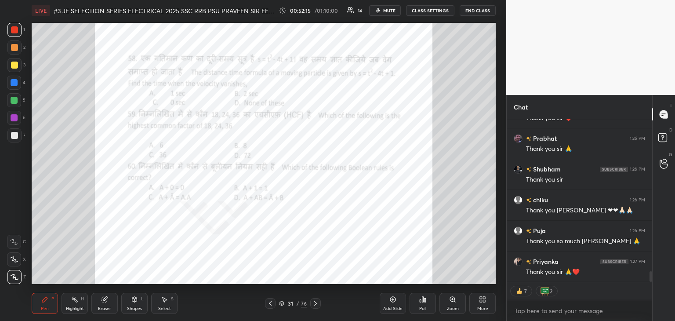
scroll to position [2355, 0]
click at [284, 305] on div "31 / 76" at bounding box center [293, 303] width 28 height 8
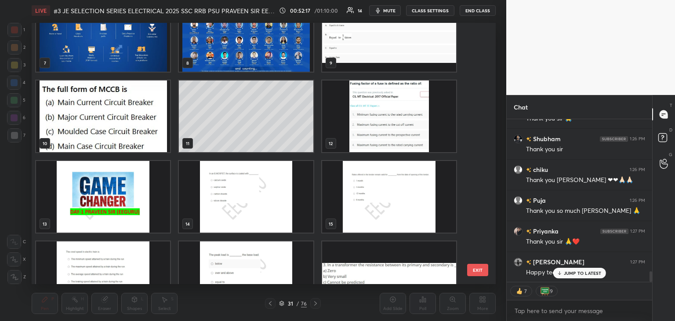
scroll to position [0, 0]
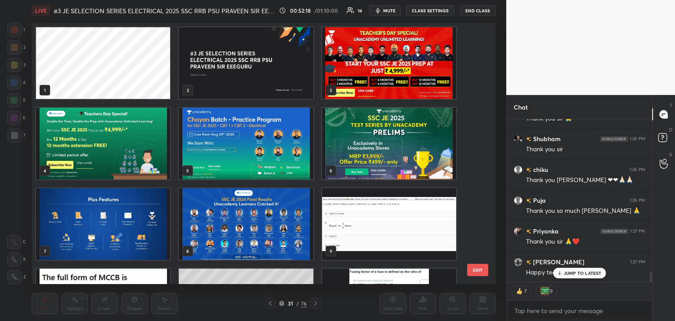
click at [385, 42] on img "grid" at bounding box center [389, 63] width 134 height 72
click at [385, 45] on img "grid" at bounding box center [389, 63] width 134 height 72
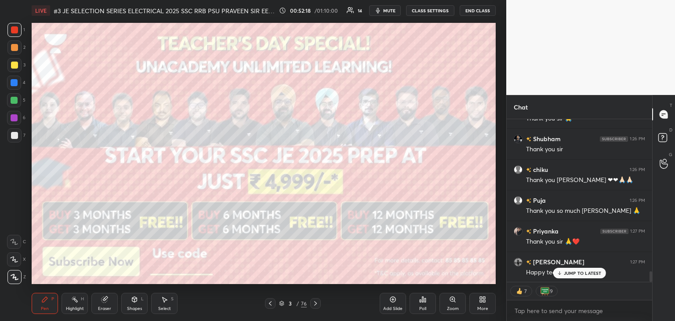
click at [389, 46] on img "grid" at bounding box center [389, 63] width 134 height 72
click at [314, 304] on icon at bounding box center [315, 303] width 7 height 7
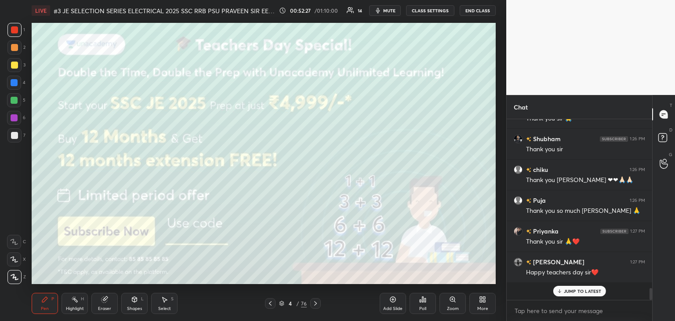
scroll to position [178, 143]
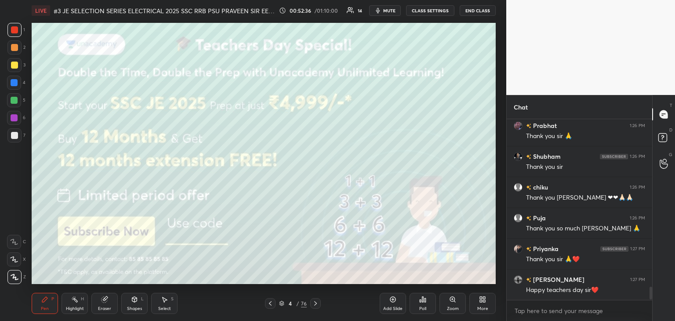
click at [313, 306] on icon at bounding box center [315, 303] width 7 height 7
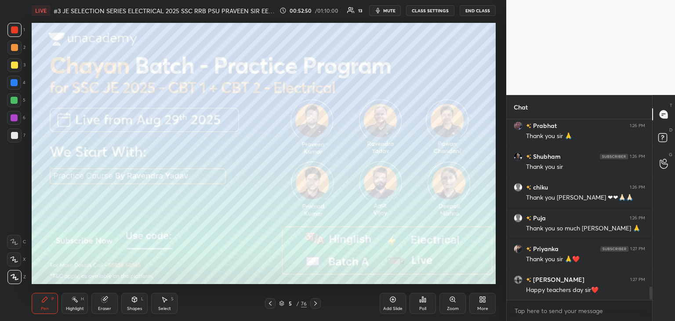
click at [314, 306] on div at bounding box center [315, 303] width 11 height 11
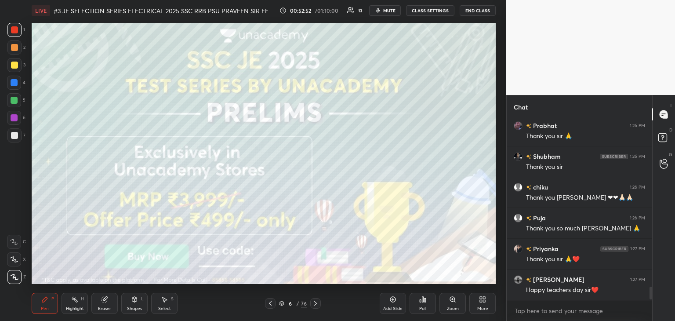
click at [313, 306] on icon at bounding box center [315, 303] width 7 height 7
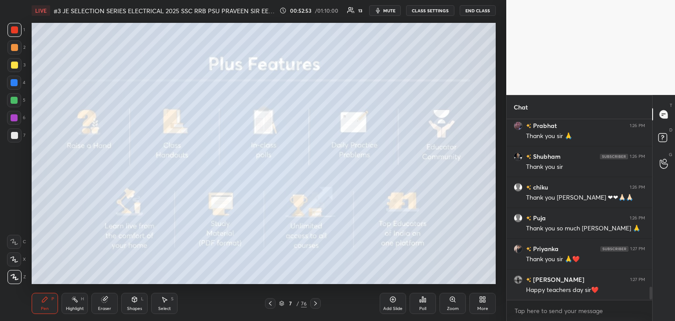
click at [421, 307] on div "Poll" at bounding box center [422, 308] width 7 height 4
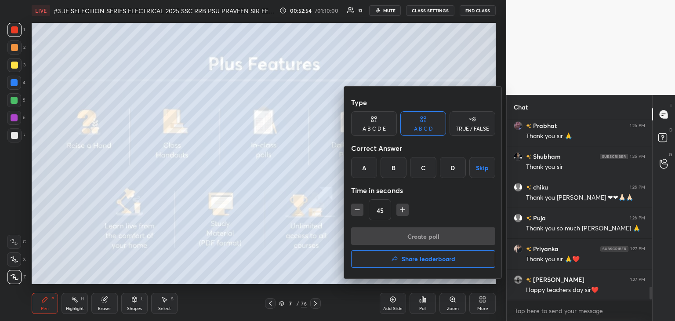
click at [416, 258] on h4 "Share leaderboard" at bounding box center [429, 259] width 54 height 6
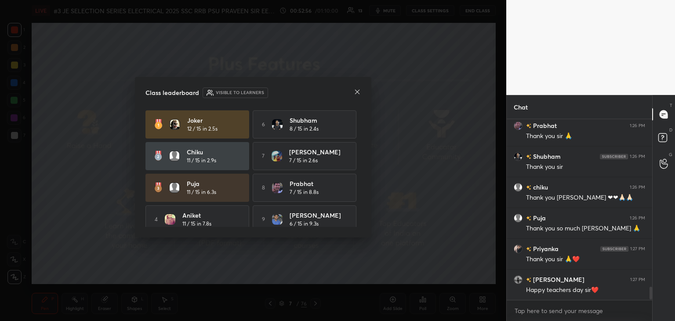
click at [360, 178] on div "Class leaderboard Visible to learners Joker 12 / 15 in 2.5s 6 [PERSON_NAME] 8 /…" at bounding box center [253, 157] width 237 height 160
click at [357, 95] on icon at bounding box center [357, 91] width 7 height 7
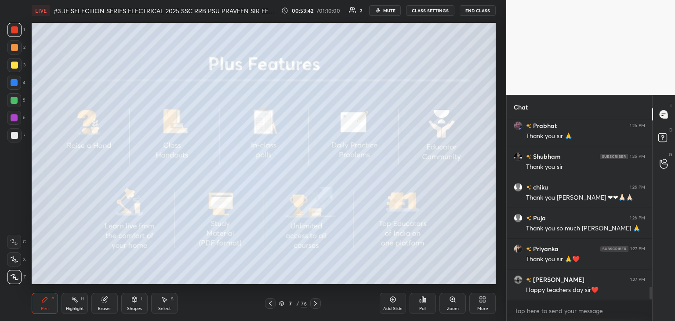
scroll to position [2337, 0]
click at [13, 25] on div at bounding box center [14, 30] width 14 height 14
click at [20, 29] on div at bounding box center [14, 30] width 14 height 14
click at [268, 303] on icon at bounding box center [270, 303] width 7 height 7
click at [268, 304] on icon at bounding box center [270, 303] width 7 height 7
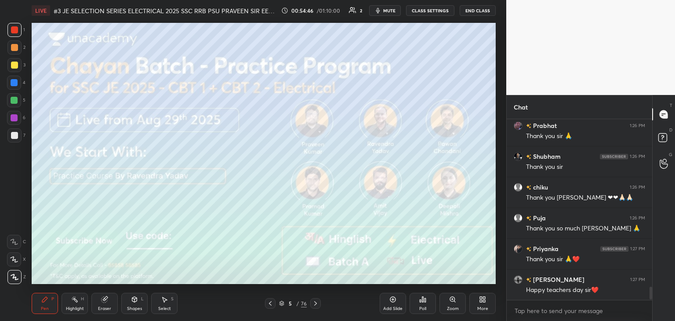
click at [270, 305] on icon at bounding box center [270, 303] width 7 height 7
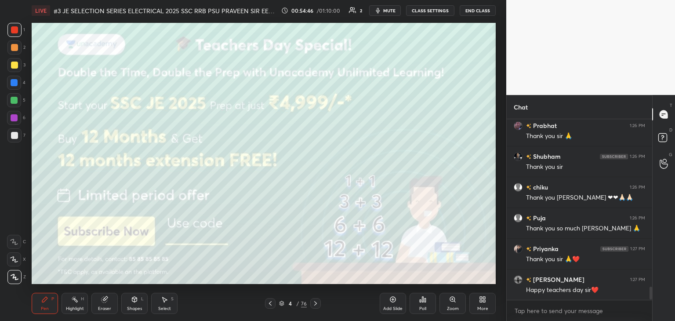
click at [272, 306] on icon at bounding box center [270, 303] width 7 height 7
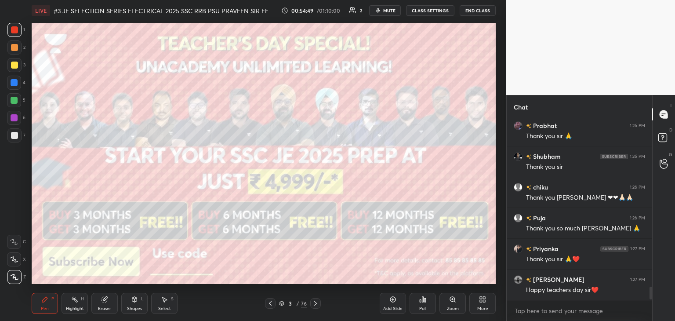
click at [17, 137] on div at bounding box center [14, 135] width 7 height 7
click at [480, 11] on button "End Class" at bounding box center [478, 10] width 36 height 11
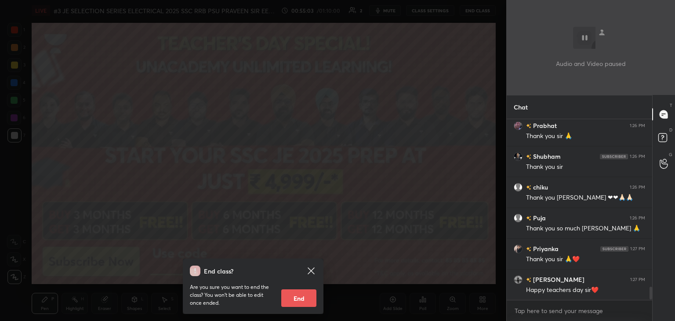
drag, startPoint x: 281, startPoint y: 312, endPoint x: 289, endPoint y: 303, distance: 11.8
click at [288, 299] on div "End class? Are you sure you want to end the class? You won’t be able to edit on…" at bounding box center [253, 286] width 141 height 55
click at [289, 303] on button "End" at bounding box center [298, 298] width 35 height 18
type textarea "x"
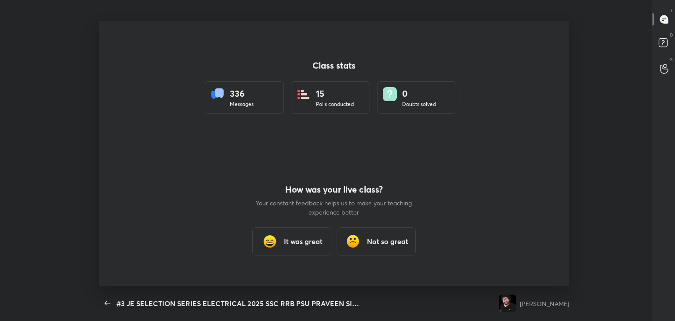
scroll to position [0, 0]
click at [291, 238] on h3 "It was great" at bounding box center [303, 241] width 39 height 11
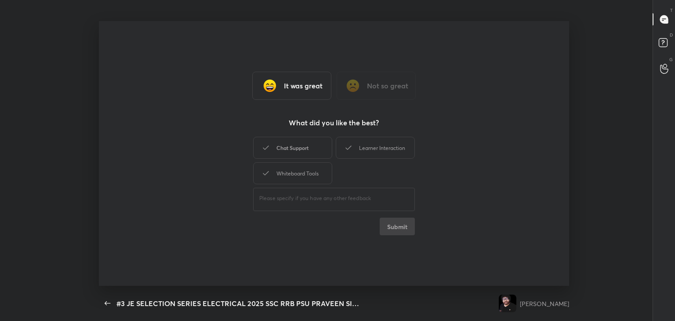
click at [295, 152] on div "Chat Support" at bounding box center [292, 148] width 79 height 22
click at [296, 173] on div "Whiteboard Tools" at bounding box center [292, 173] width 79 height 22
click at [380, 146] on div "Learner Interaction" at bounding box center [375, 148] width 79 height 22
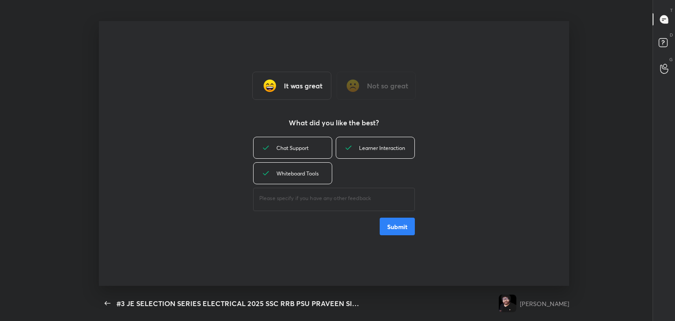
click at [397, 229] on button "Submit" at bounding box center [397, 227] width 35 height 18
